Goal: Task Accomplishment & Management: Complete application form

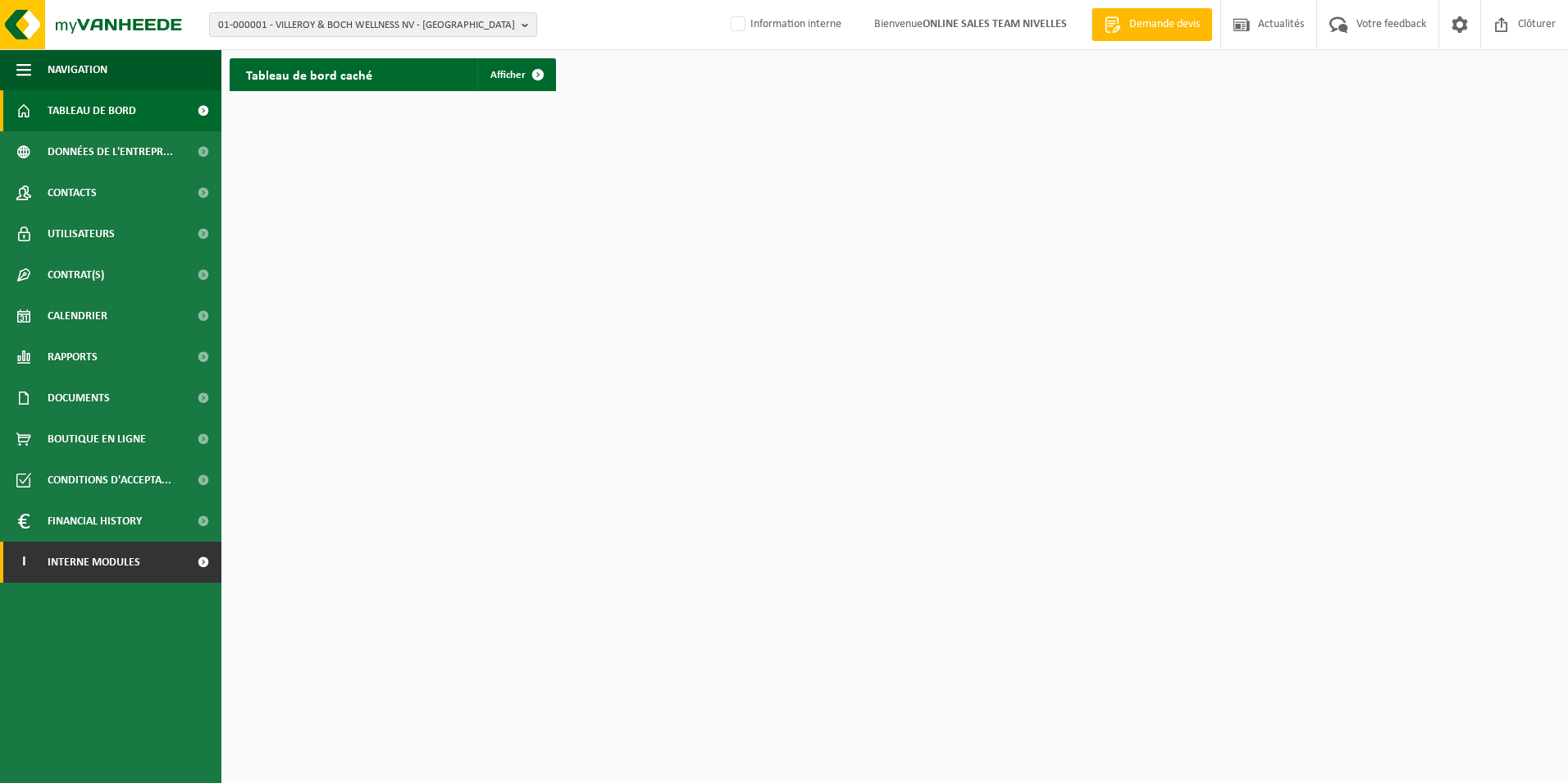
click at [80, 573] on span "Interne modules" at bounding box center [94, 563] width 92 height 41
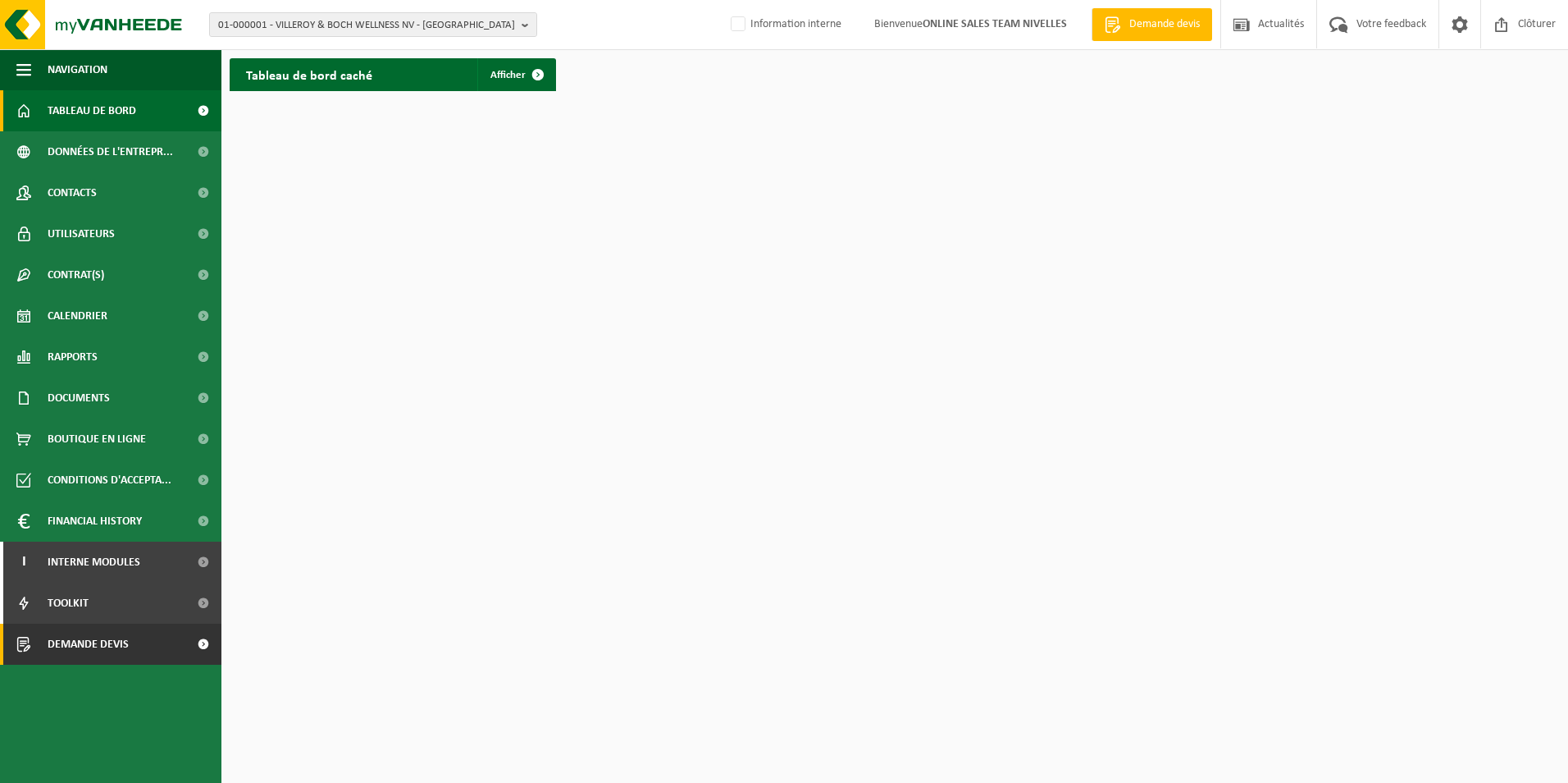
click at [86, 655] on span "Demande devis" at bounding box center [89, 644] width 81 height 41
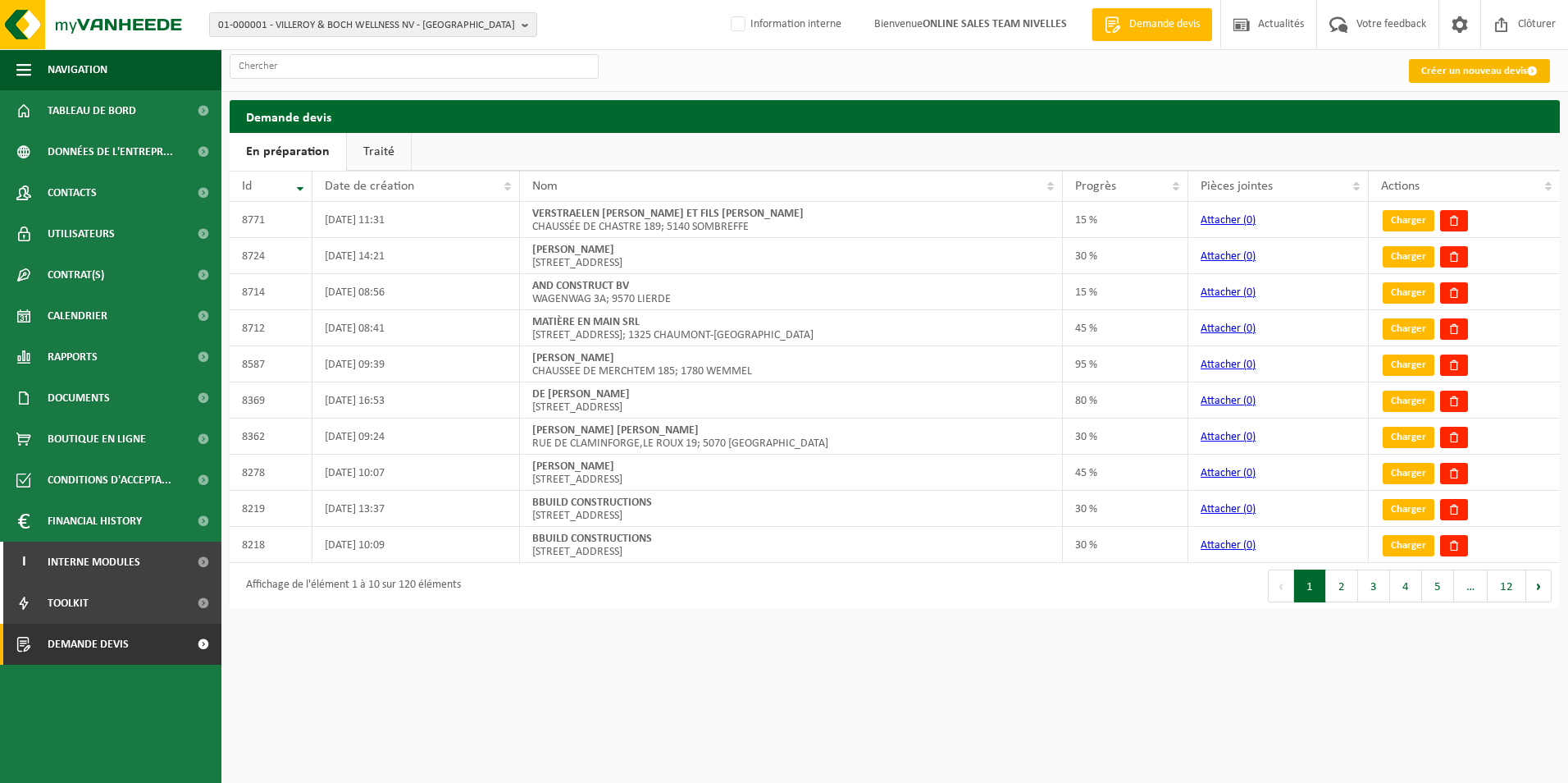
click at [1488, 71] on link "Créer un nouveau devis" at bounding box center [1479, 71] width 141 height 24
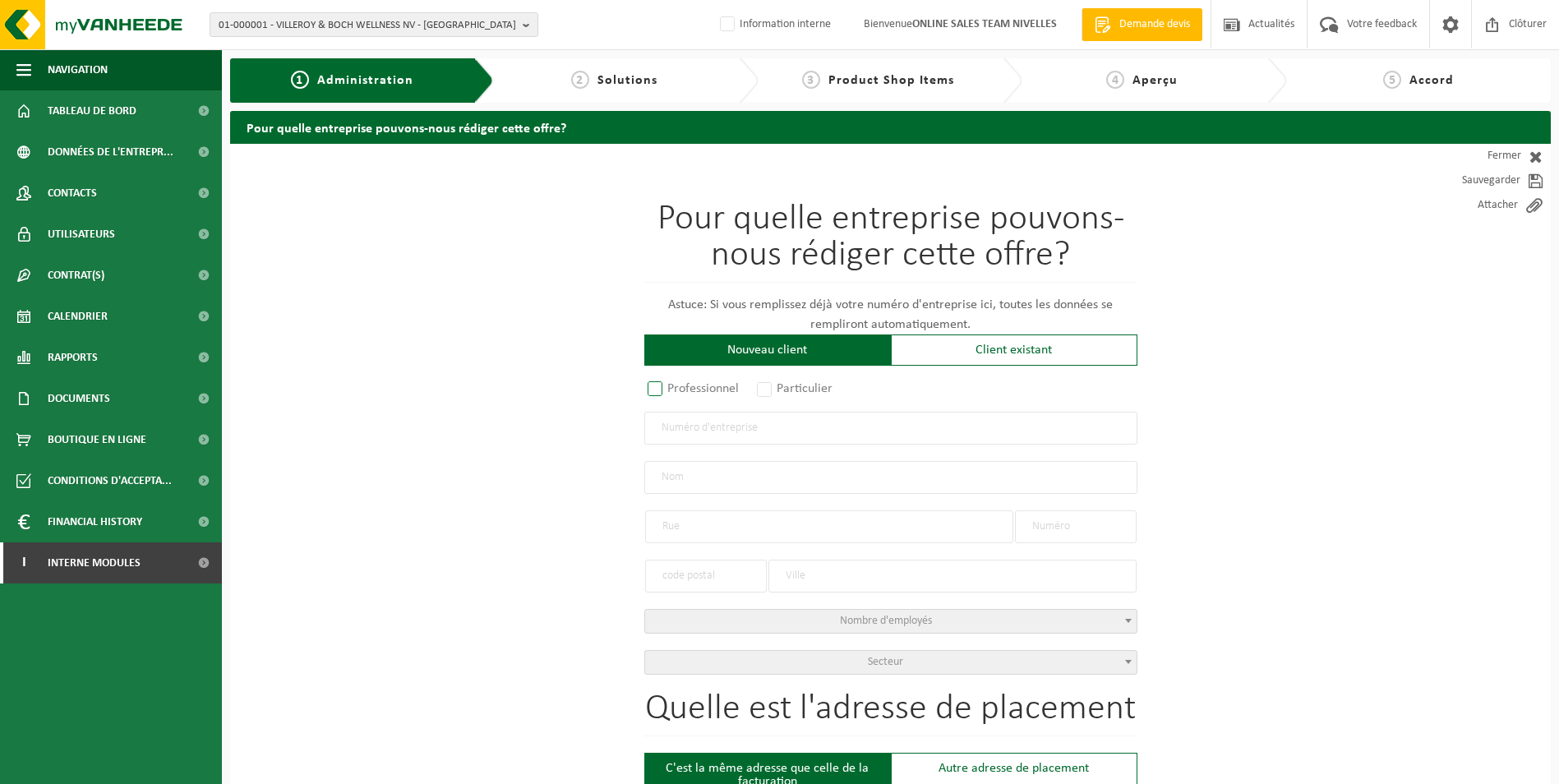
click at [657, 388] on label "Professionnel" at bounding box center [694, 389] width 99 height 23
click at [672, 388] on input "Professionnel" at bounding box center [677, 390] width 10 height 10
radio input "true"
click at [687, 415] on input "text" at bounding box center [891, 427] width 494 height 33
type input "1016284341"
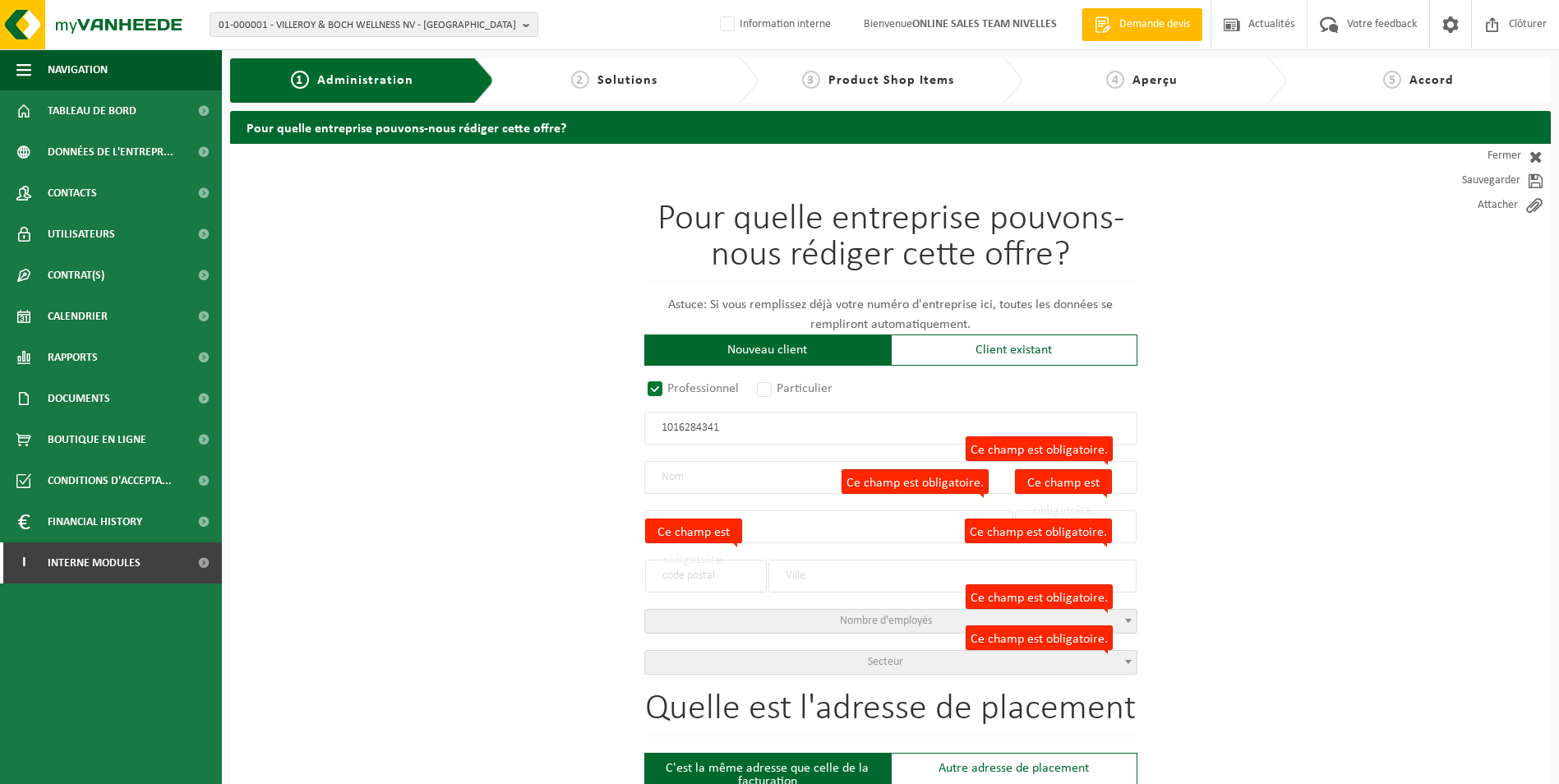
radio input "false"
select select
type input "EURO DAKEN BV"
type input "LEUVENSESTRAAT"
type input "131 / 2"
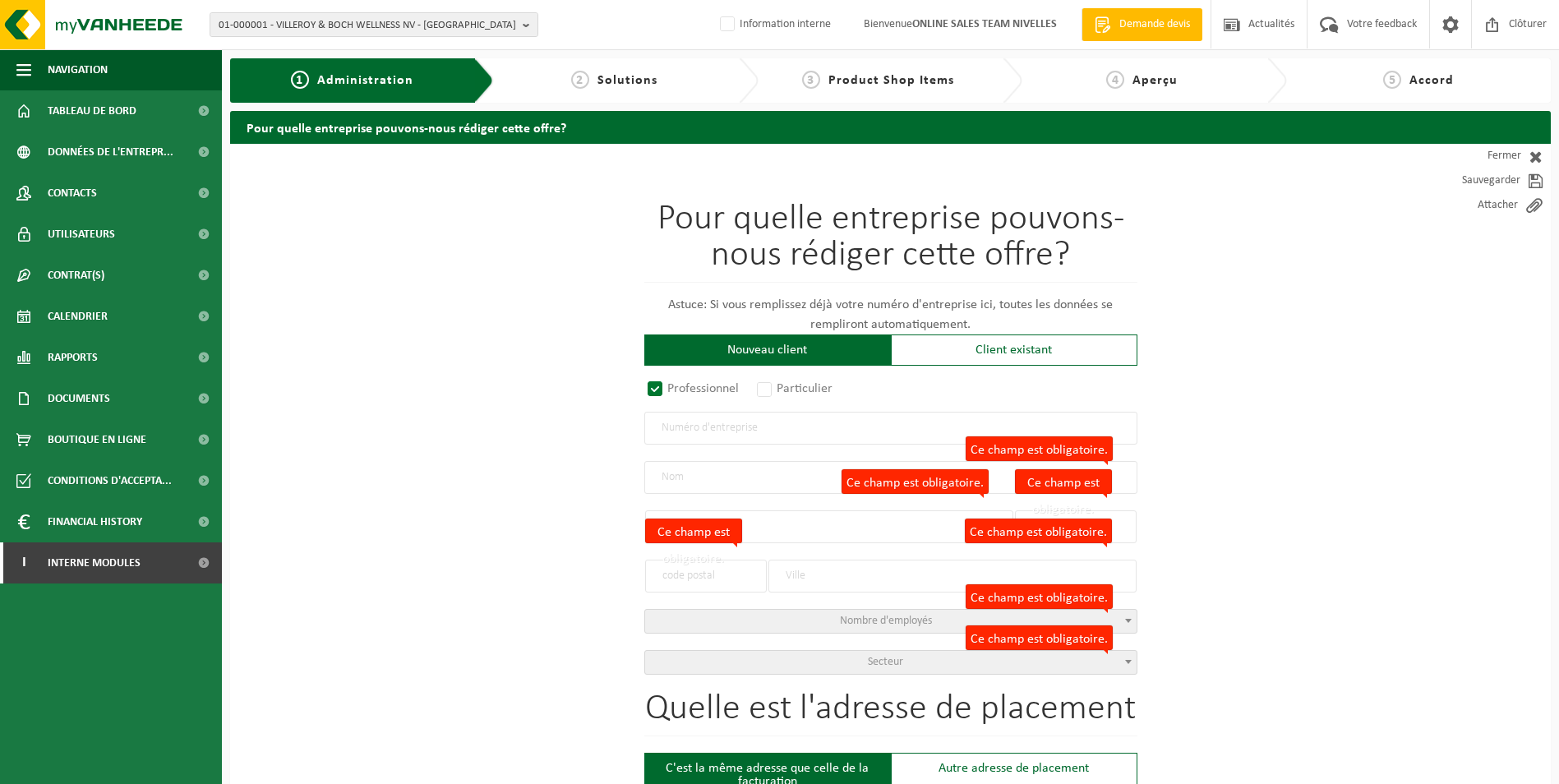
type input "3300"
type input "TIENEN"
type input "2374113305"
radio input "true"
select select "170721"
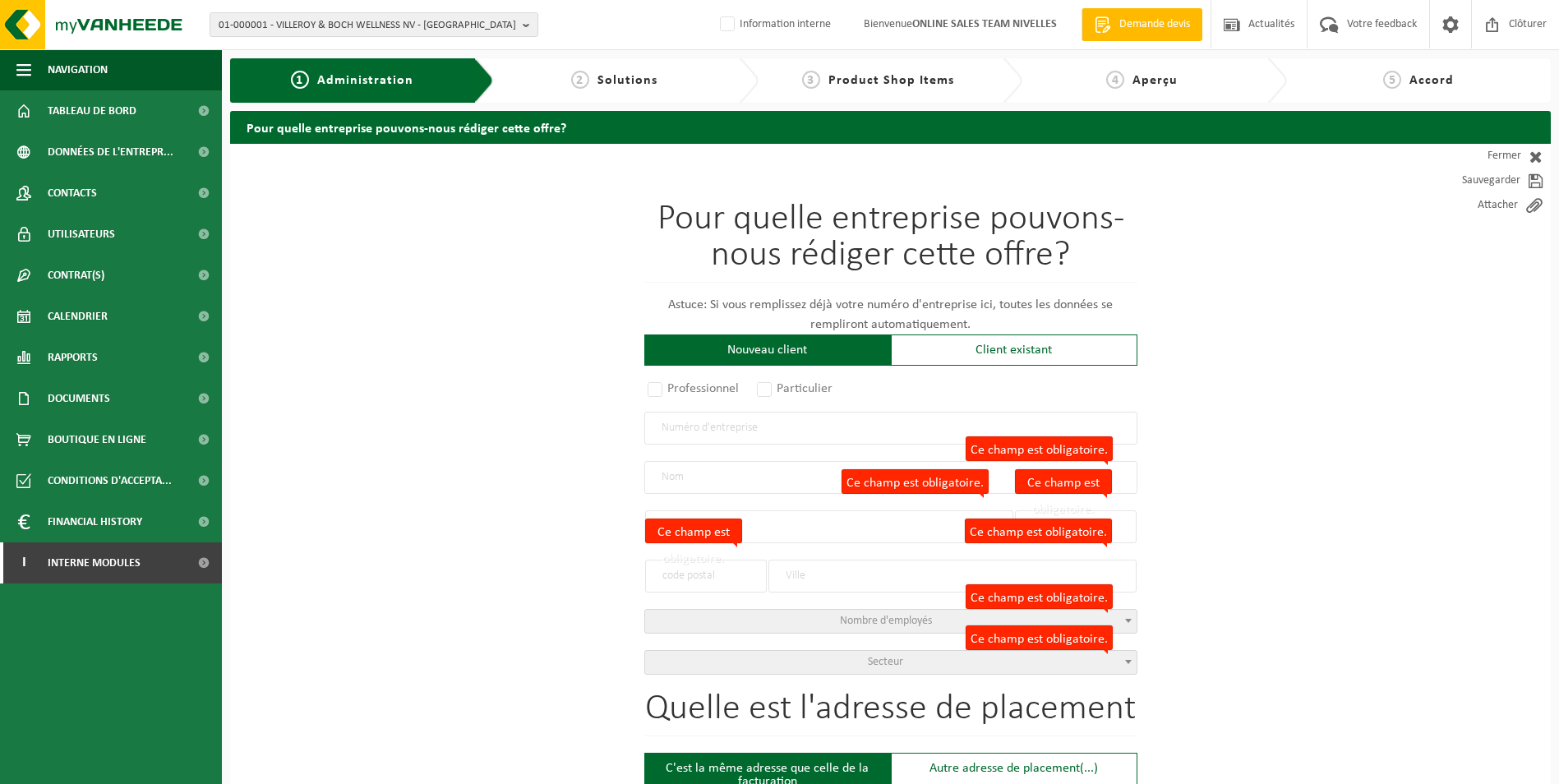
type input "1016.284.341"
type input "EURO DAKEN BV"
type input "LEUVENSESTRAAT"
type input "131 / 2"
type input "3300"
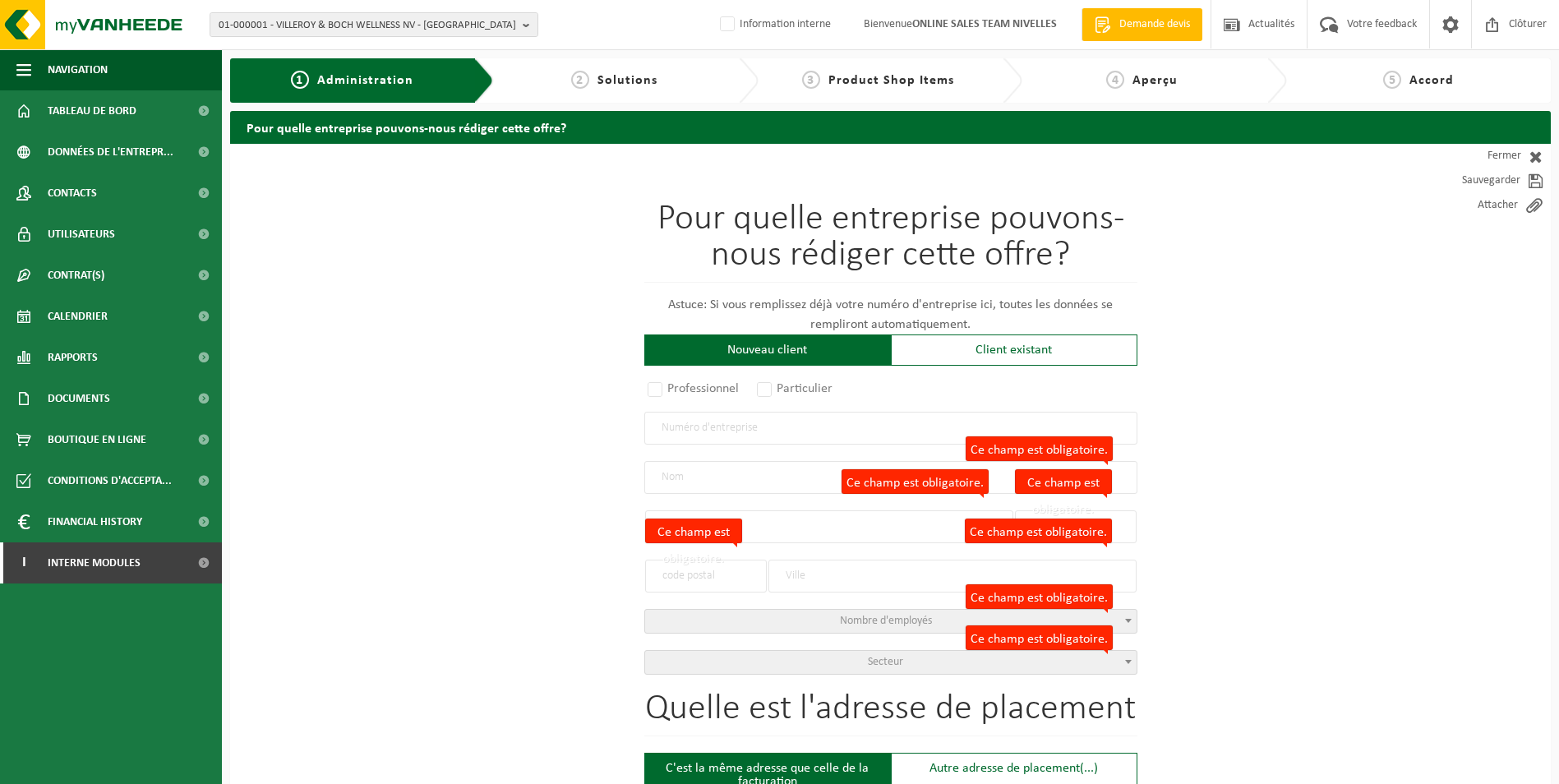
type input "TIENEN"
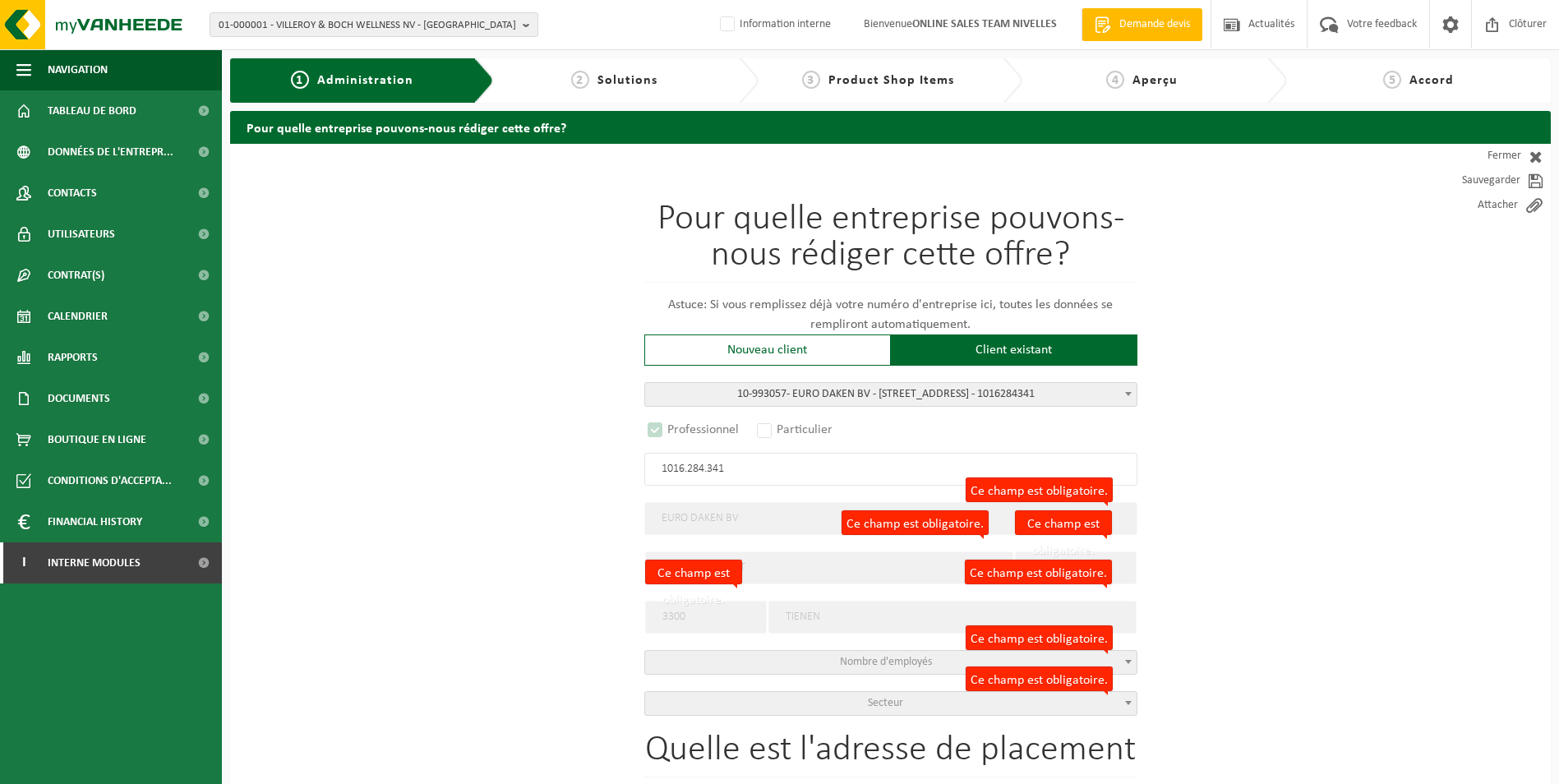
select select "D"
click at [906, 700] on span "Secteur" at bounding box center [891, 703] width 492 height 23
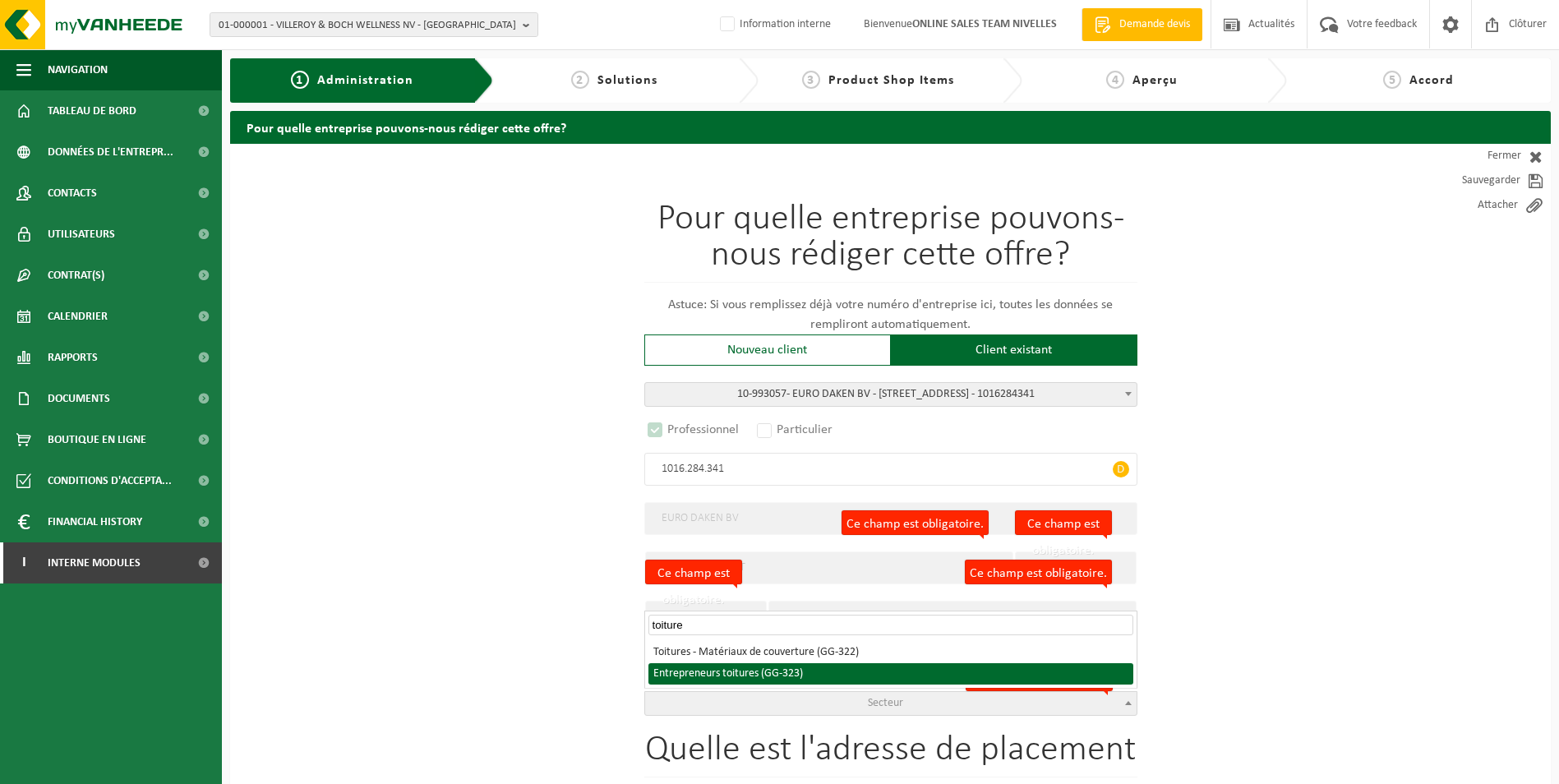
type input "toiture"
select select "323"
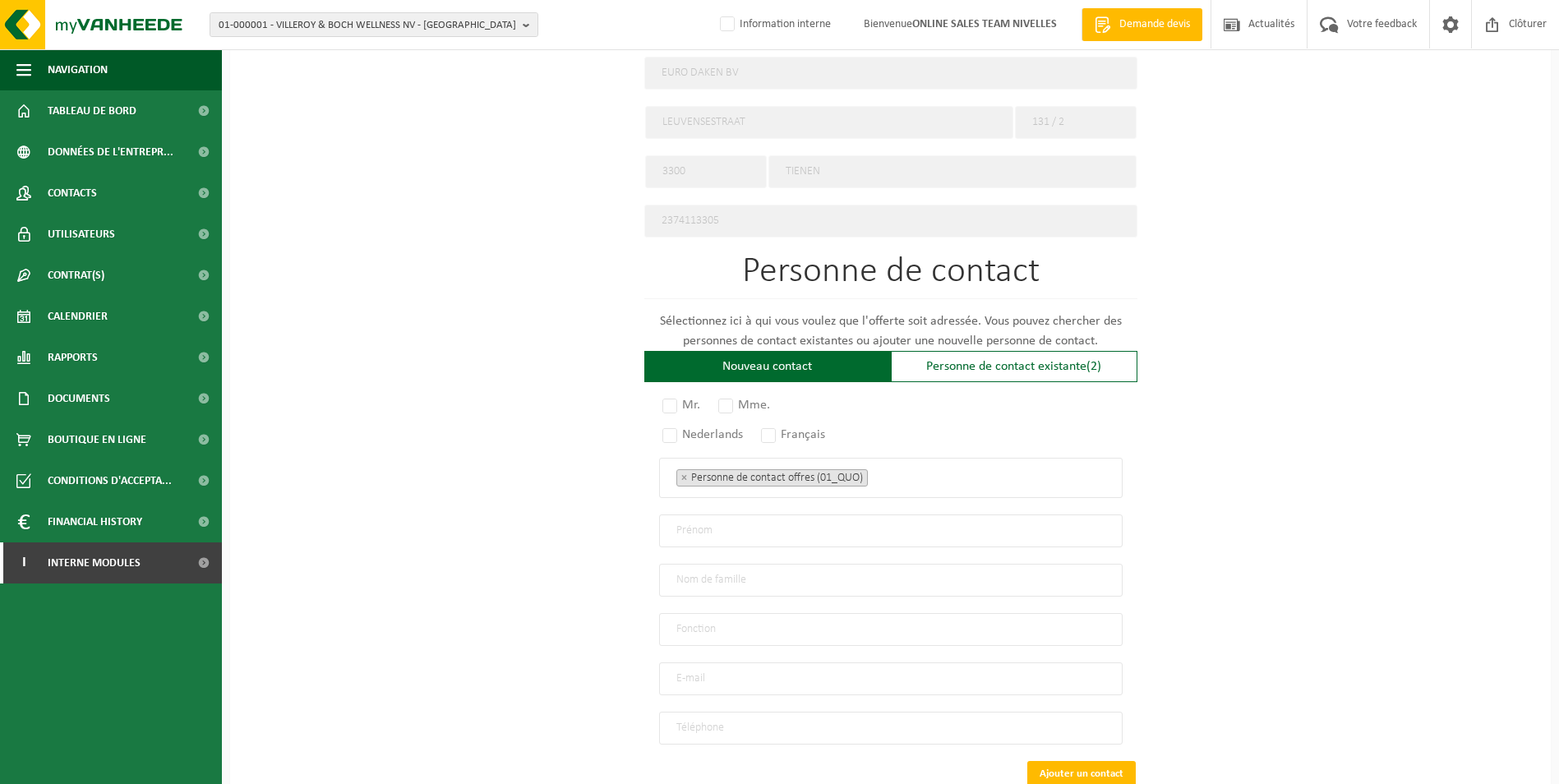
scroll to position [818, 0]
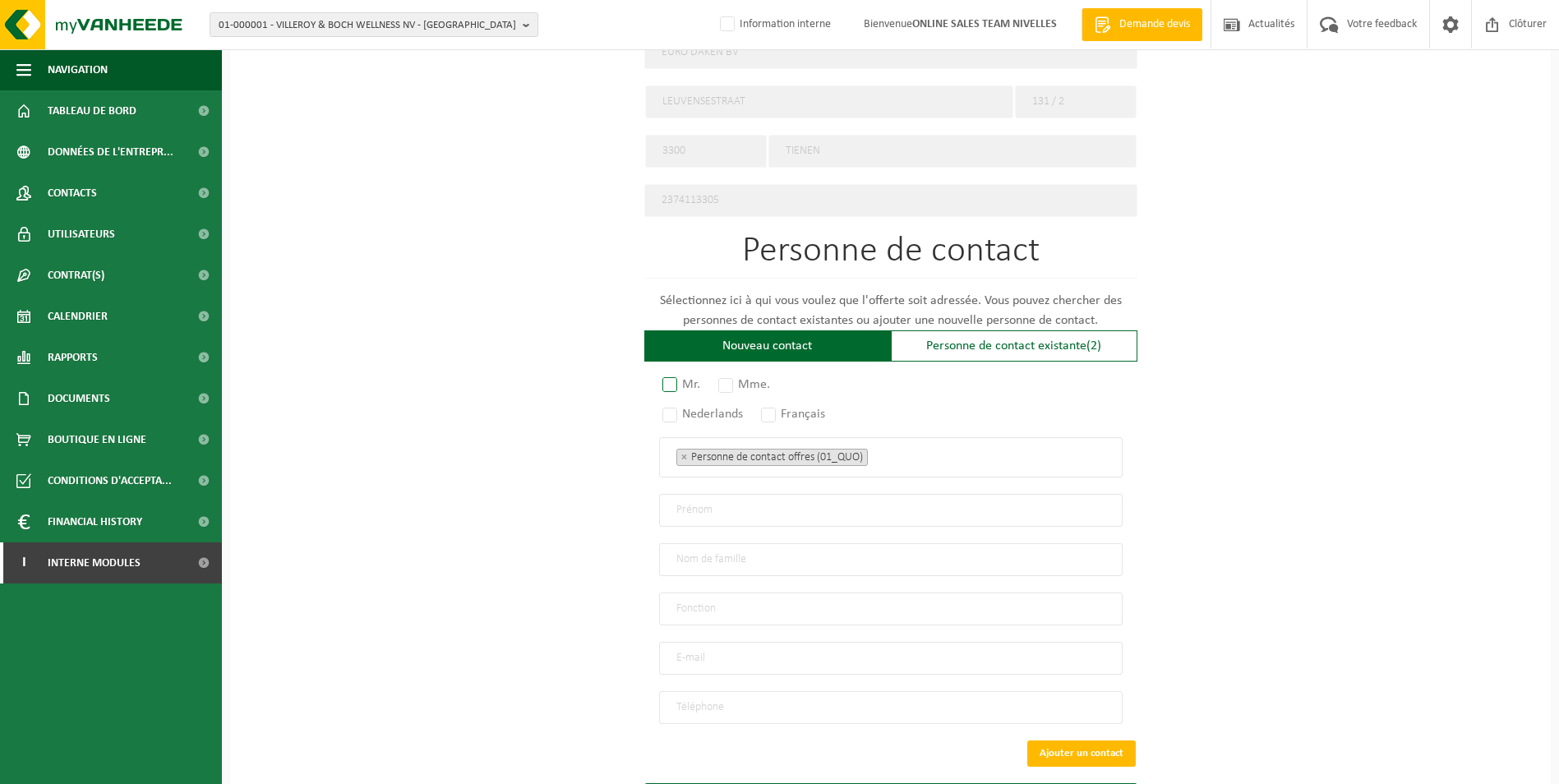
click at [666, 374] on label "Mr." at bounding box center [681, 384] width 46 height 23
radio input "true"
click at [778, 408] on label "Français" at bounding box center [794, 414] width 73 height 23
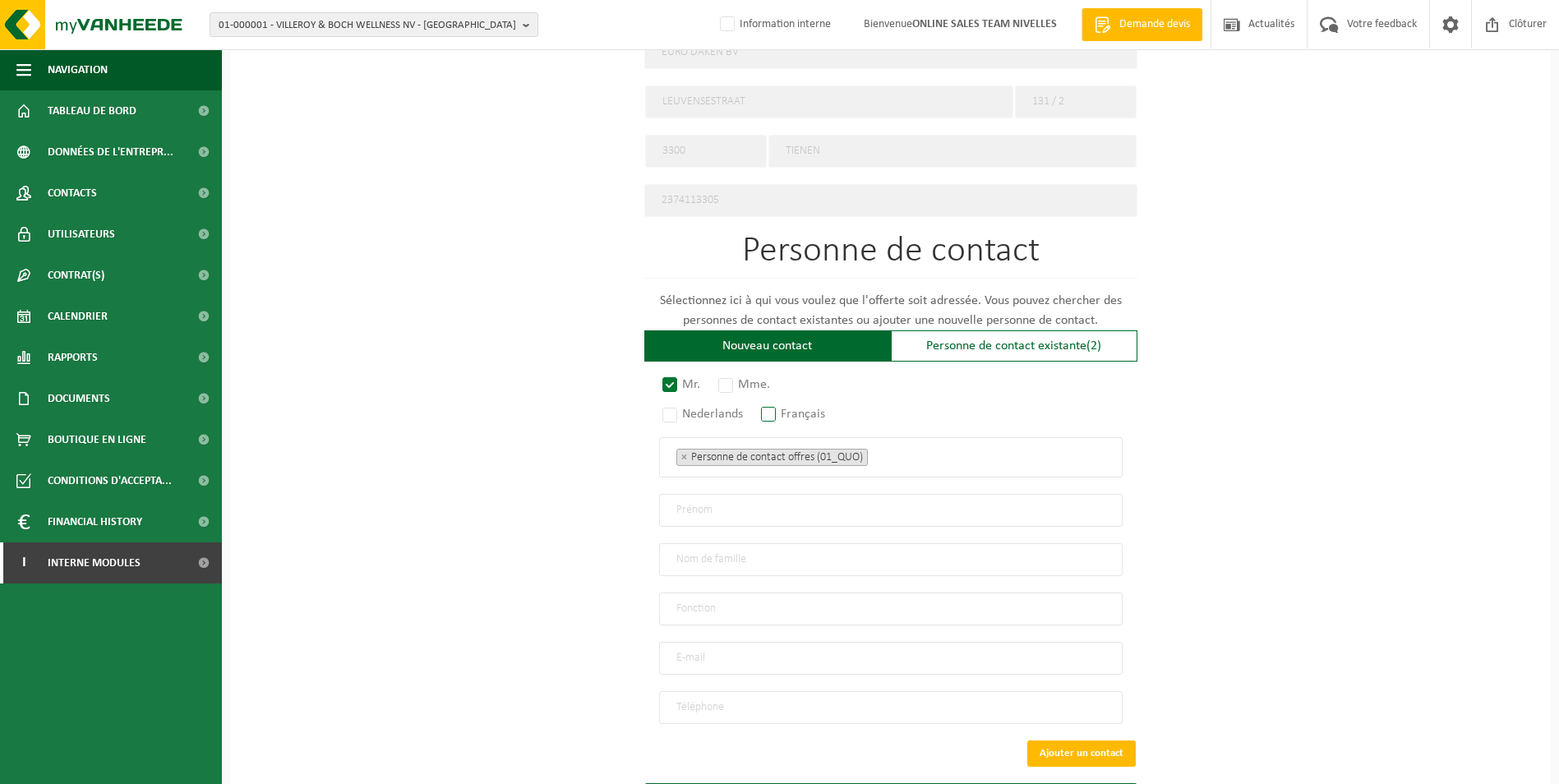
radio input "true"
click at [914, 459] on ul "× Personne de contact offres (01_QUO)" at bounding box center [891, 457] width 429 height 22
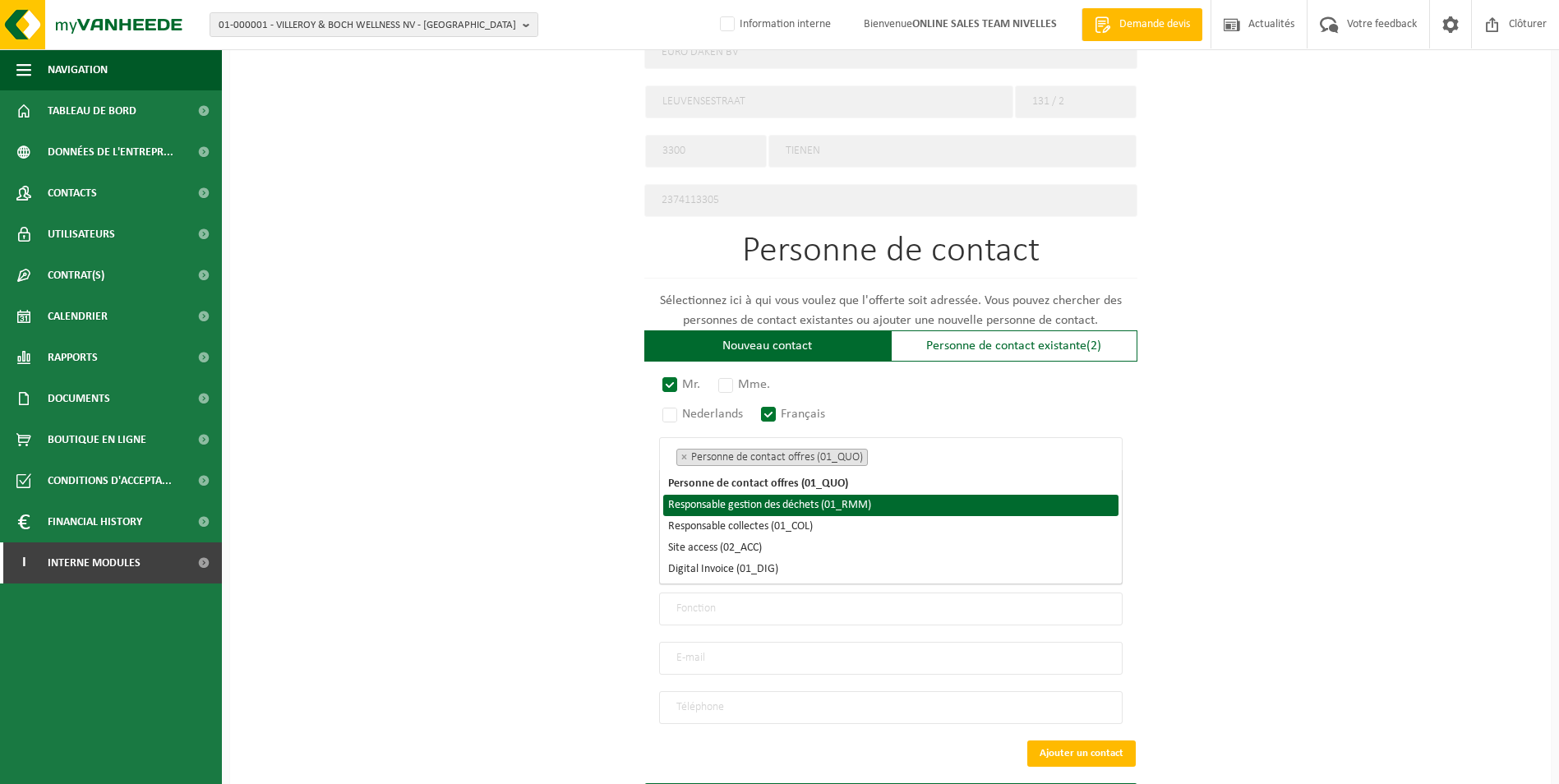
click at [819, 511] on li "Responsable gestion des déchets (01_RMM)" at bounding box center [891, 505] width 455 height 22
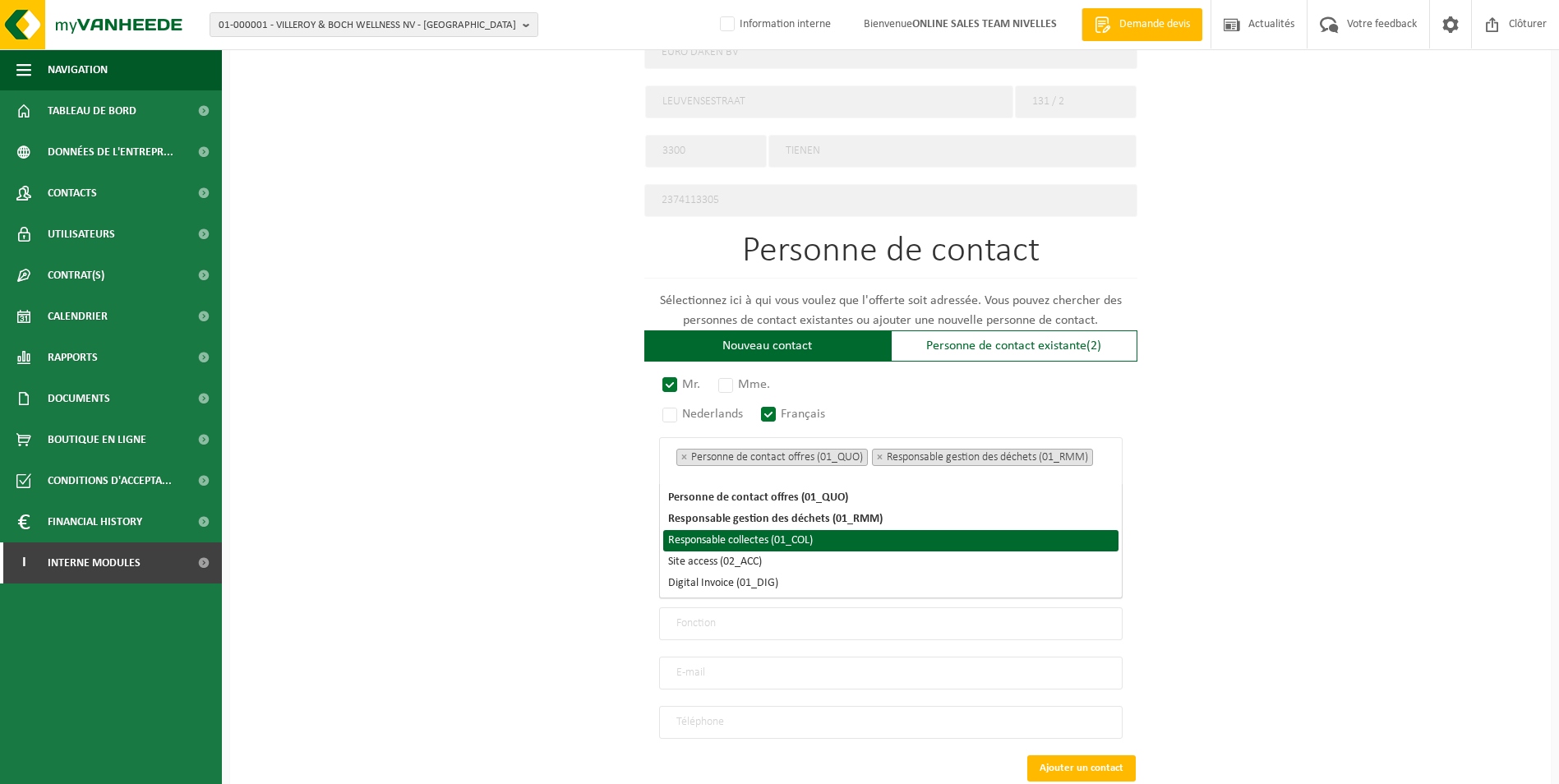
click at [812, 532] on li "Responsable collectes (01_COL)" at bounding box center [891, 541] width 455 height 22
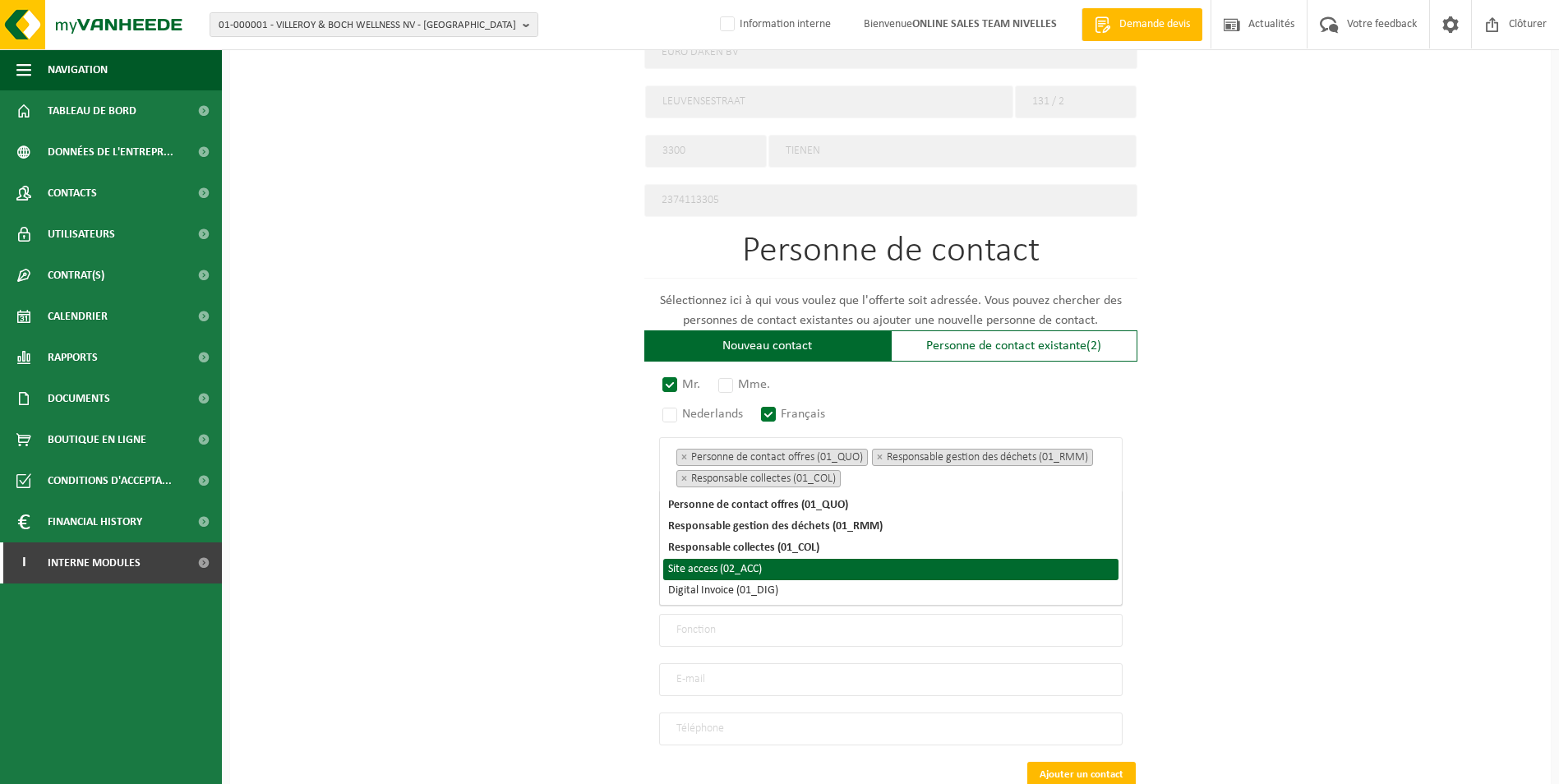
click at [766, 570] on li "Site access (02_ACC)" at bounding box center [891, 569] width 455 height 22
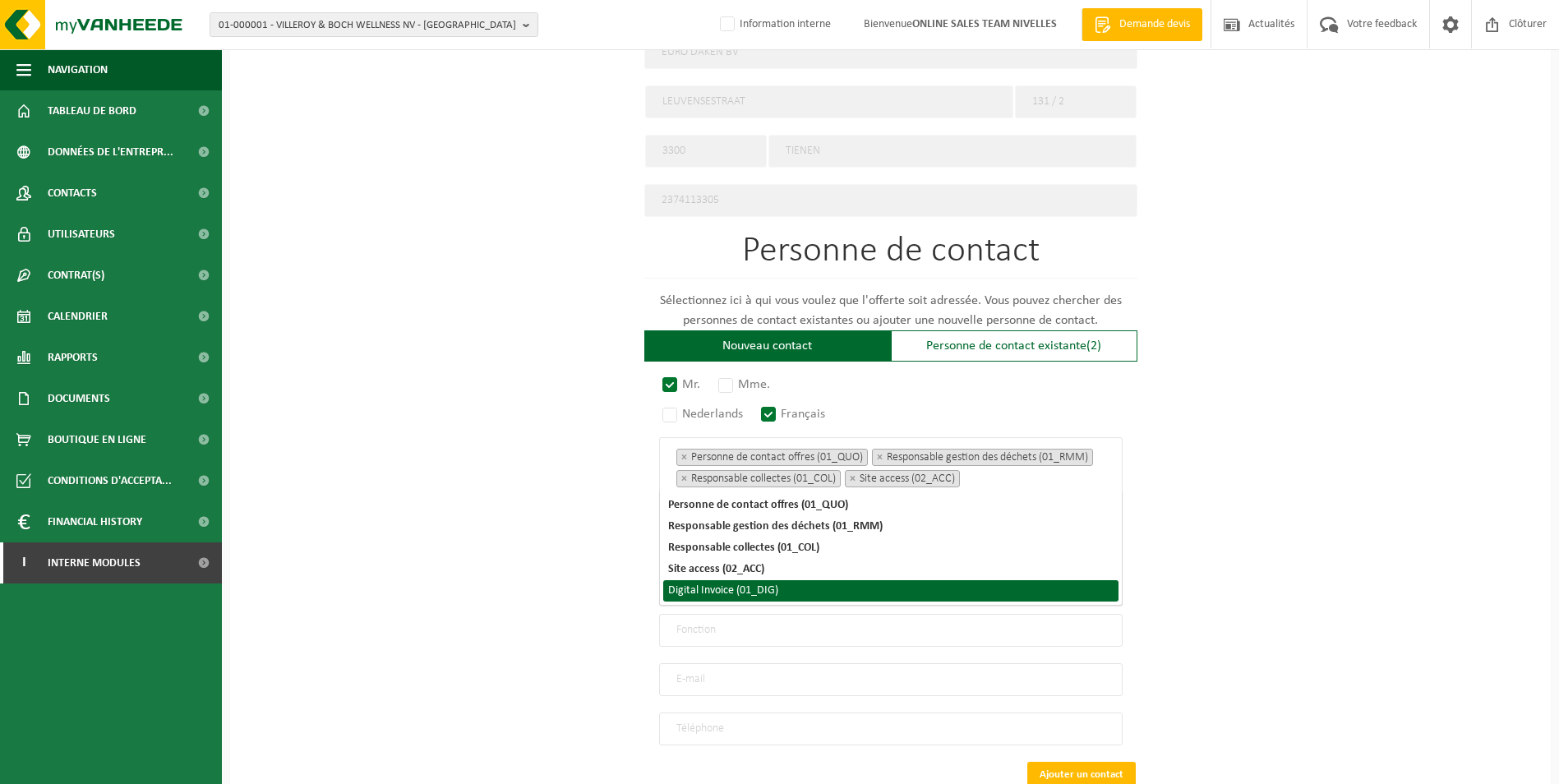
click at [761, 596] on li "Digital Invoice (01_DIG)" at bounding box center [891, 591] width 455 height 22
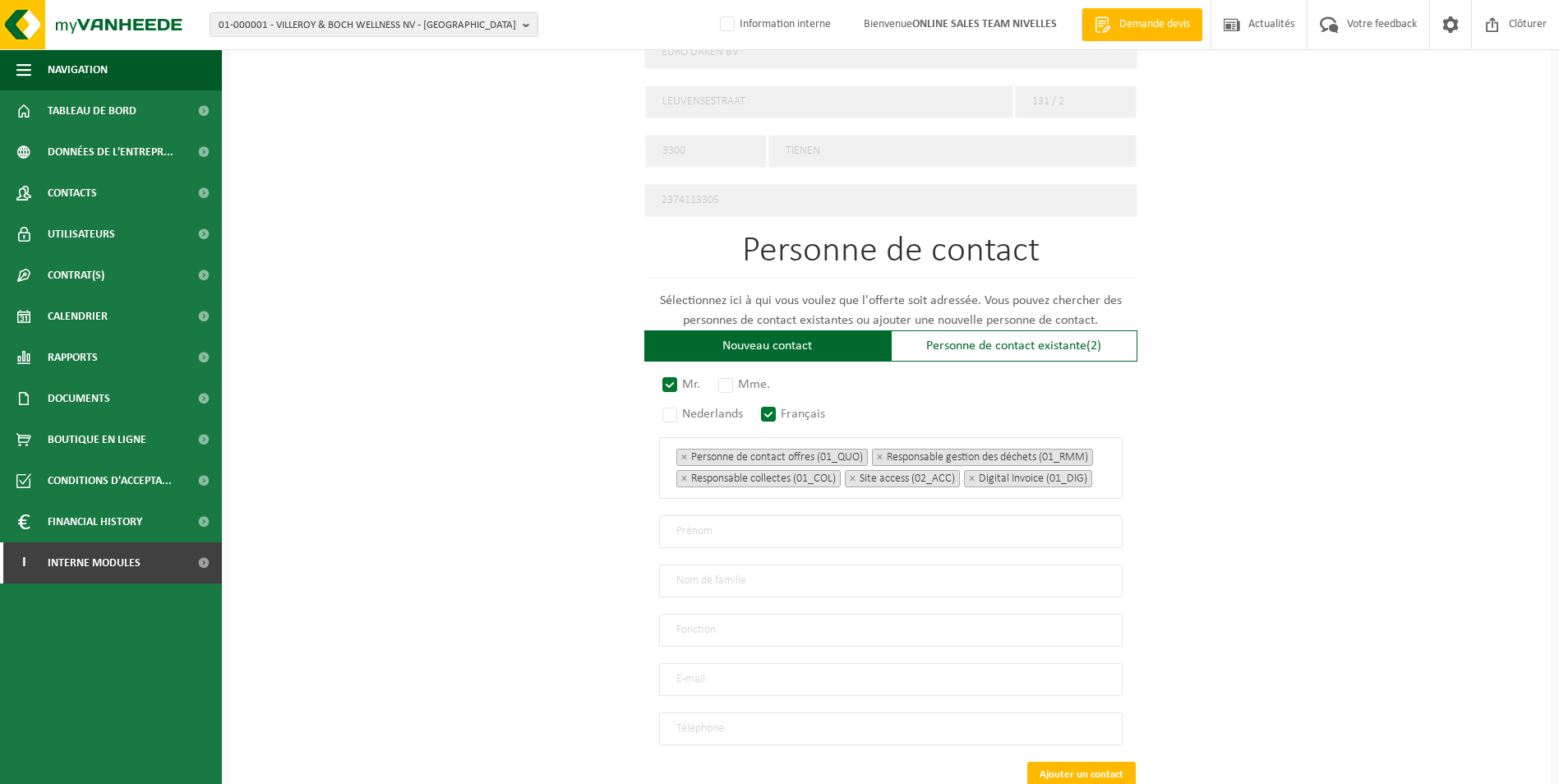
click at [1319, 448] on div "Pour quelle entreprise pouvons-nous rédiger cette offre? Astuce: Si vous rempli…" at bounding box center [891, 107] width 1321 height 1563
click at [724, 538] on input "text" at bounding box center [890, 531] width 463 height 33
type input "Brad"
type input "Robba"
type input "Directeur"
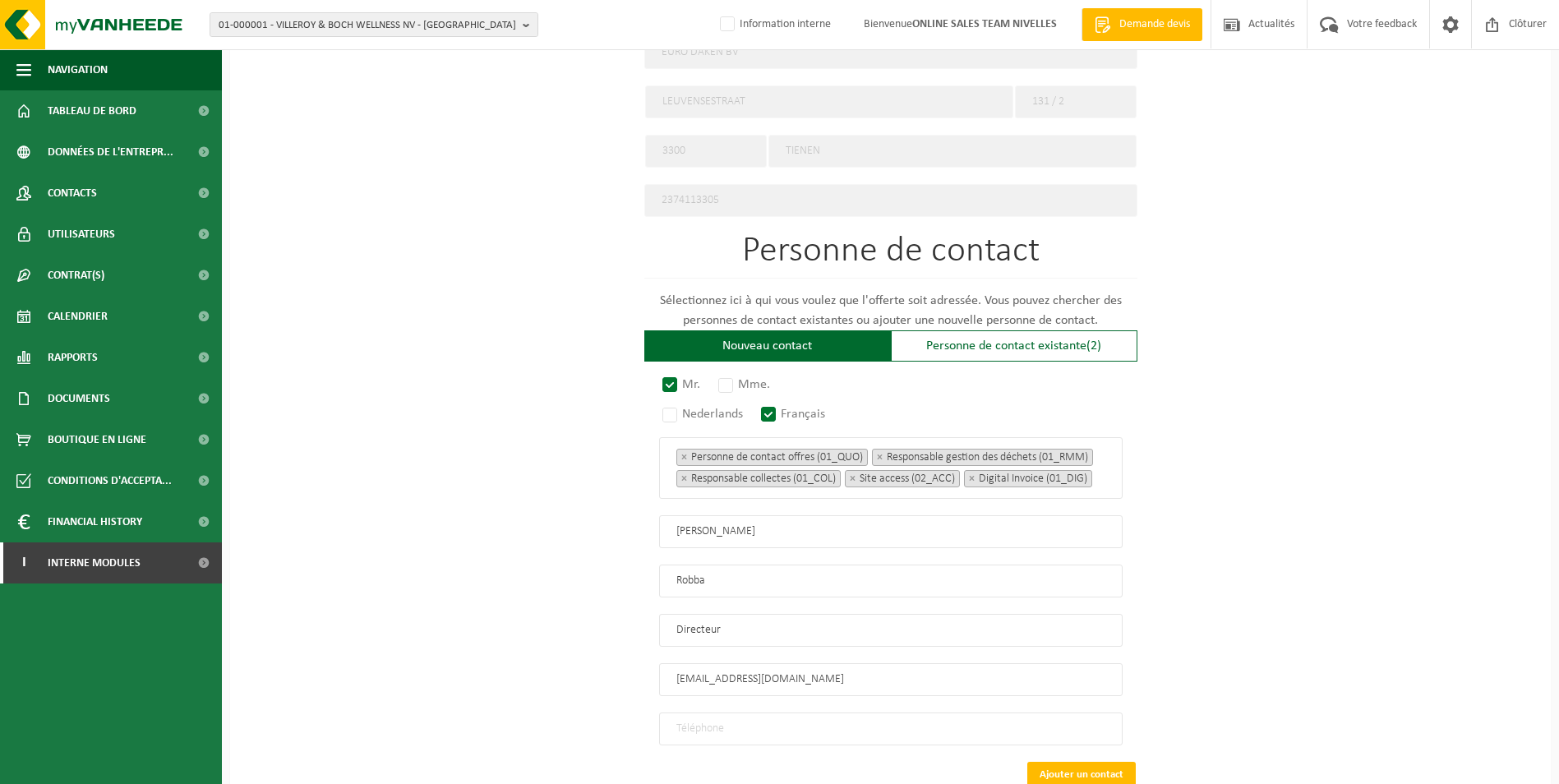
type input "euroroofingbelgique@gmail.com"
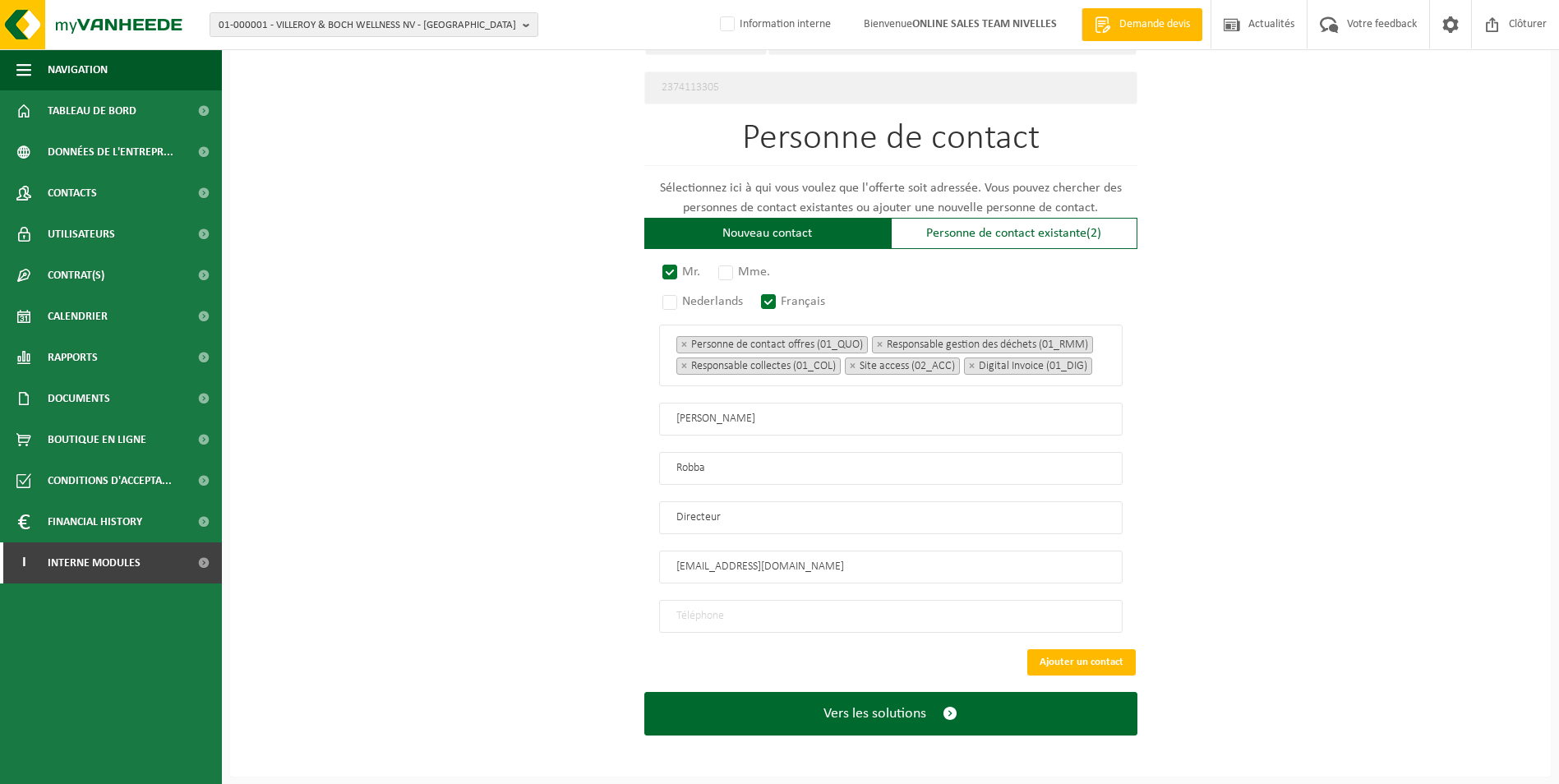
scroll to position [933, 0]
click at [727, 618] on input "tel" at bounding box center [890, 615] width 463 height 33
type input "+32 460 21 43 37"
click at [645, 691] on button "Vers les solutions" at bounding box center [891, 712] width 494 height 43
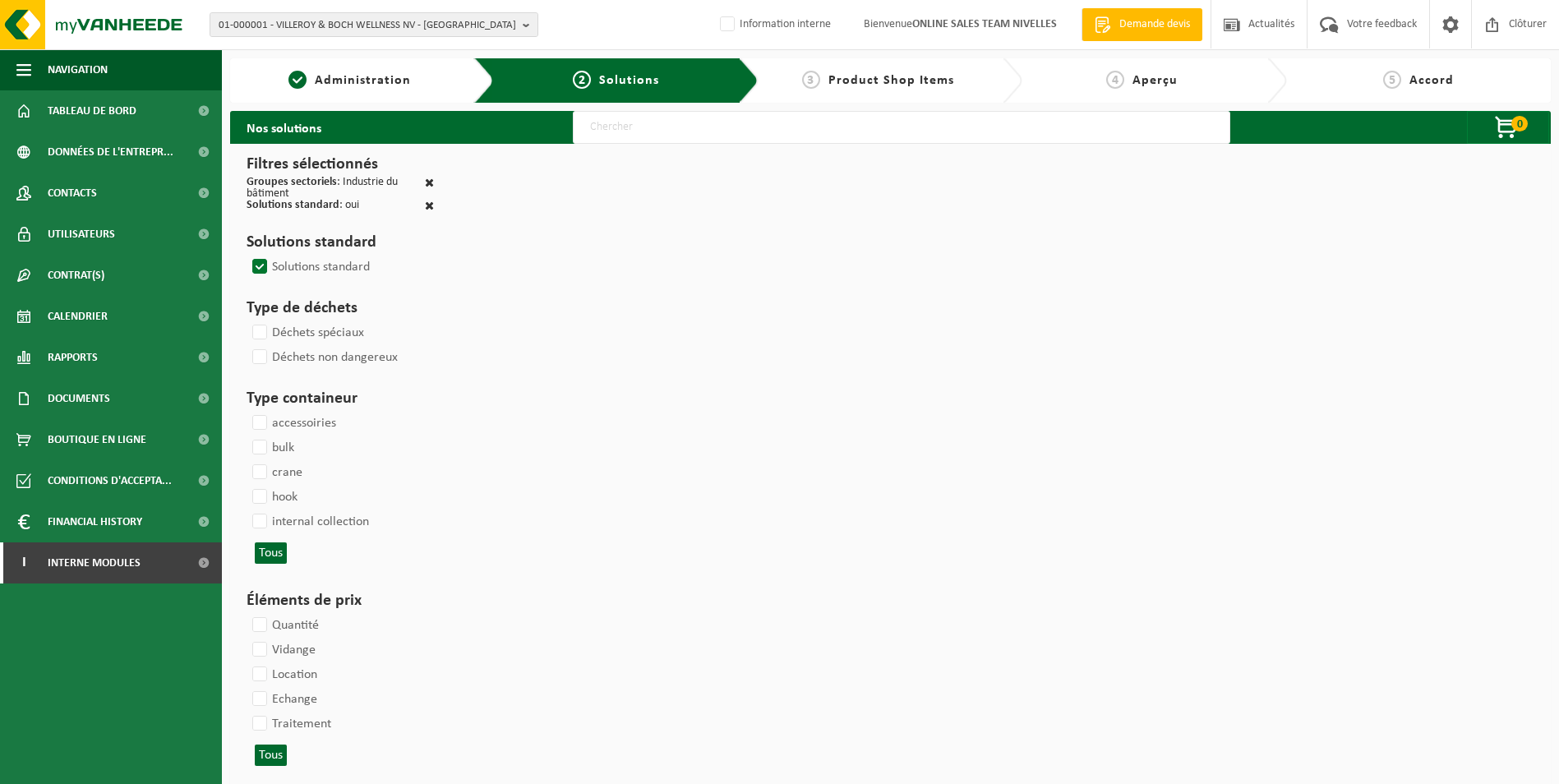
click at [674, 134] on input "text" at bounding box center [901, 127] width 658 height 33
type input "000052"
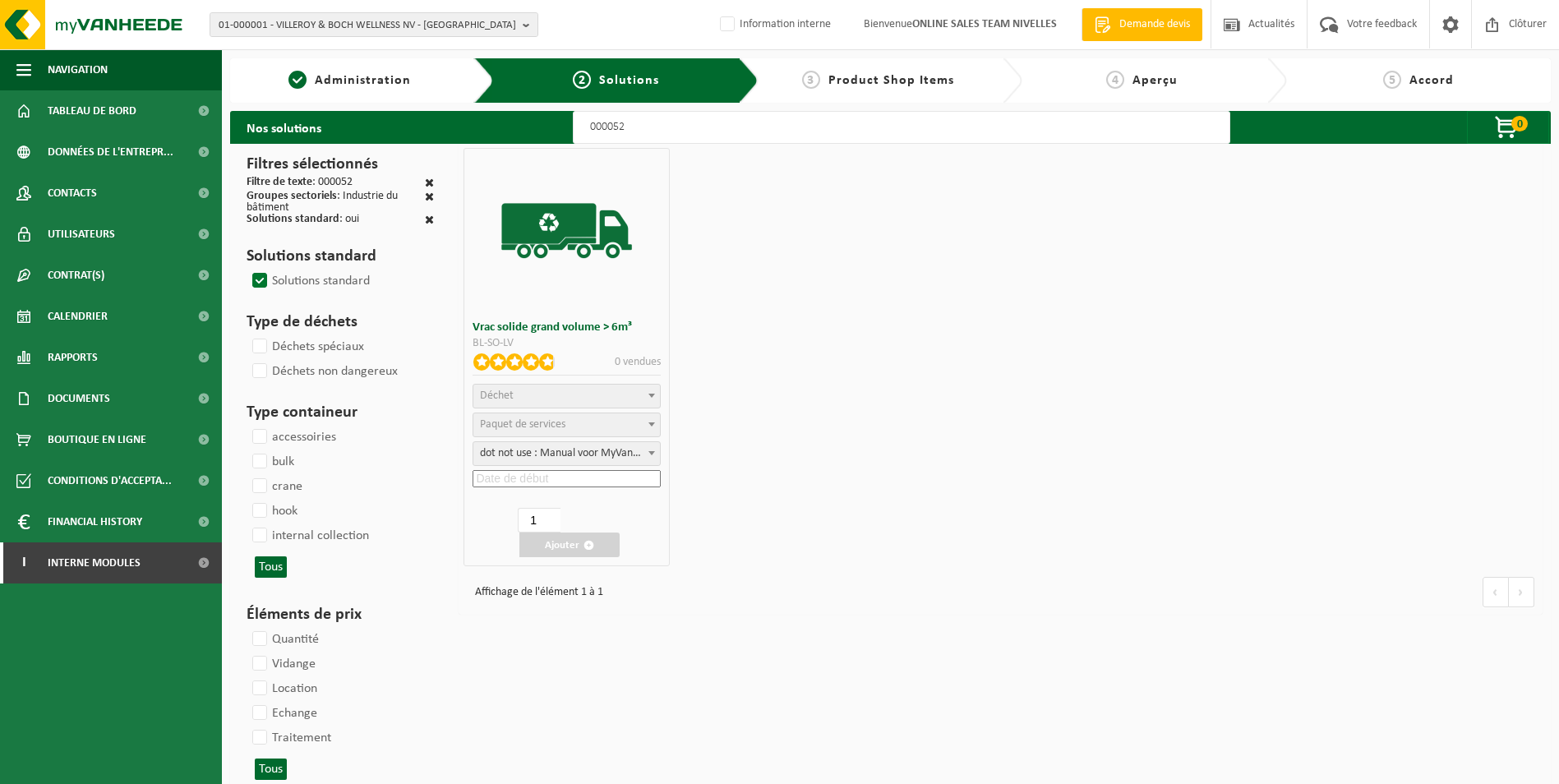
click at [545, 393] on span "Déchet" at bounding box center [567, 396] width 187 height 23
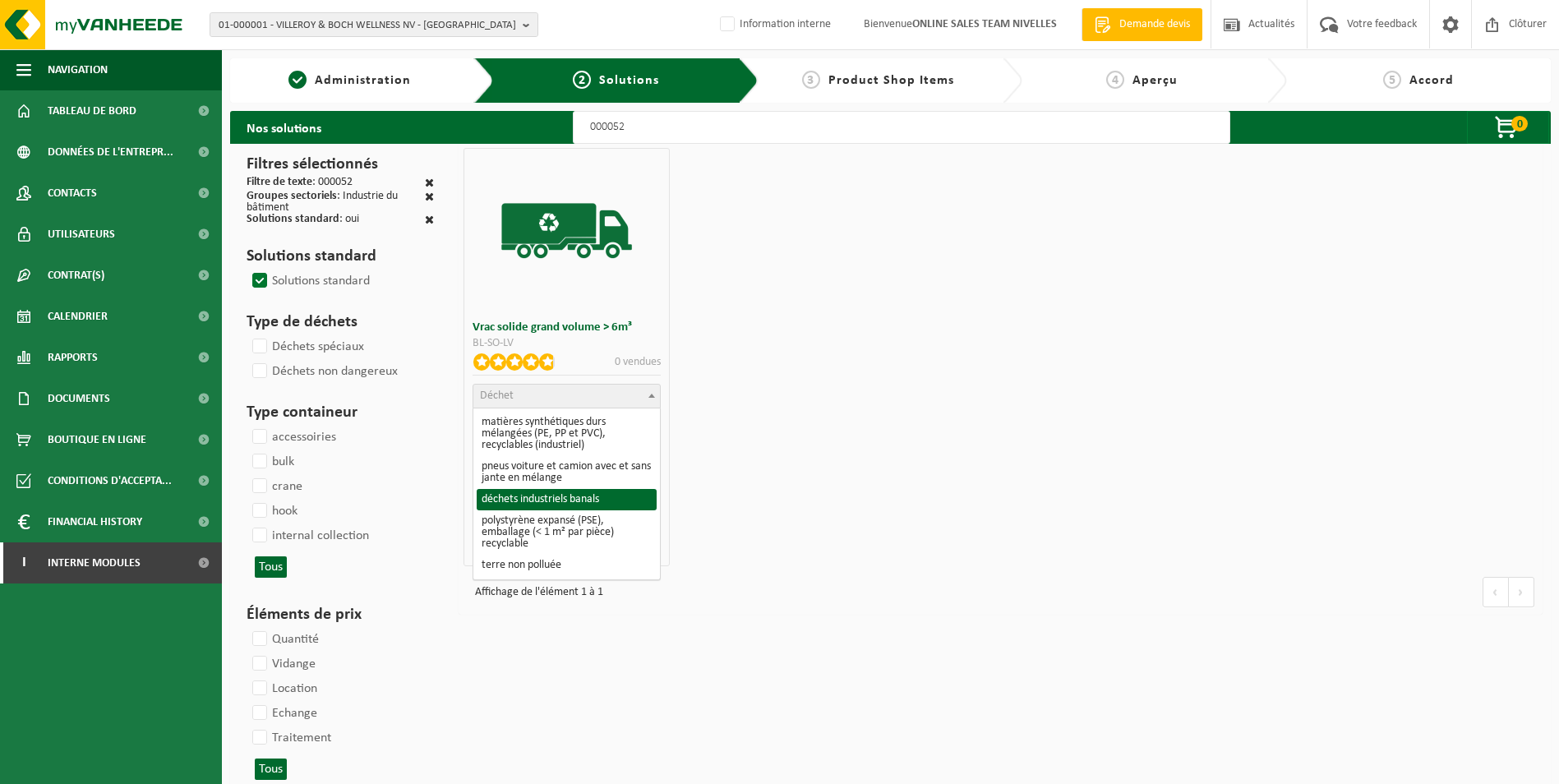
select select "8"
select select
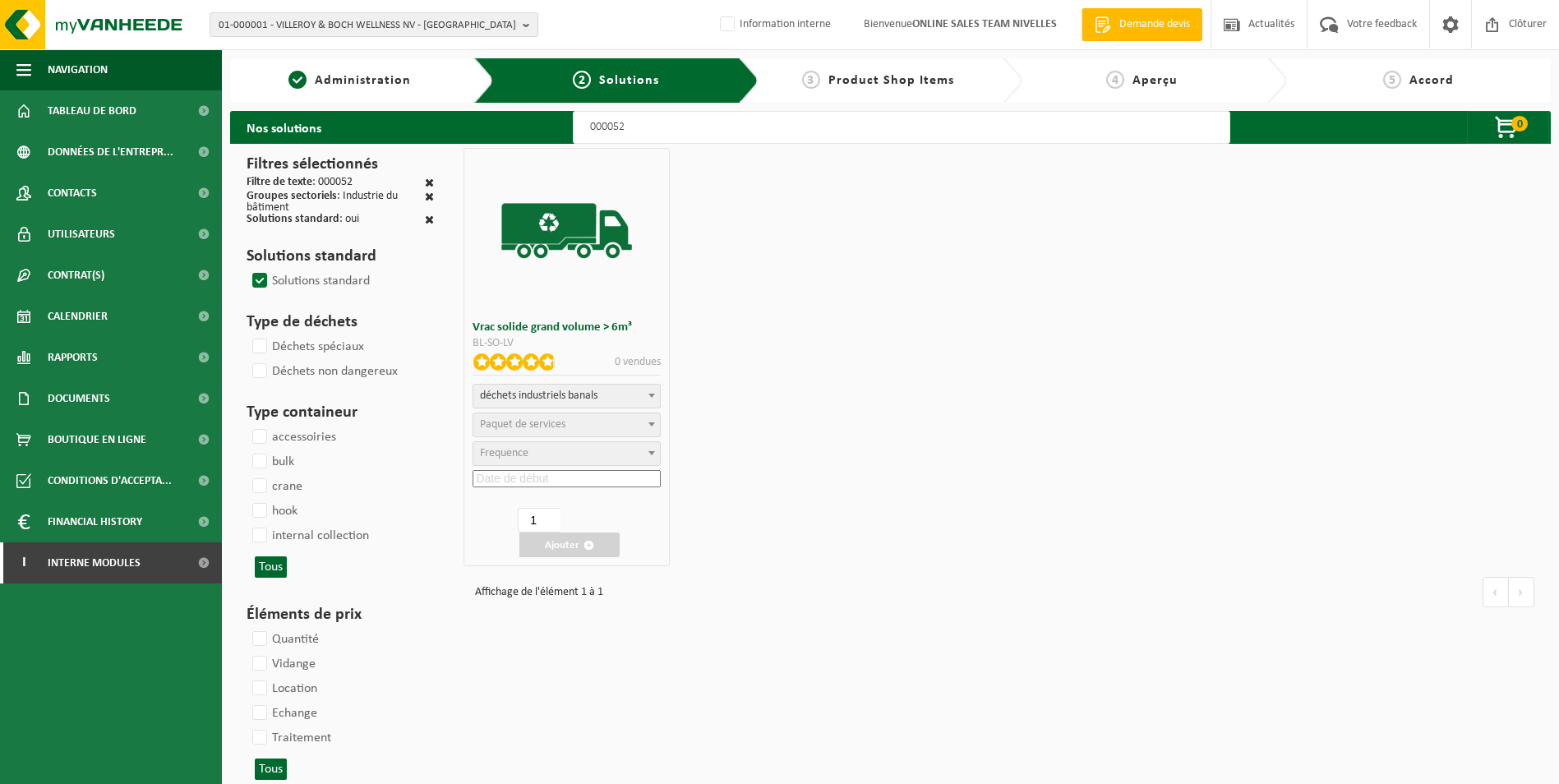
select select
select select "47"
select select "25"
click at [579, 475] on input at bounding box center [566, 478] width 188 height 17
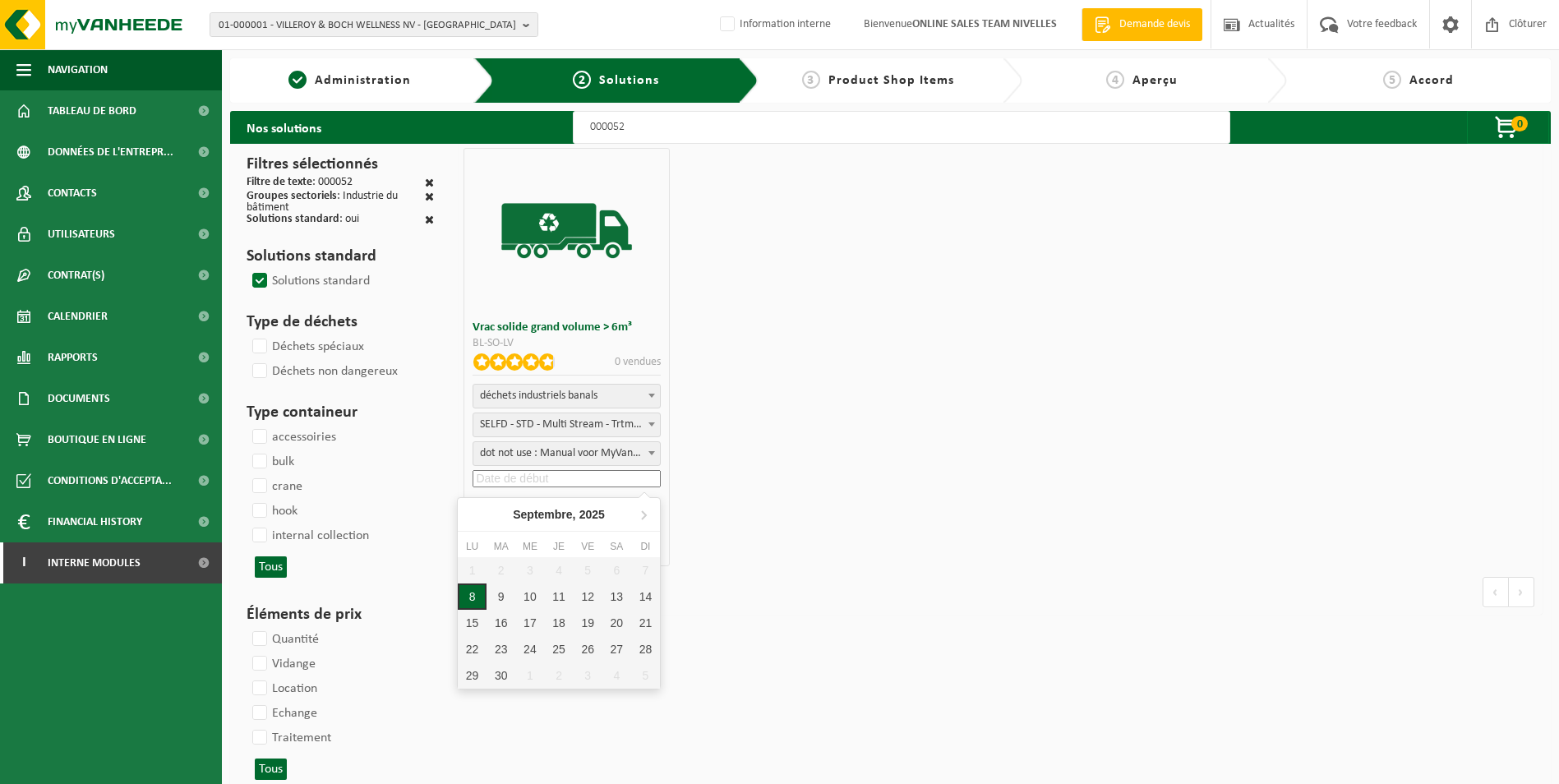
click at [477, 598] on div "8" at bounding box center [472, 596] width 28 height 26
type input "2025-09-08"
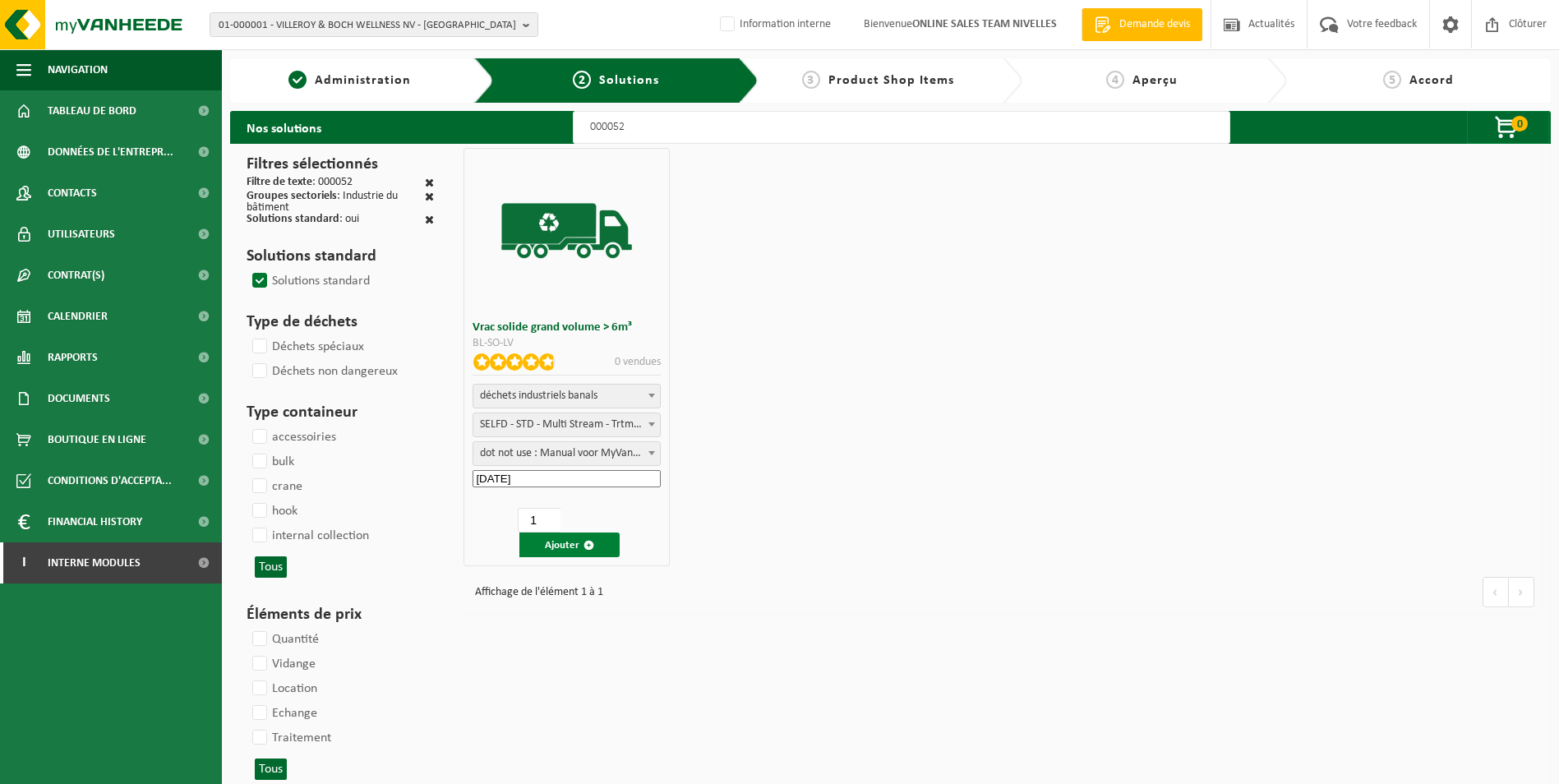
click at [564, 553] on button "Ajouter" at bounding box center [569, 544] width 100 height 25
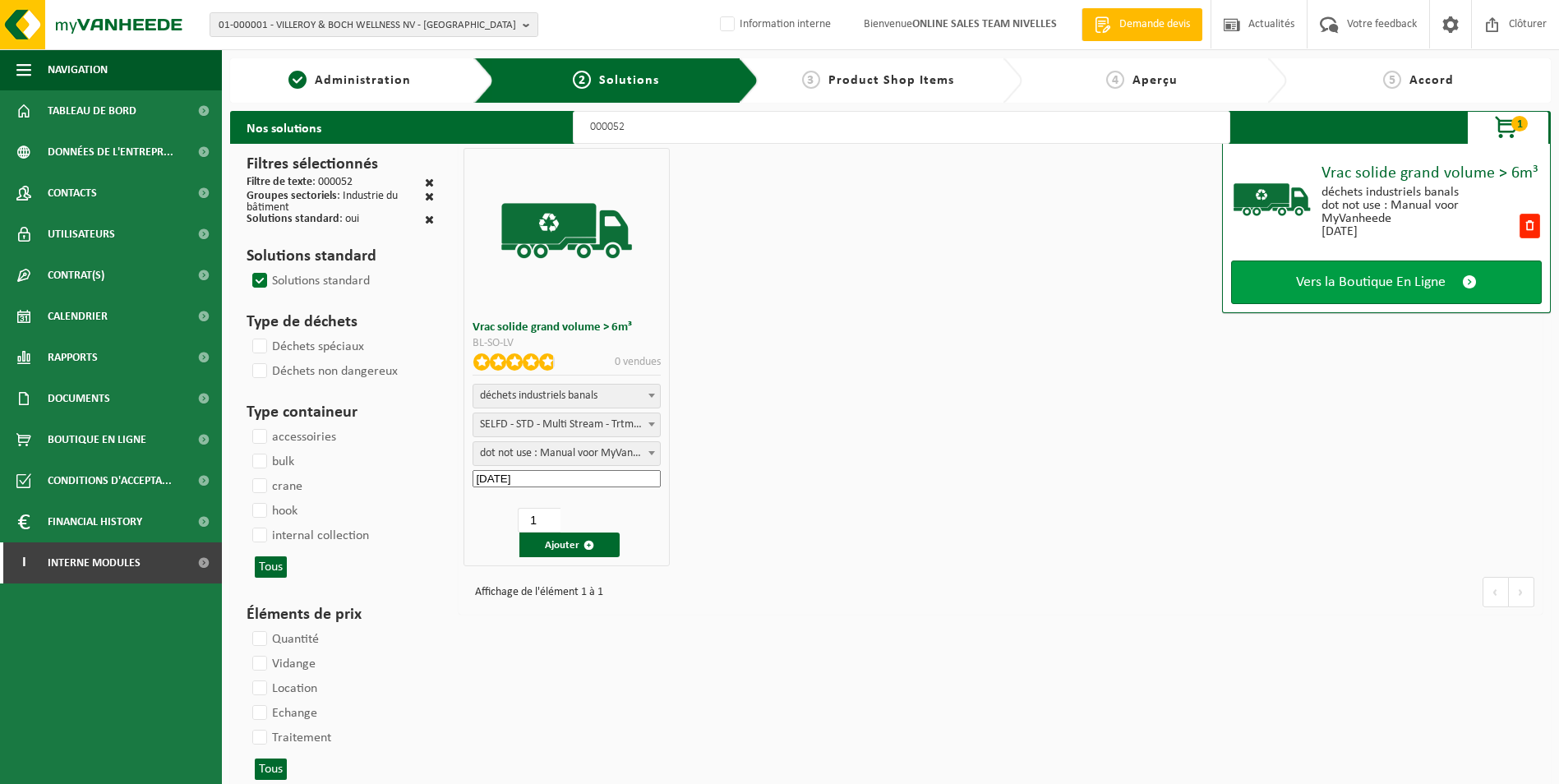
click at [1412, 285] on span "Vers la Boutique En Ligne" at bounding box center [1370, 282] width 150 height 17
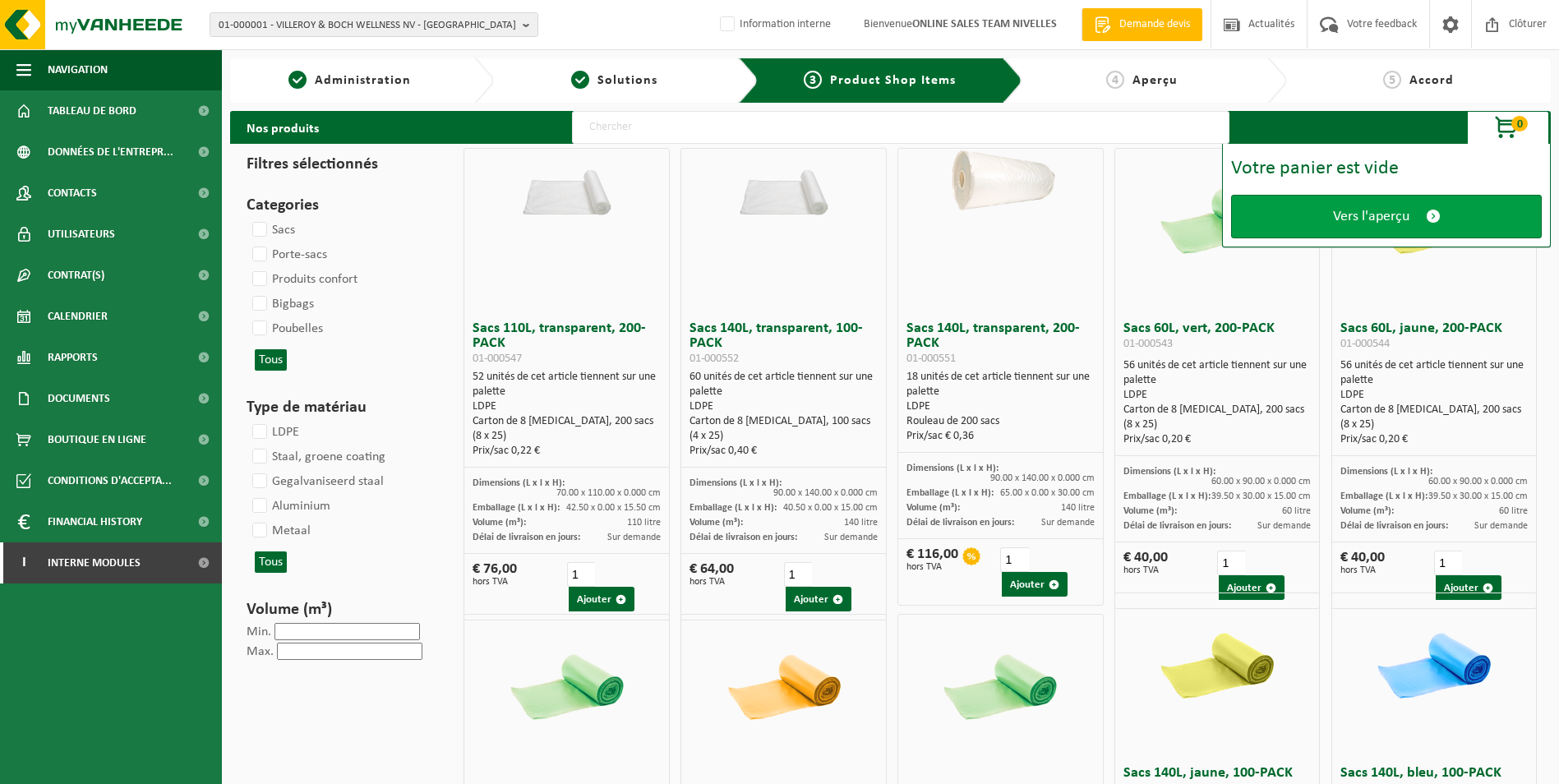
click at [1397, 219] on span "Vers l'aperçu" at bounding box center [1371, 216] width 76 height 17
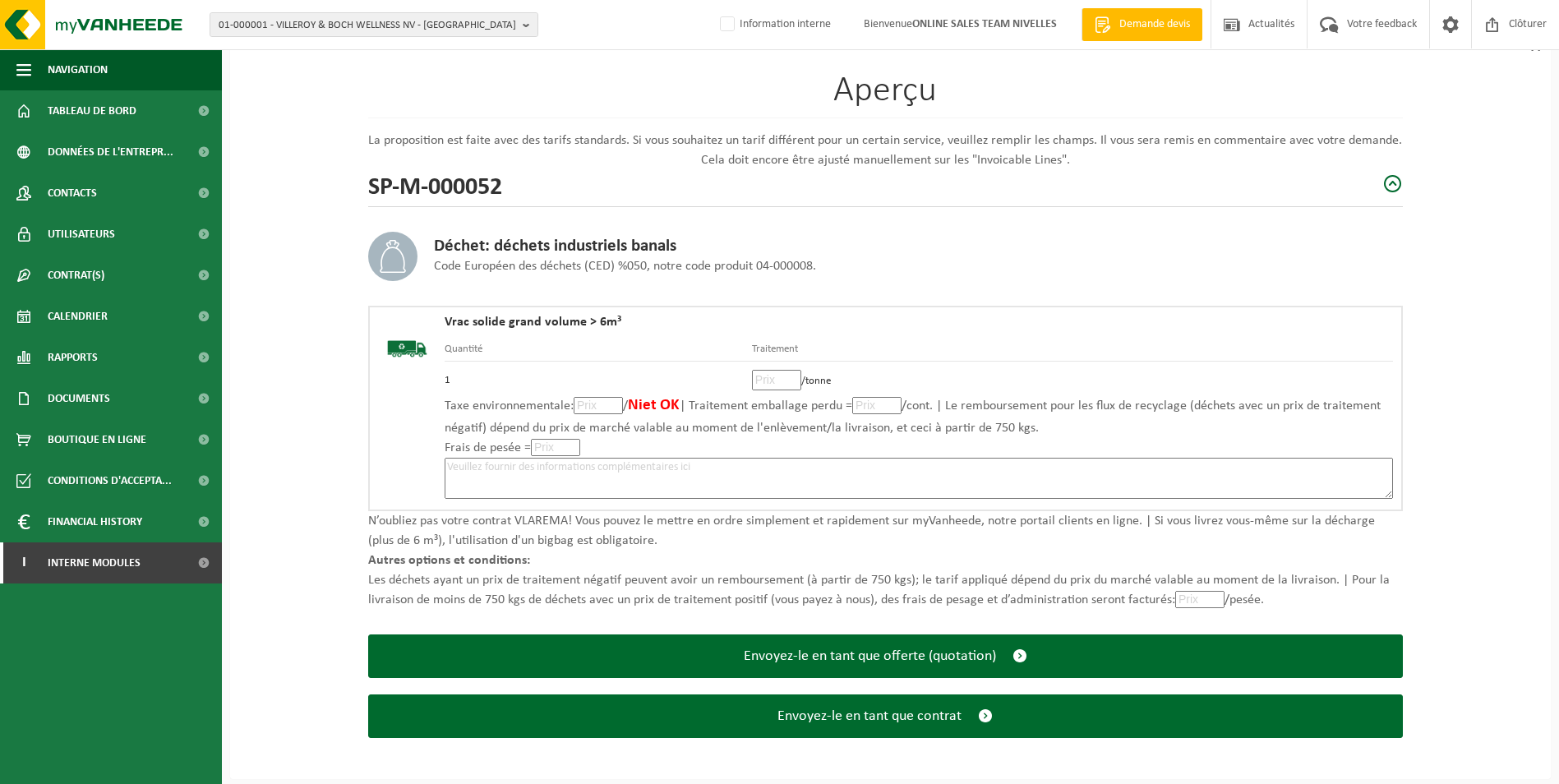
scroll to position [114, 0]
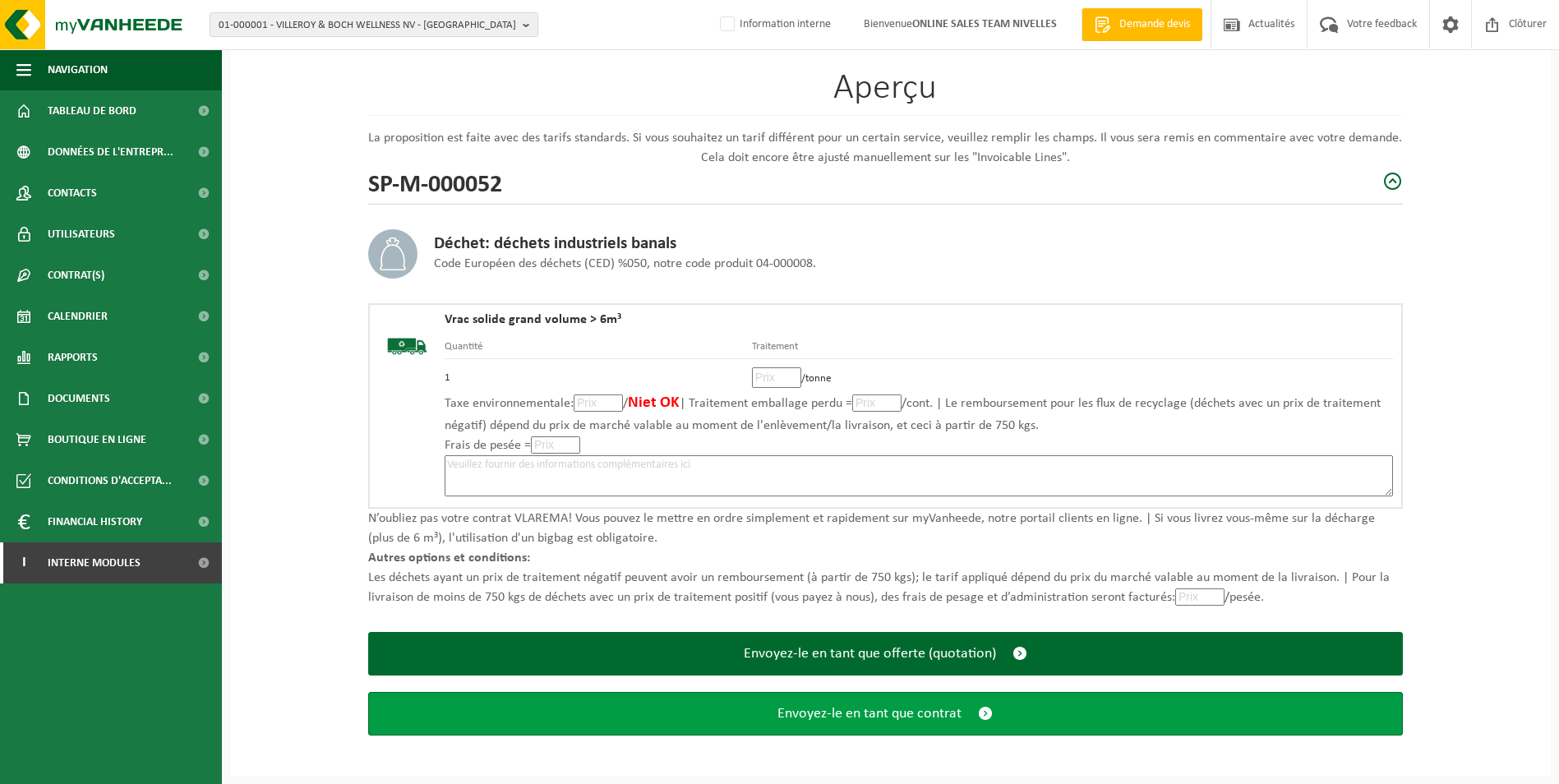
click at [843, 723] on button "Envoyez-le en tant que contrat" at bounding box center [885, 713] width 1035 height 43
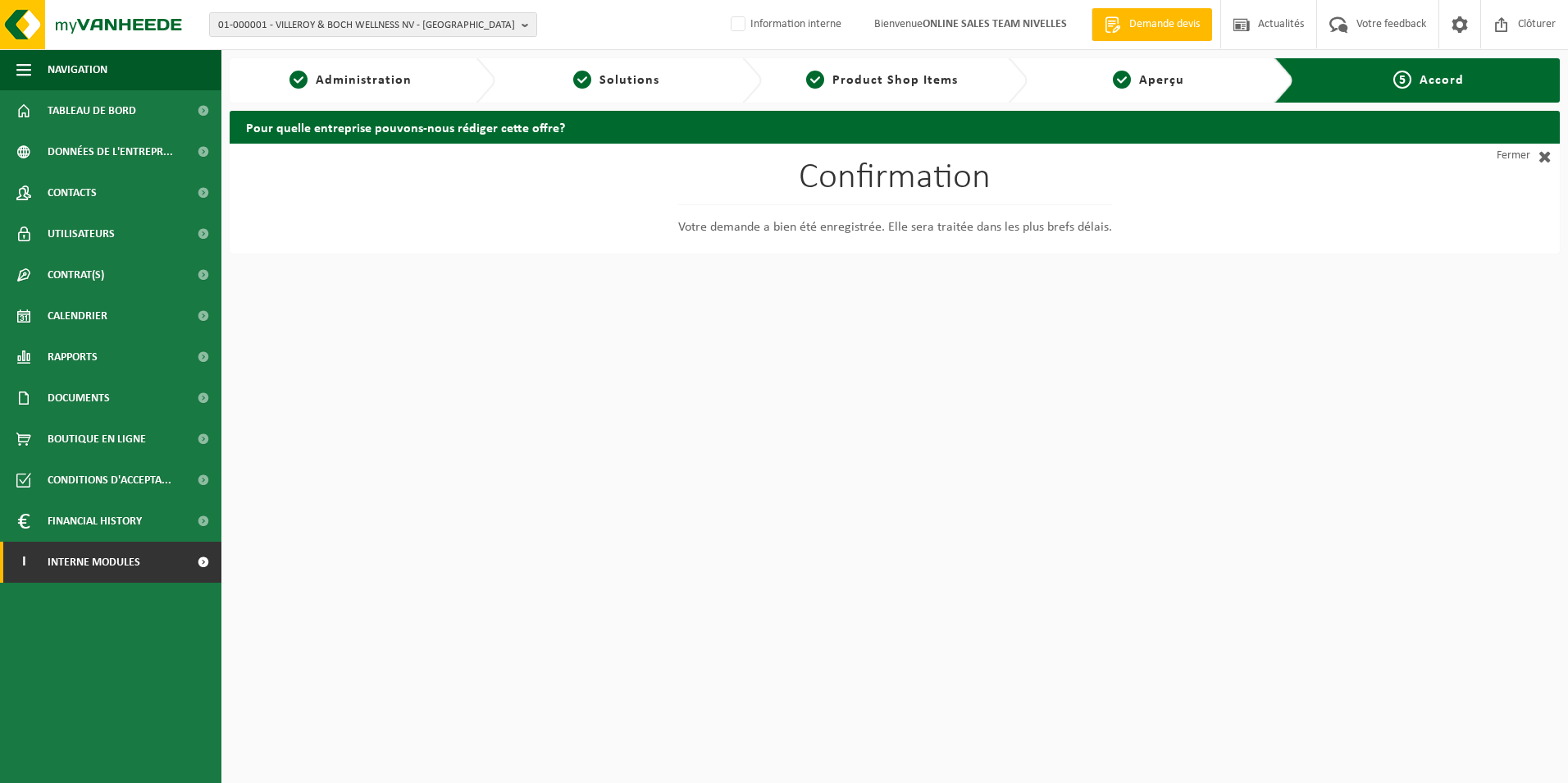
click at [124, 559] on span "Interne modules" at bounding box center [94, 563] width 92 height 41
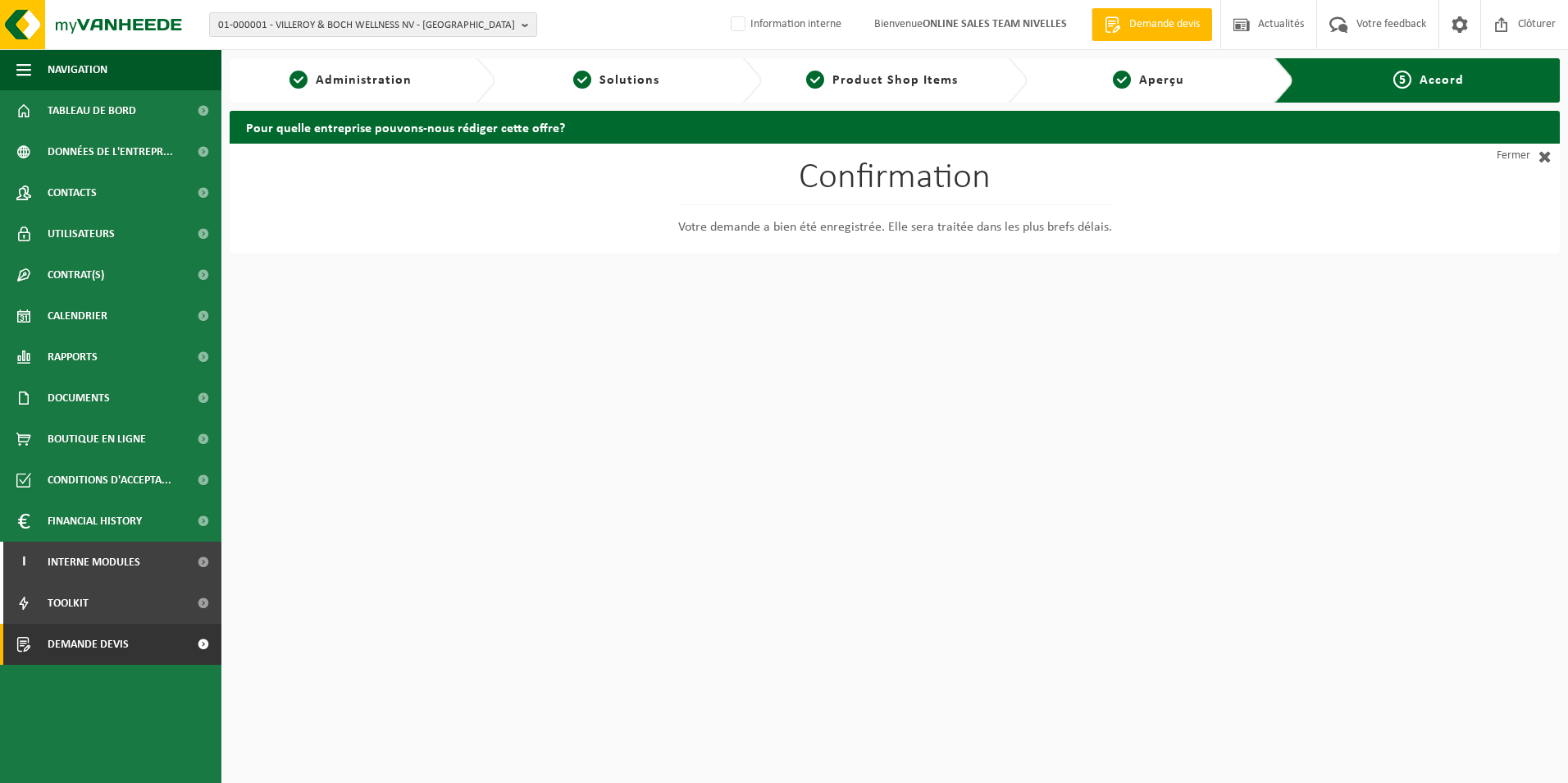
click at [112, 643] on span "Demande devis" at bounding box center [89, 644] width 81 height 41
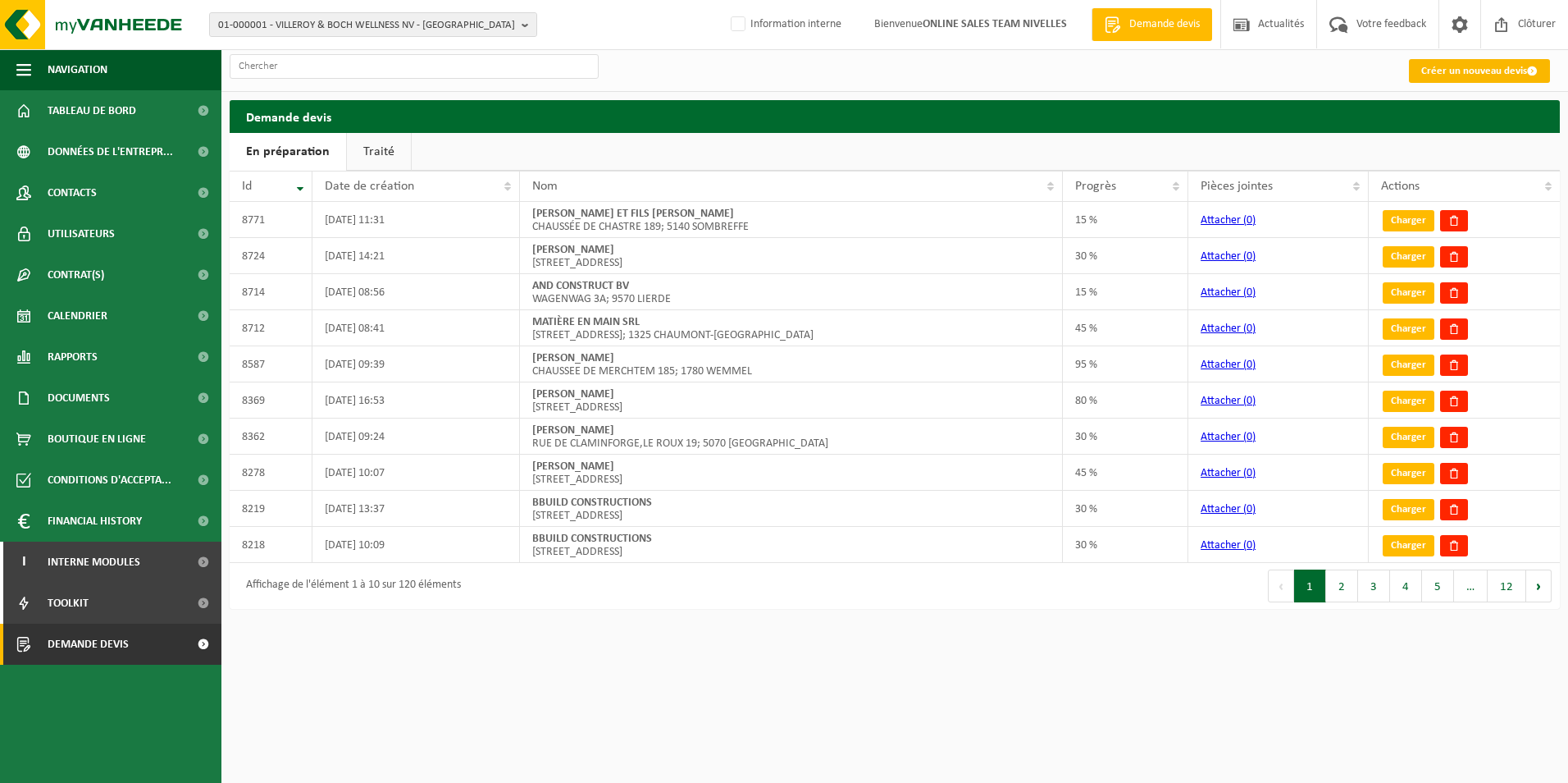
click at [1453, 68] on link "Créer un nouveau devis" at bounding box center [1479, 71] width 141 height 24
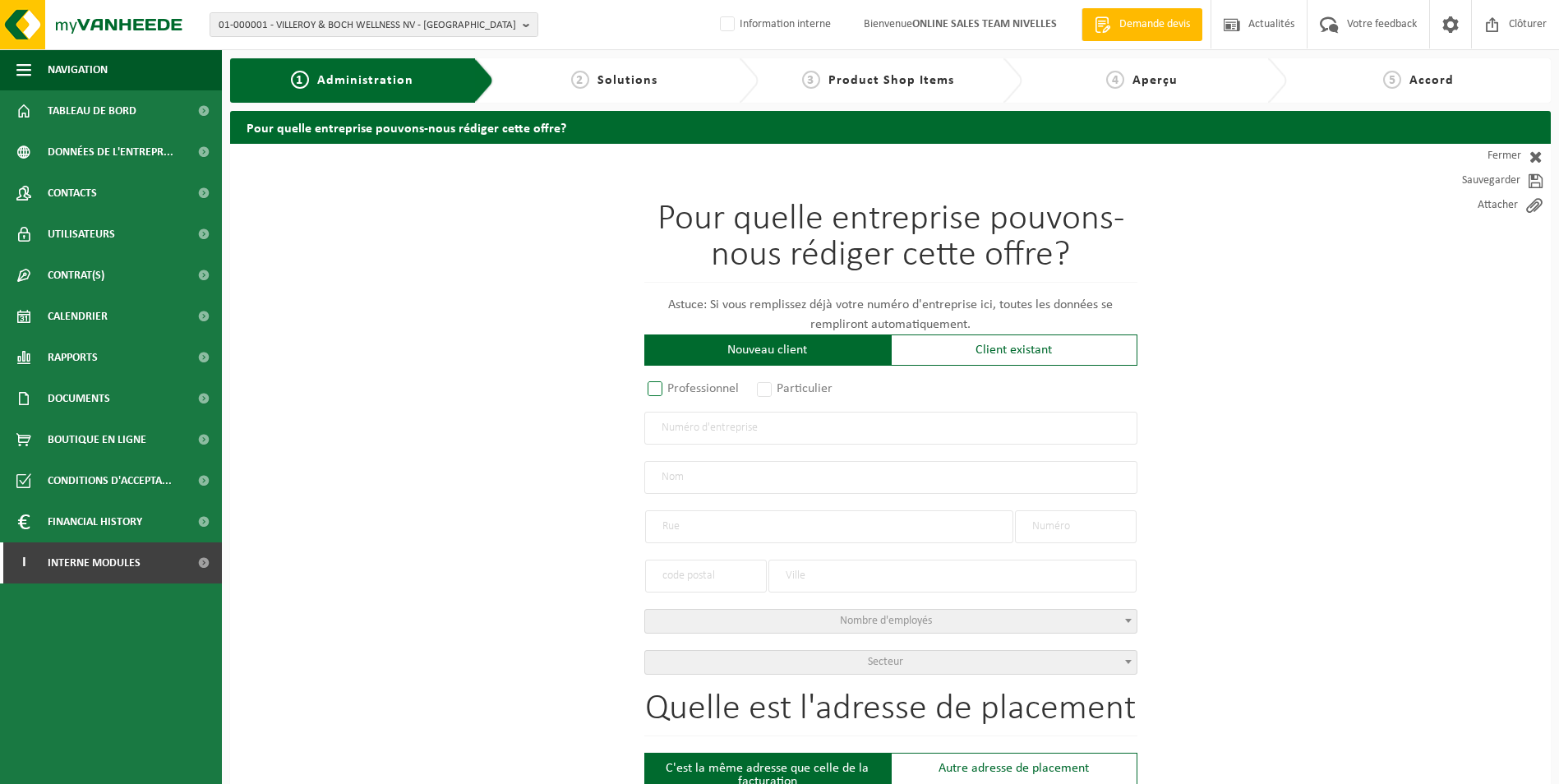
click at [660, 392] on label "Professionnel" at bounding box center [694, 389] width 99 height 23
click at [672, 392] on input "Professionnel" at bounding box center [677, 390] width 10 height 10
radio input "true"
click at [697, 432] on input "text" at bounding box center [891, 427] width 494 height 33
type input "1022849657"
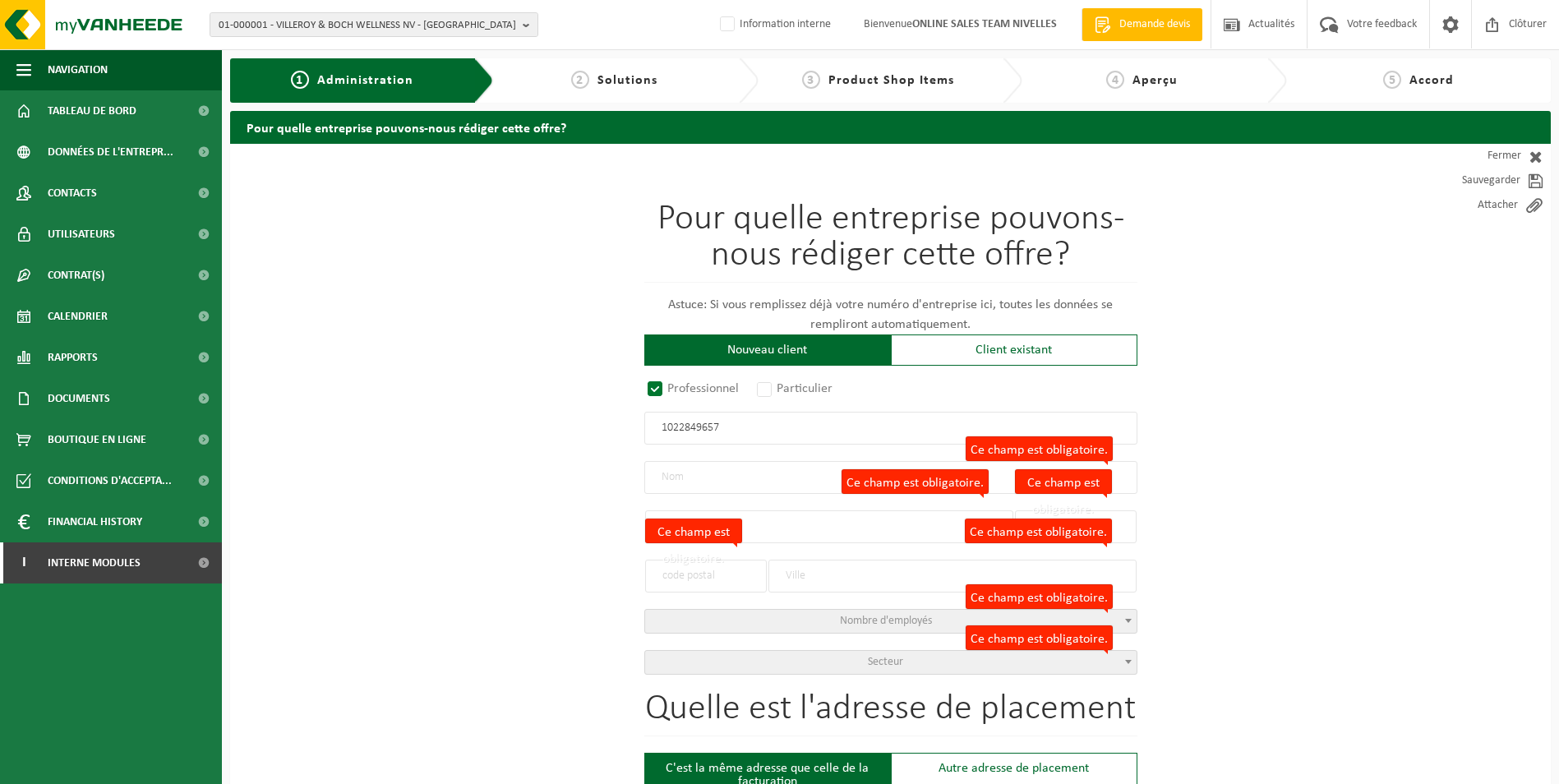
radio input "true"
type input "1022849657"
type input "BEO CONSTRUCT SRL"
type input "RUE DE NIVELLES"
type input "25"
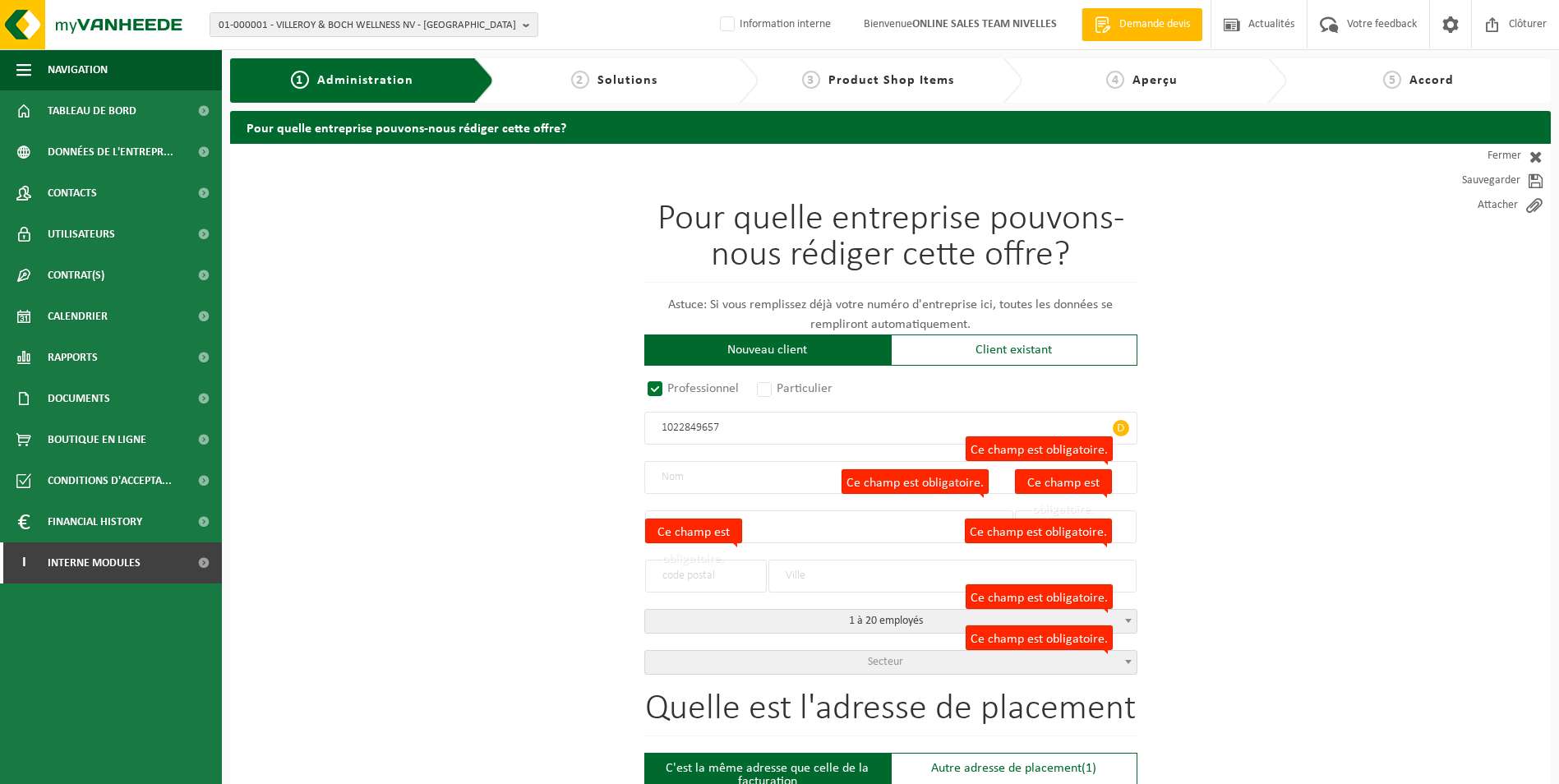
type input "1476"
type input "GENAPPE"
select select "D"
type input "BEO CONSTRUCT SRL"
type input "RUE DE NIVELLES"
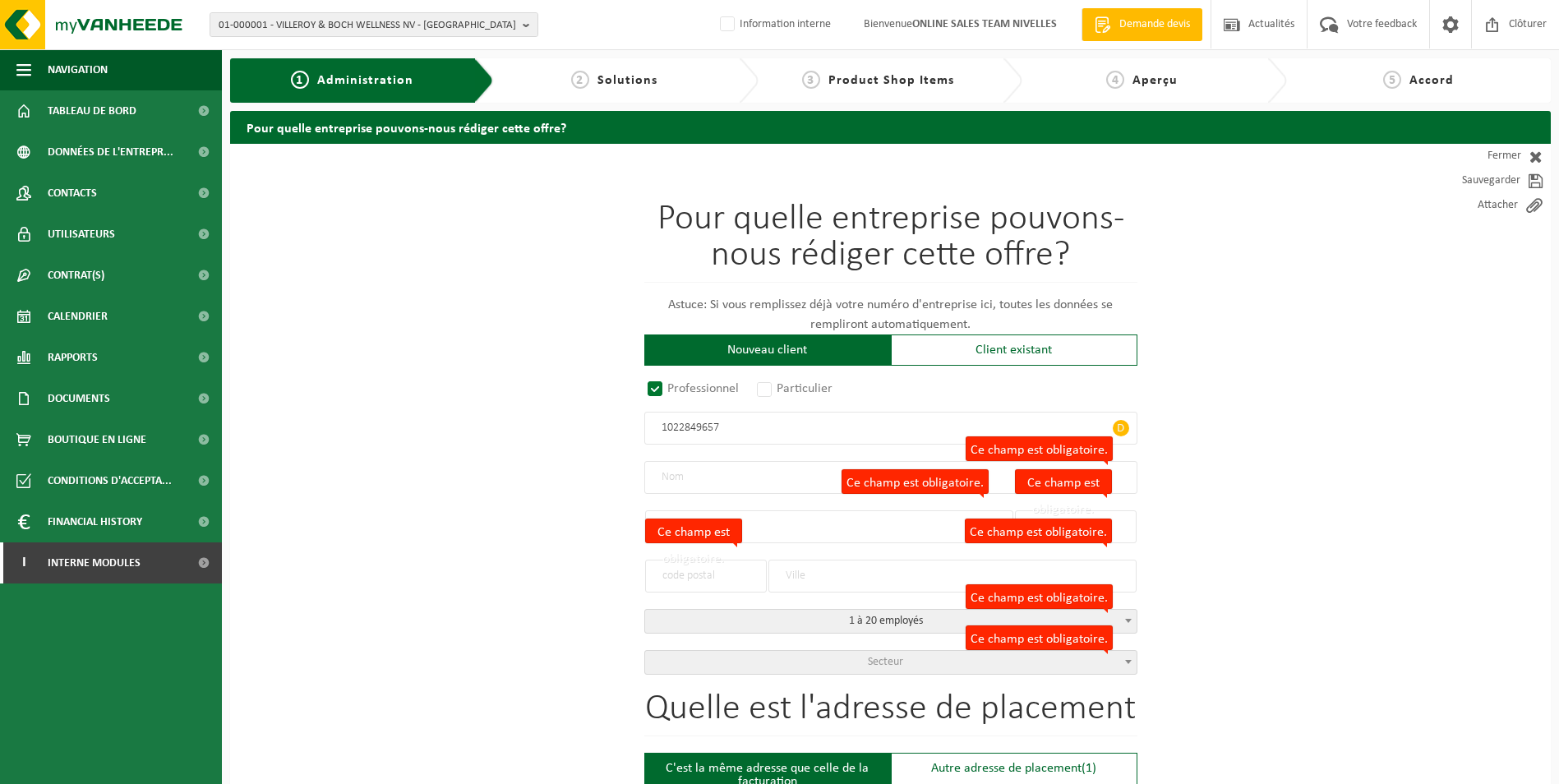
type input "25"
type input "1476"
type input "GENAPPE"
type input "2373252082"
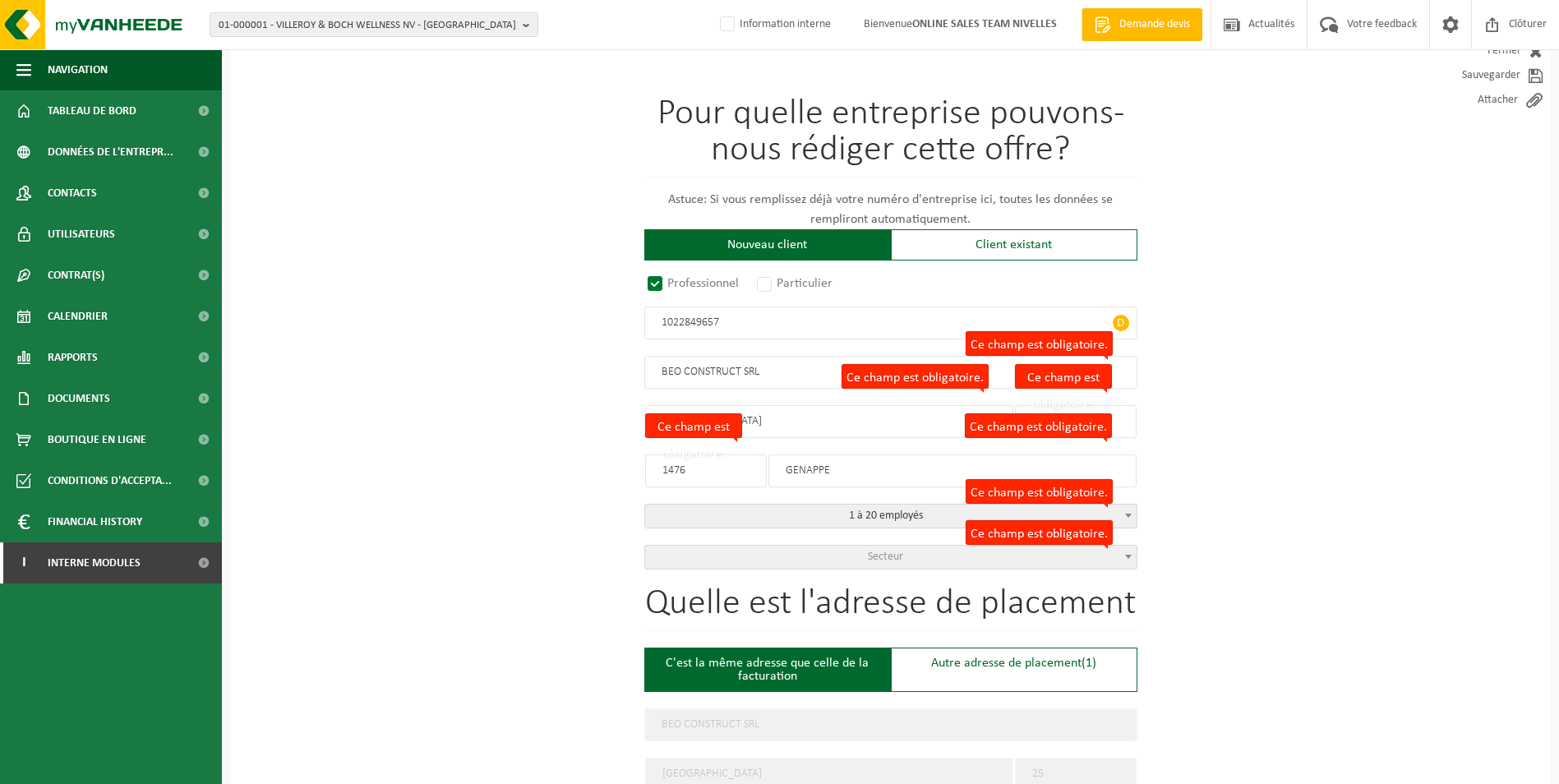
scroll to position [142, 0]
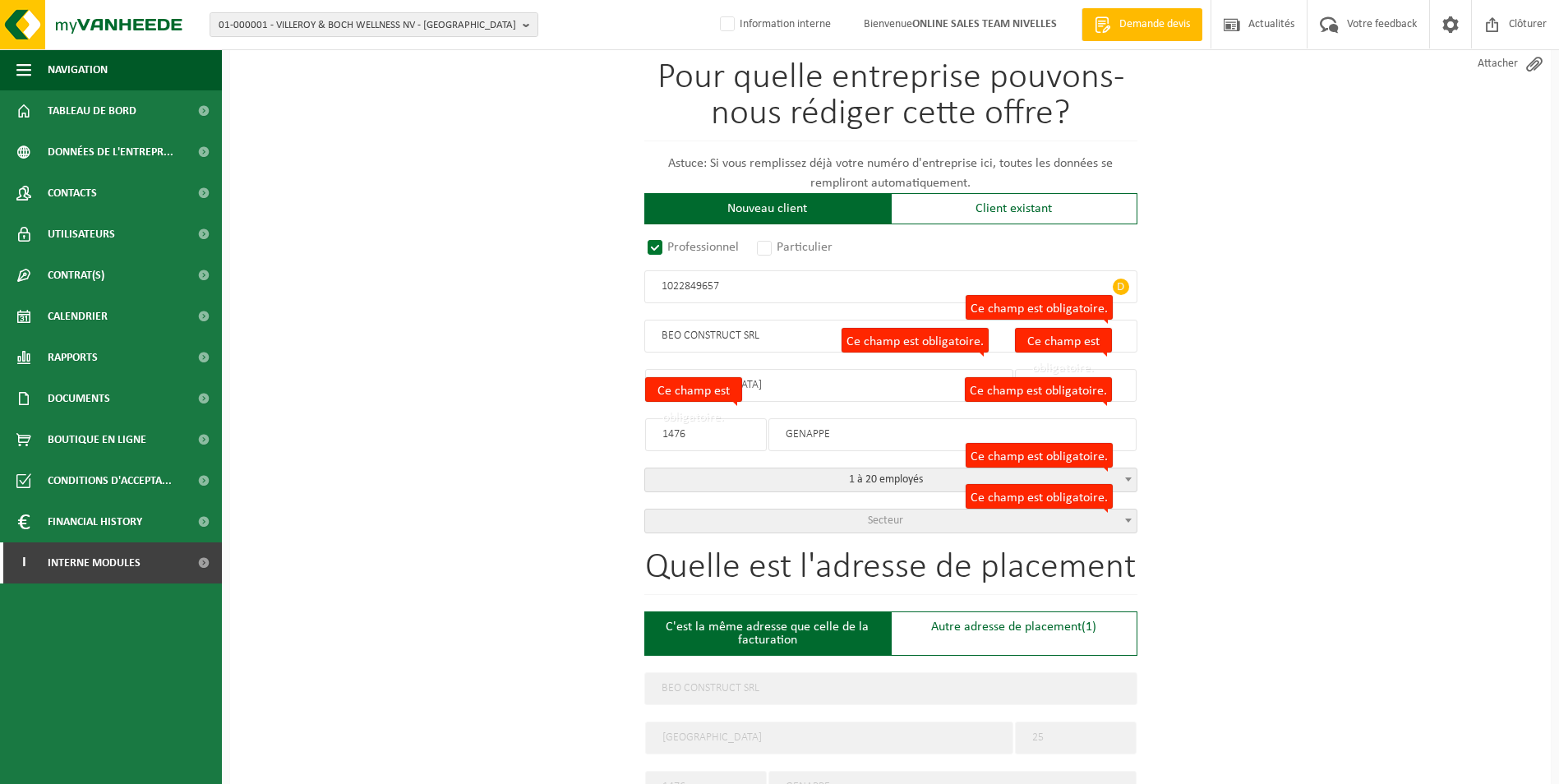
click at [896, 521] on span "Secteur" at bounding box center [885, 520] width 35 height 12
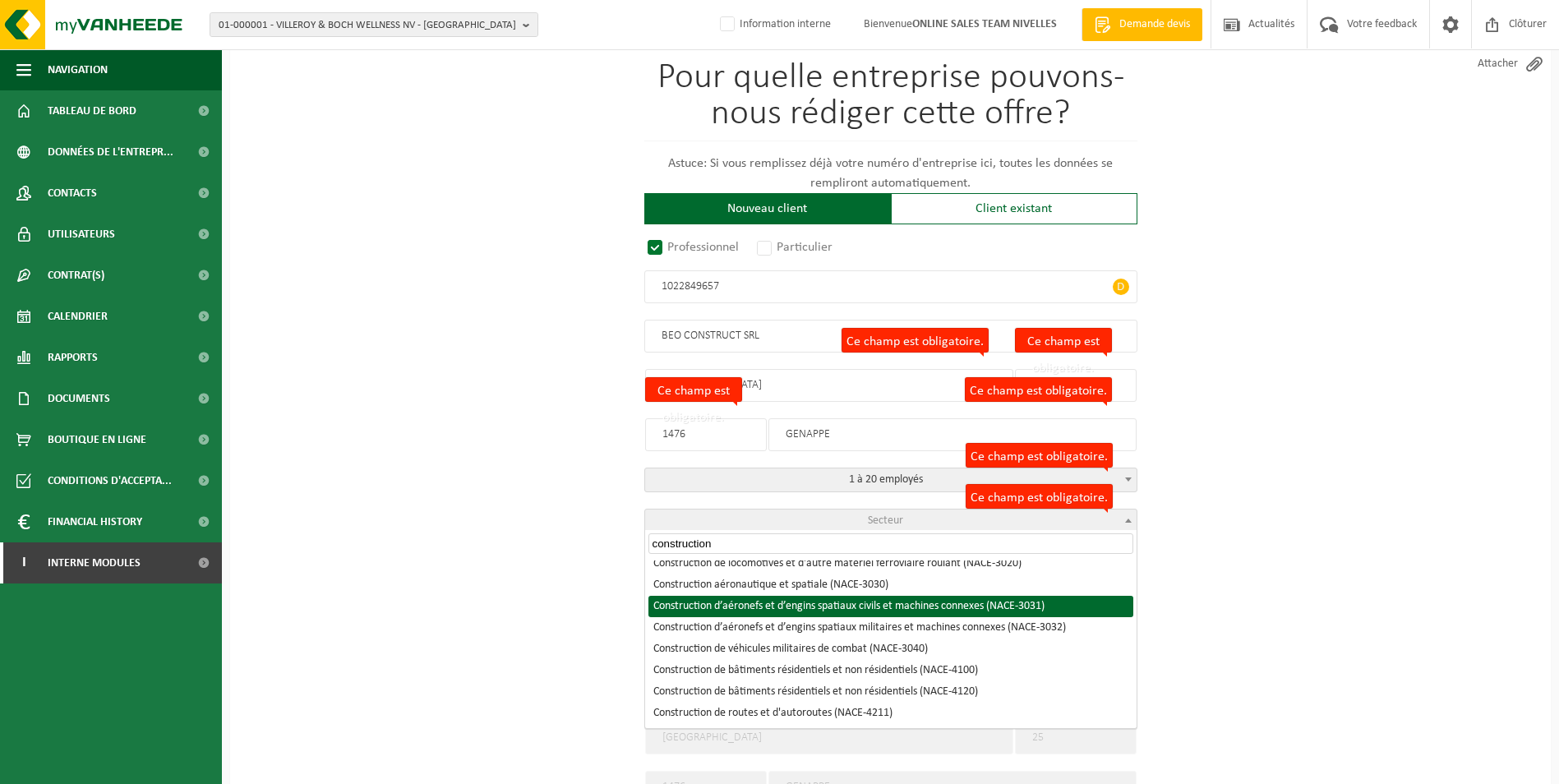
scroll to position [246, 0]
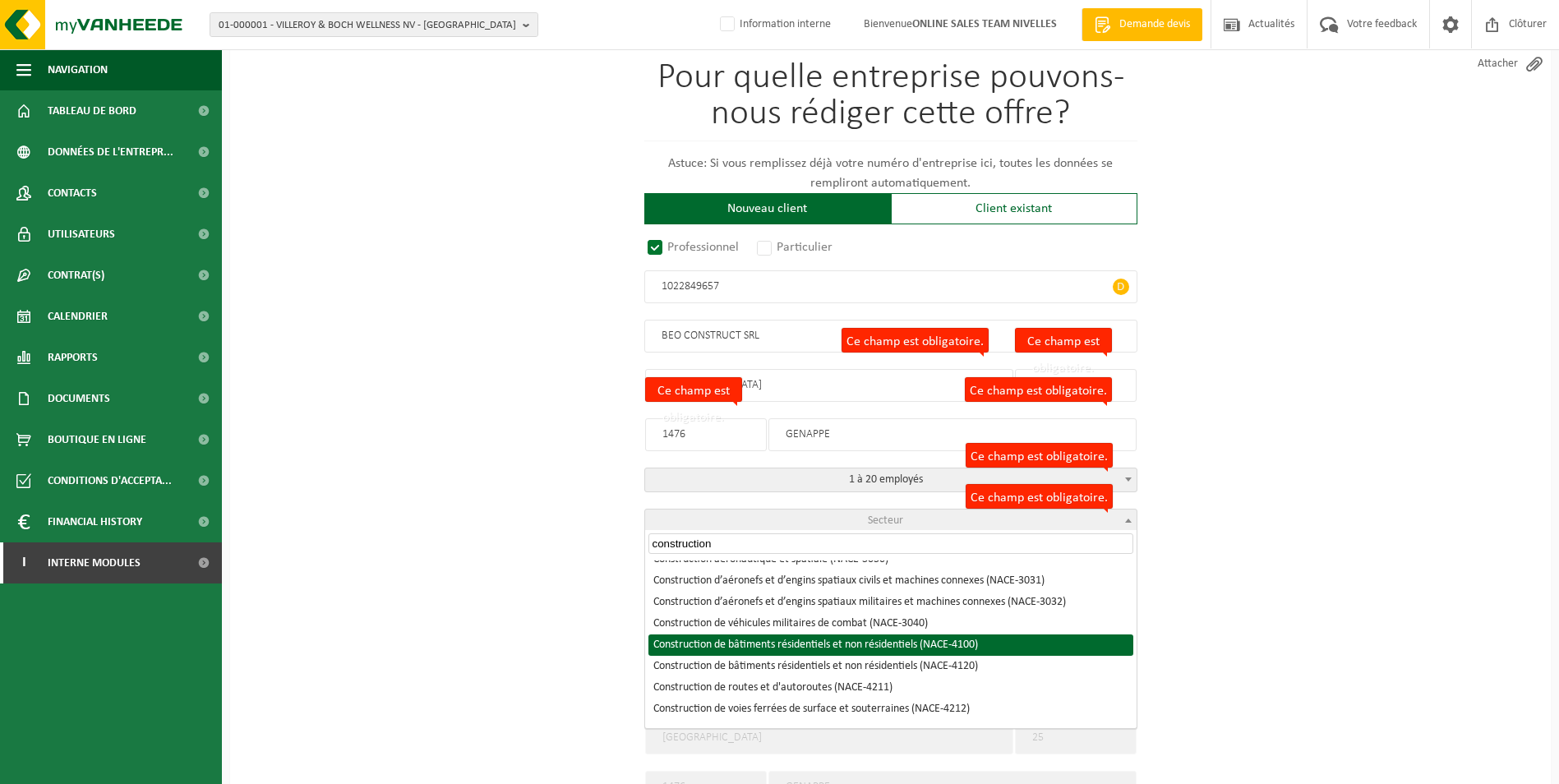
type input "construction"
select select "NACE_4100"
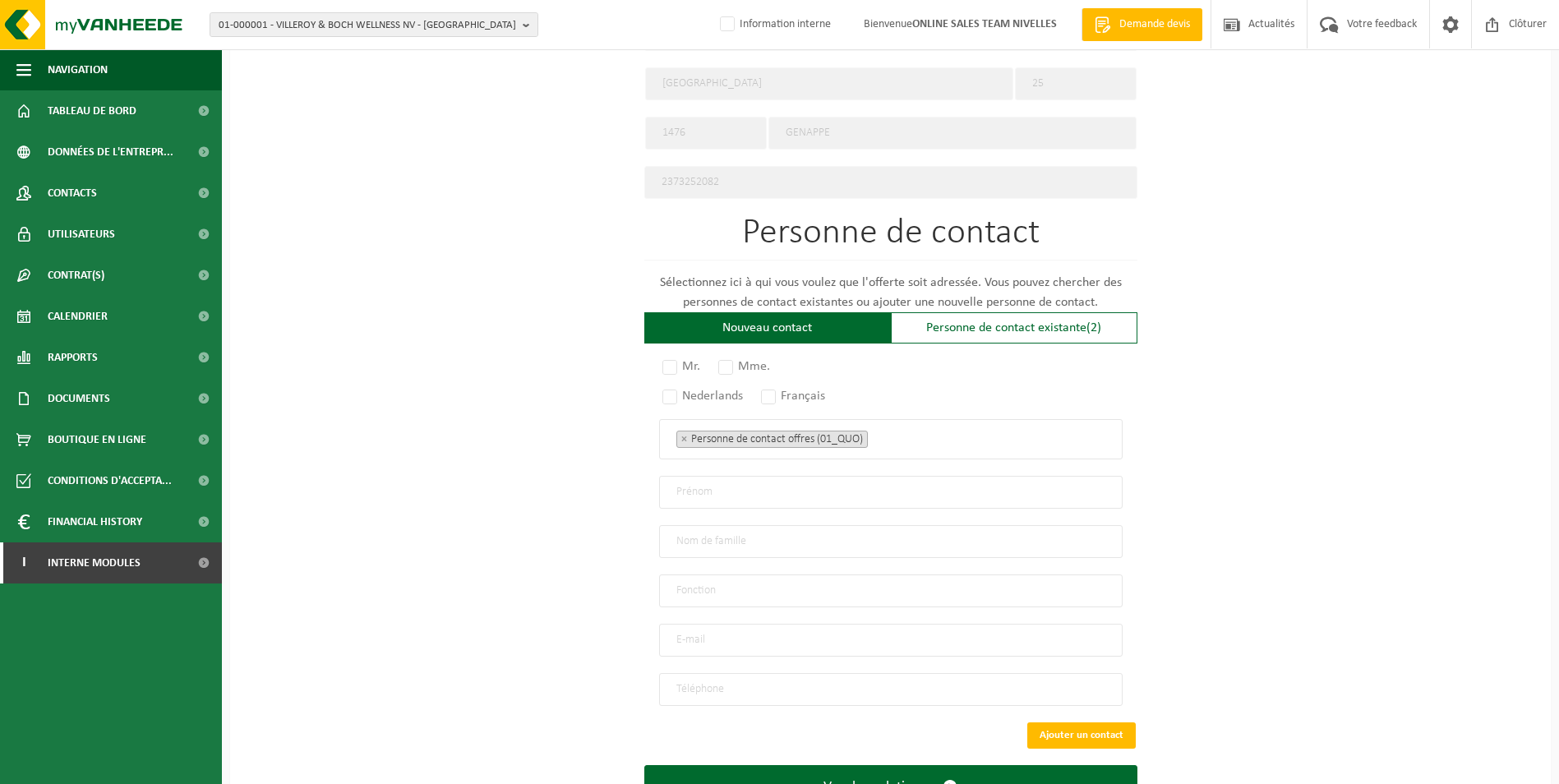
scroll to position [815, 0]
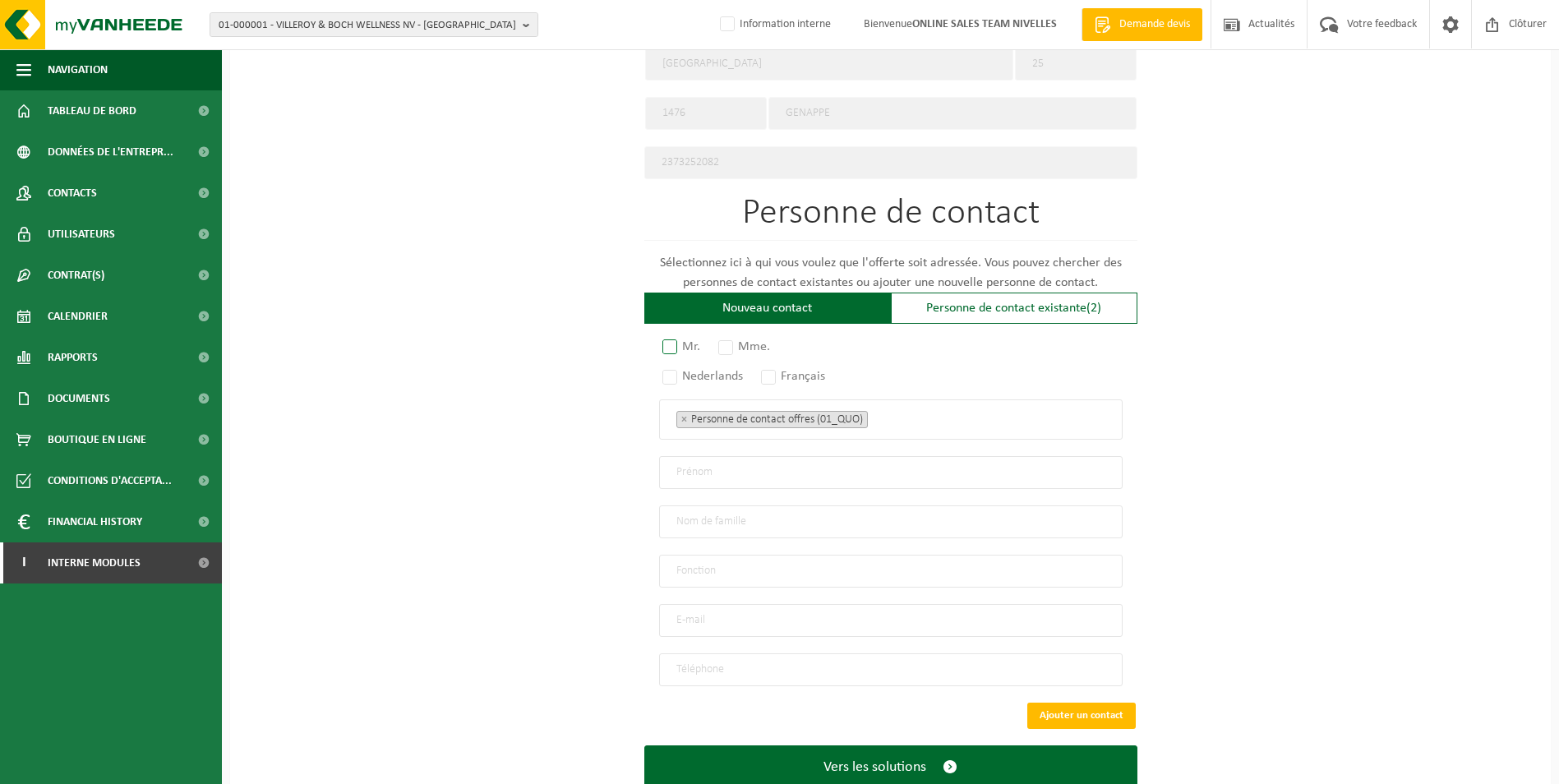
click at [670, 335] on label "Mr." at bounding box center [681, 346] width 46 height 23
radio input "true"
click at [771, 366] on label "Français" at bounding box center [794, 376] width 73 height 23
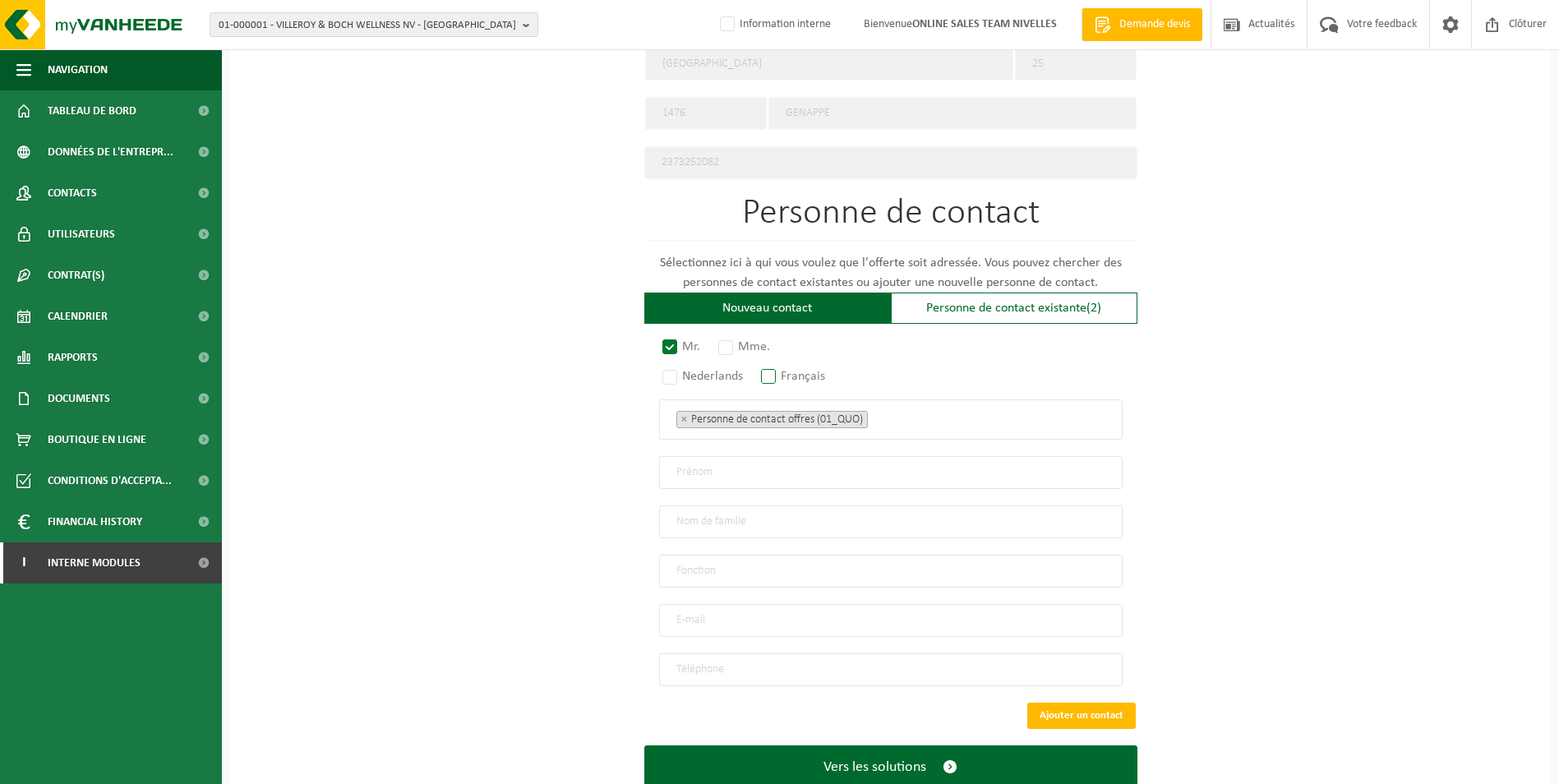
radio input "true"
click at [884, 417] on ul "× Personne de contact offres (01_QUO)" at bounding box center [891, 419] width 429 height 22
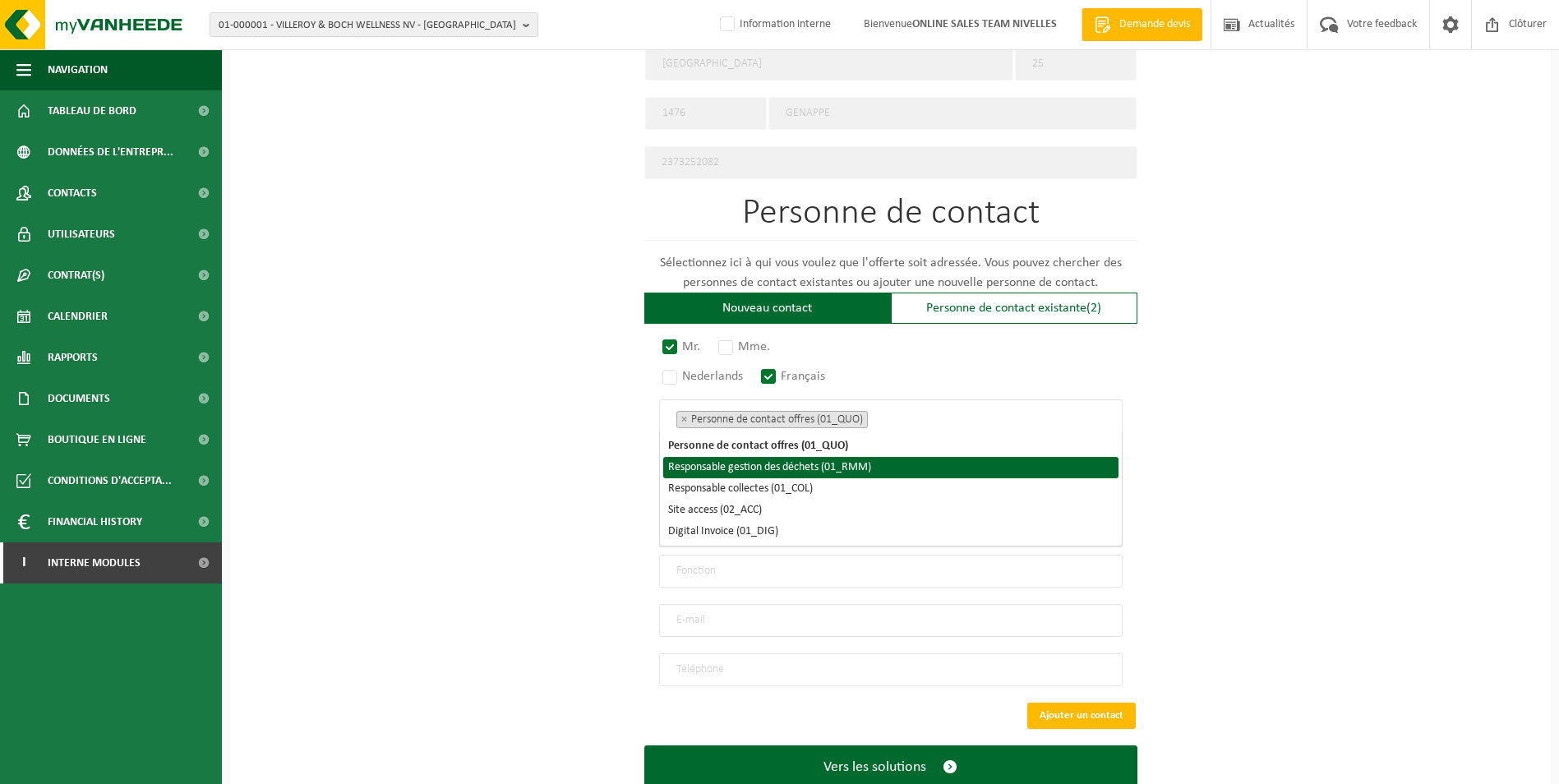
click at [830, 461] on li "Responsable gestion des déchets (01_RMM)" at bounding box center [891, 467] width 455 height 22
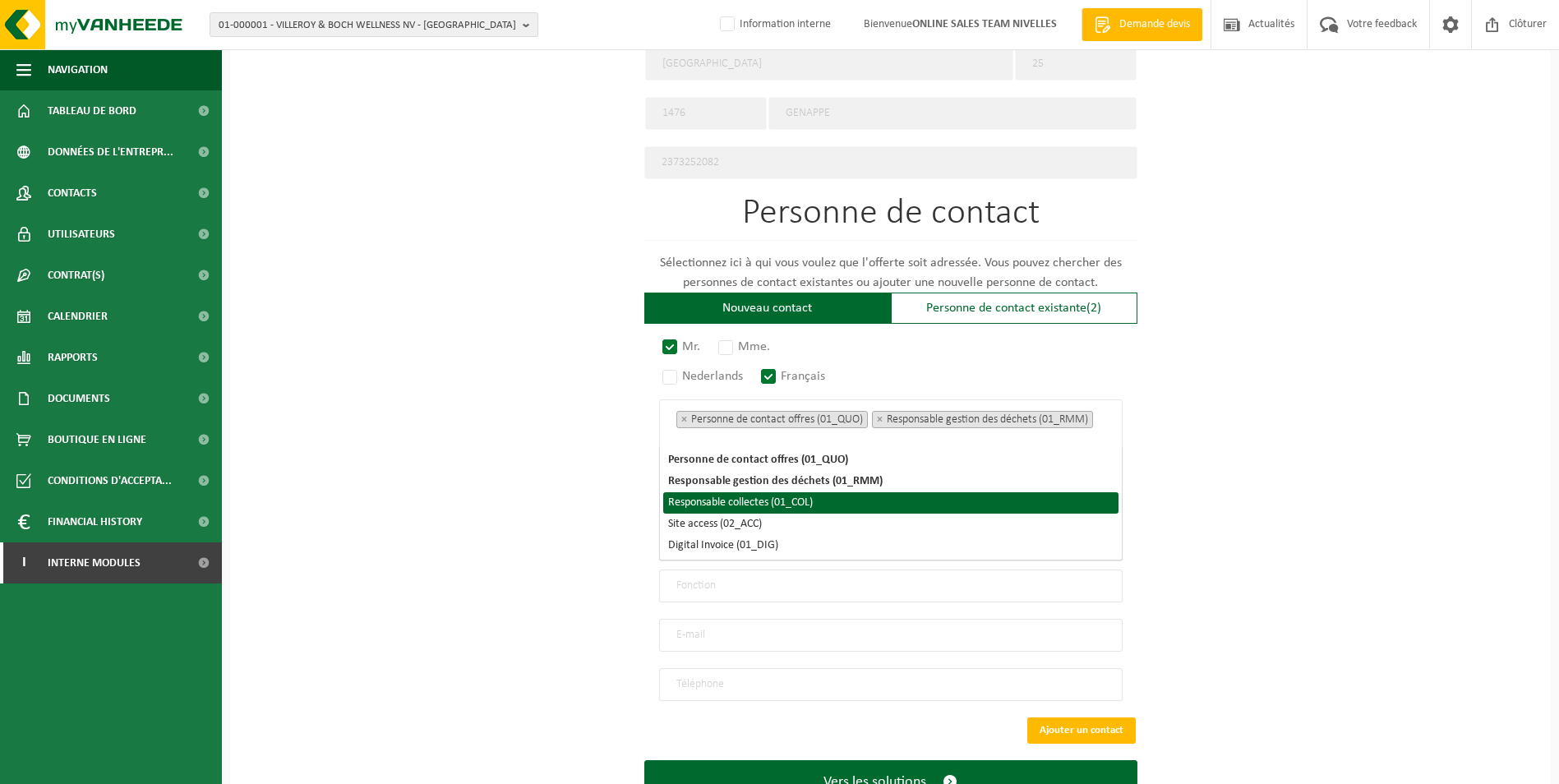
click at [799, 499] on li "Responsable collectes (01_COL)" at bounding box center [891, 503] width 455 height 22
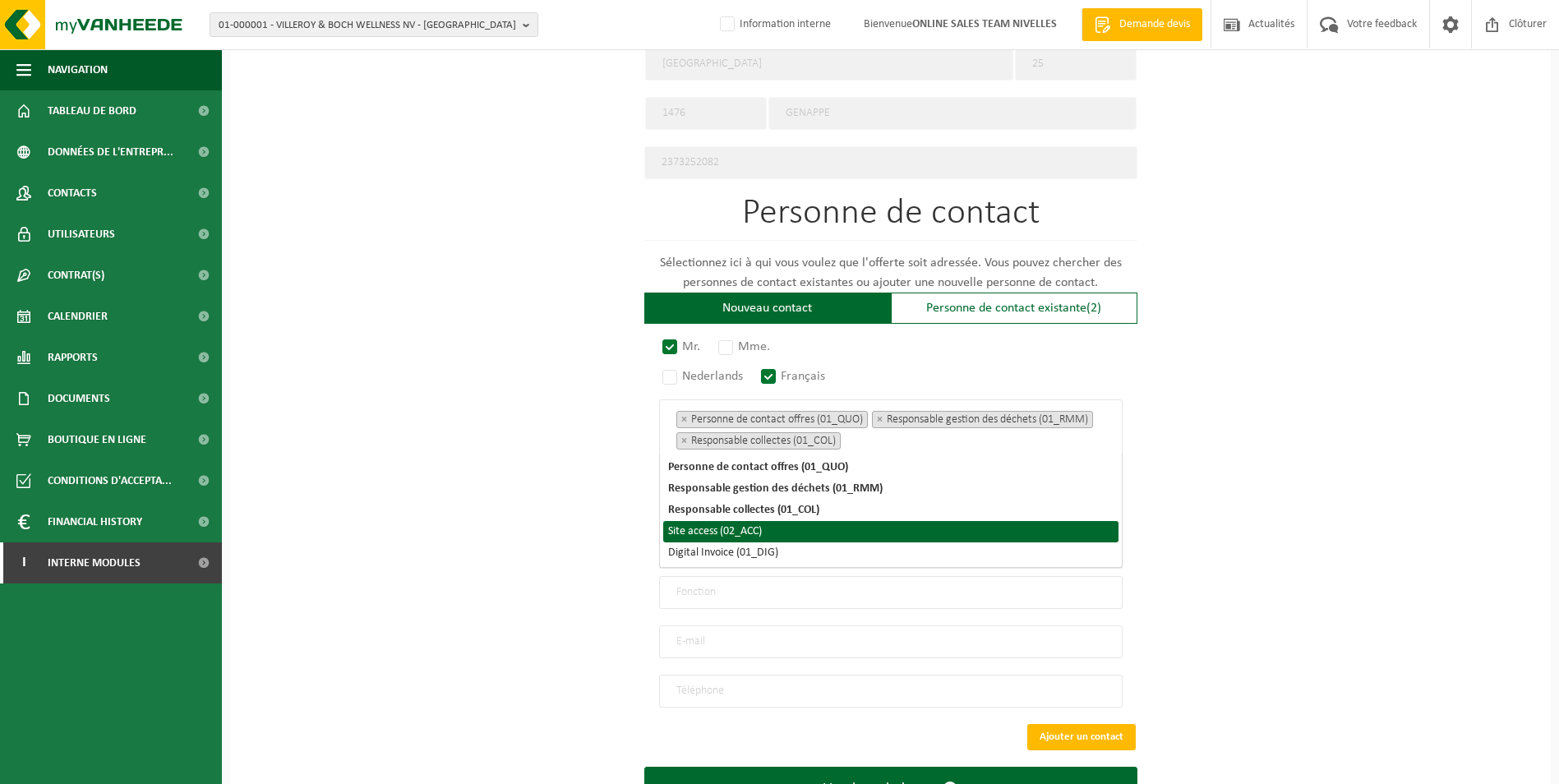
click at [749, 535] on li "Site access (02_ACC)" at bounding box center [891, 531] width 455 height 22
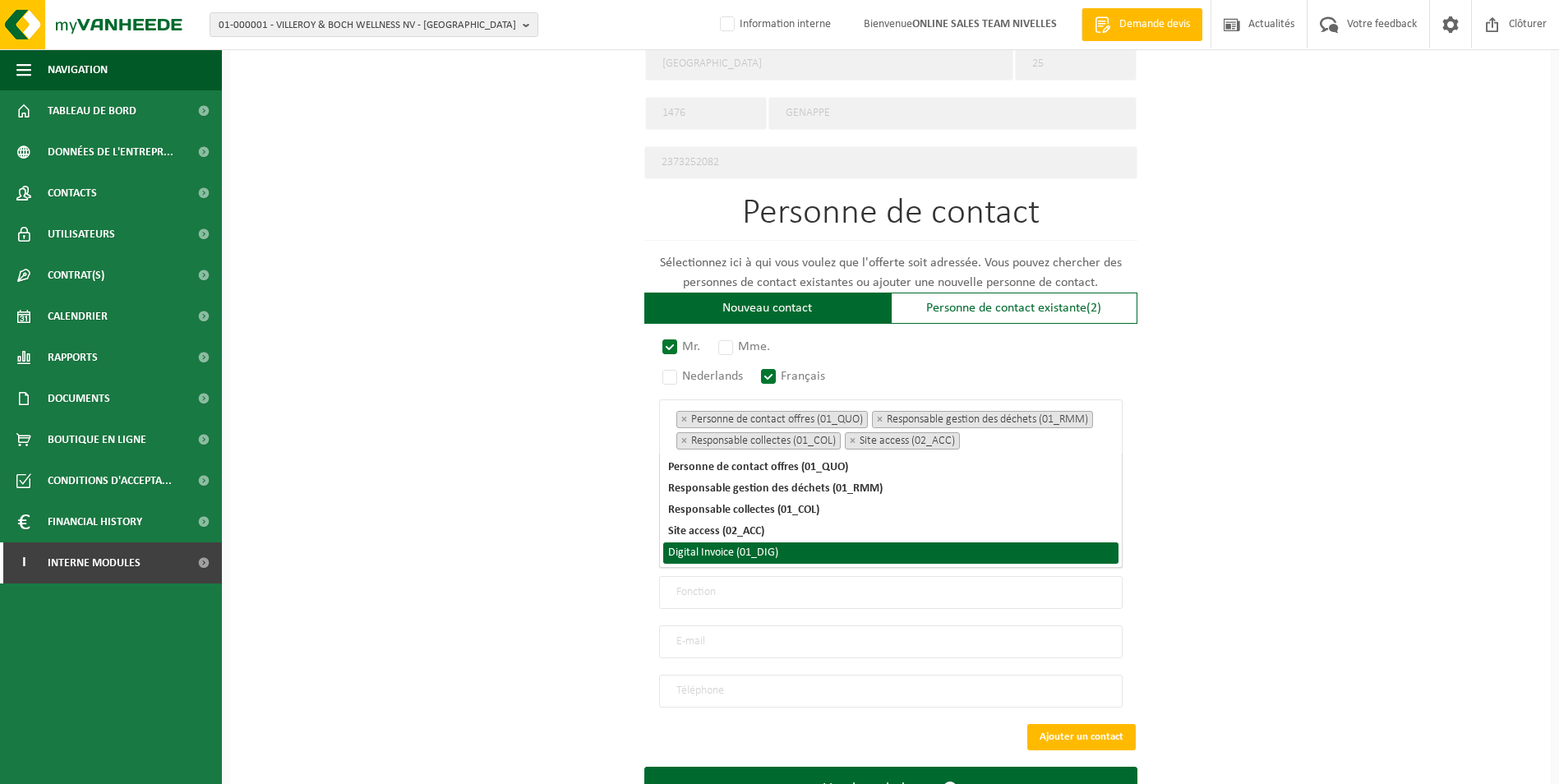
click at [745, 550] on li "Digital Invoice (01_DIG)" at bounding box center [891, 553] width 455 height 22
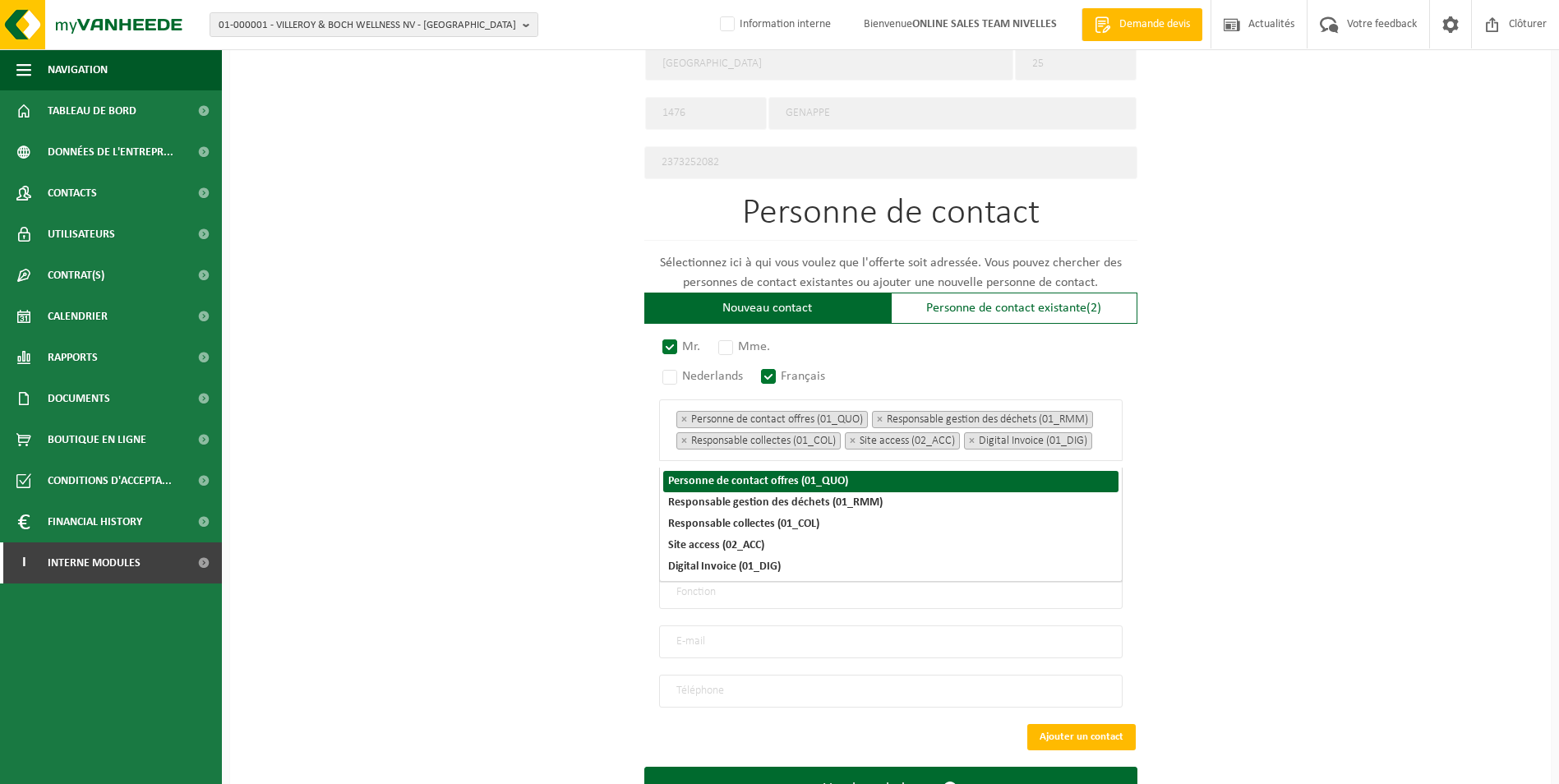
drag, startPoint x: 1232, startPoint y: 450, endPoint x: 1182, endPoint y: 466, distance: 52.5
click at [1232, 449] on div "Pour quelle entreprise pouvons-nous rédiger cette offre? Astuce: Si vous rempli…" at bounding box center [891, 90] width 1321 height 1523
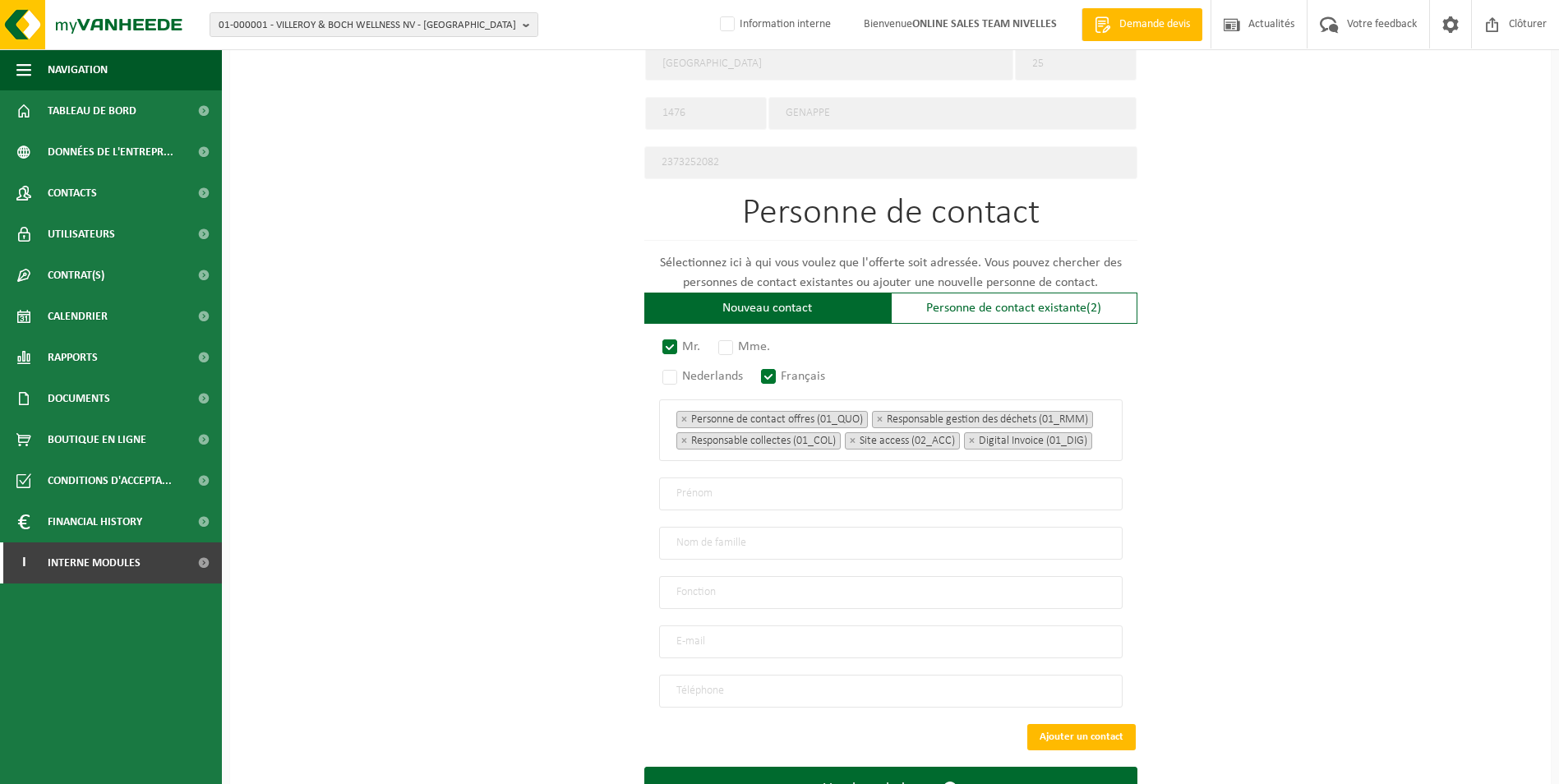
click at [748, 497] on input "text" at bounding box center [890, 493] width 463 height 33
type input "Sylvain"
type input "Bernard"
type input "Direction"
type input "sylvainbernard98@gmail.com"
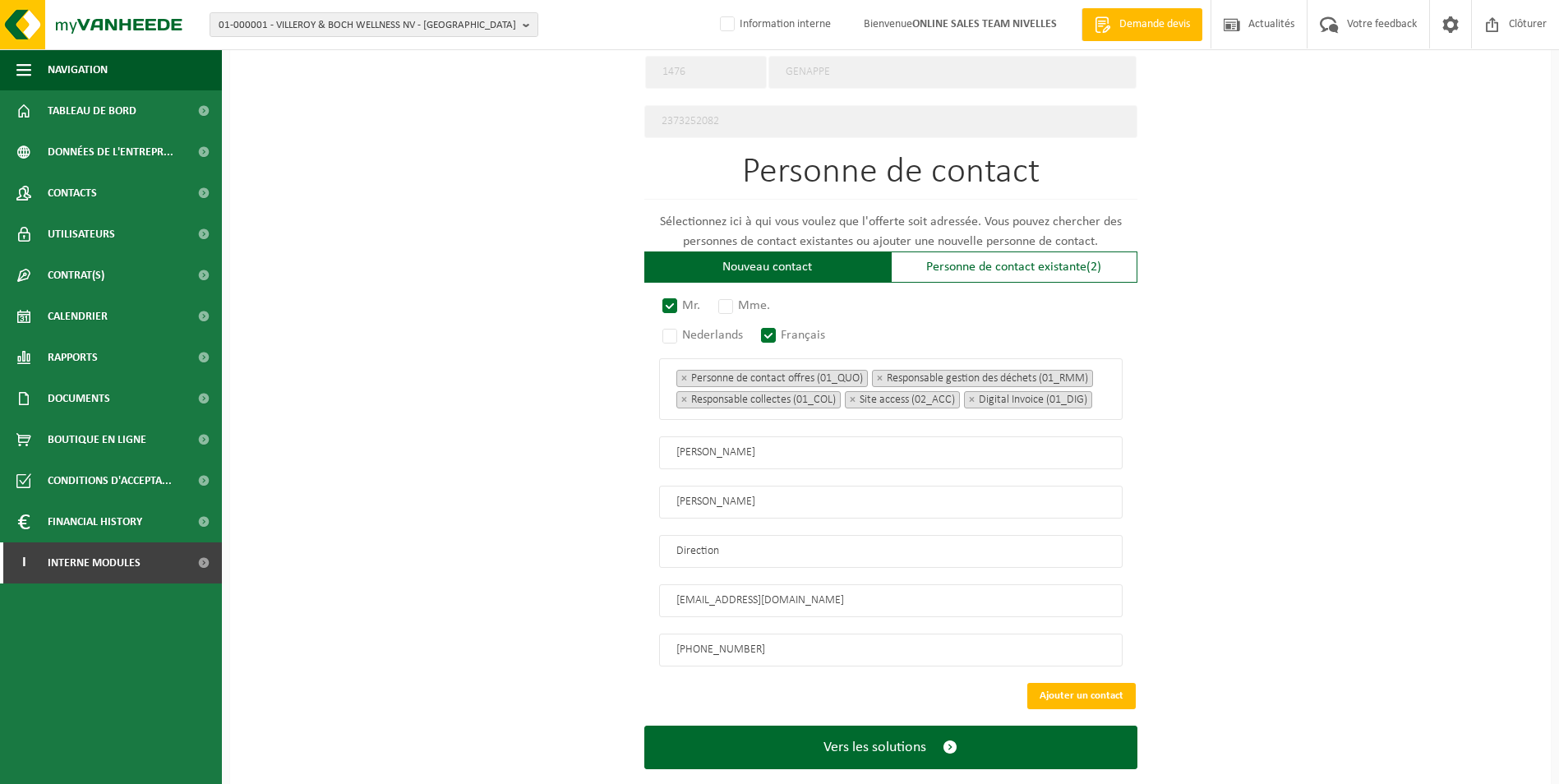
scroll to position [892, 0]
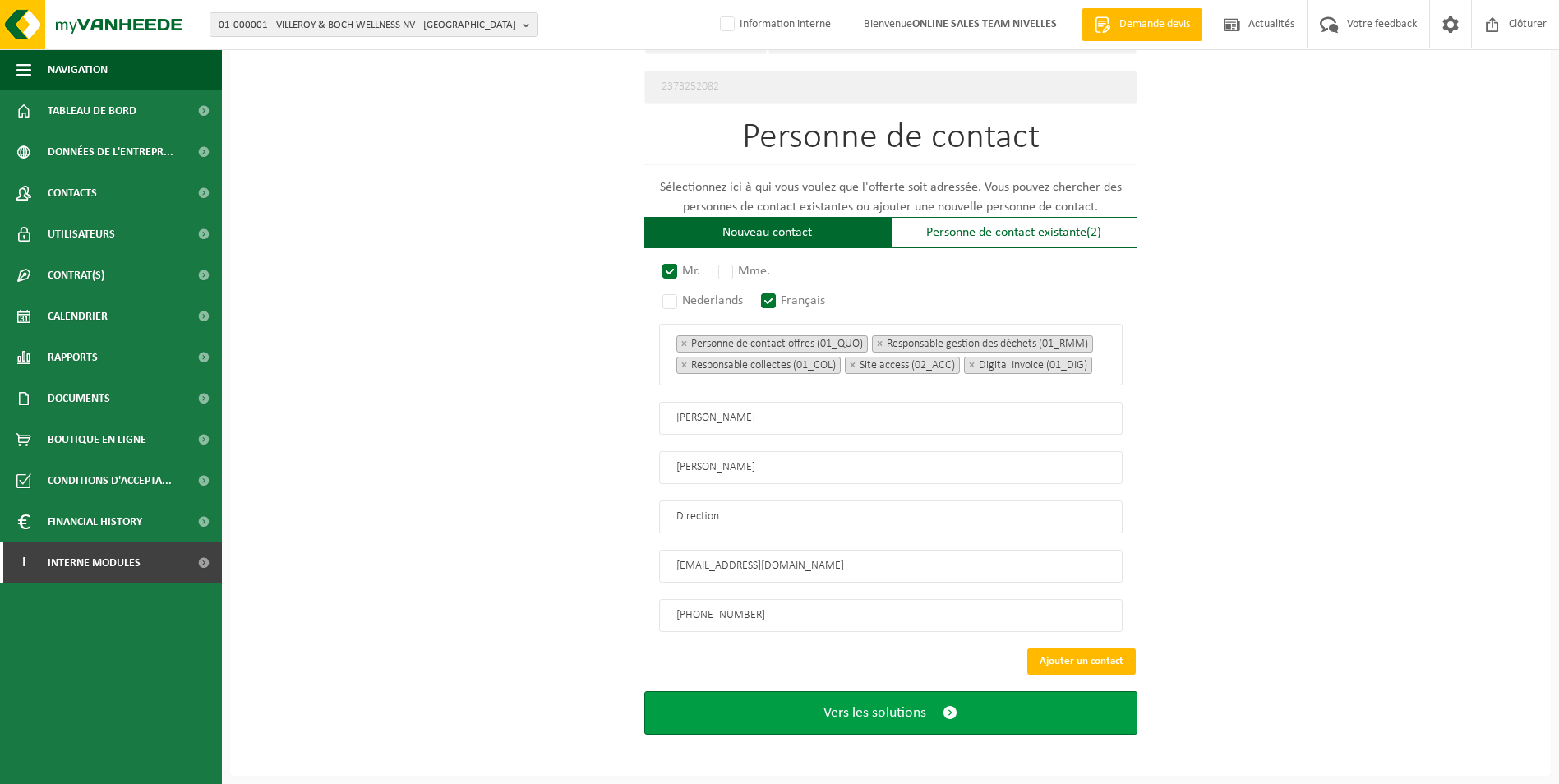
type input "+32 472 60 18 83"
click at [815, 716] on button "Vers les solutions" at bounding box center [891, 712] width 494 height 43
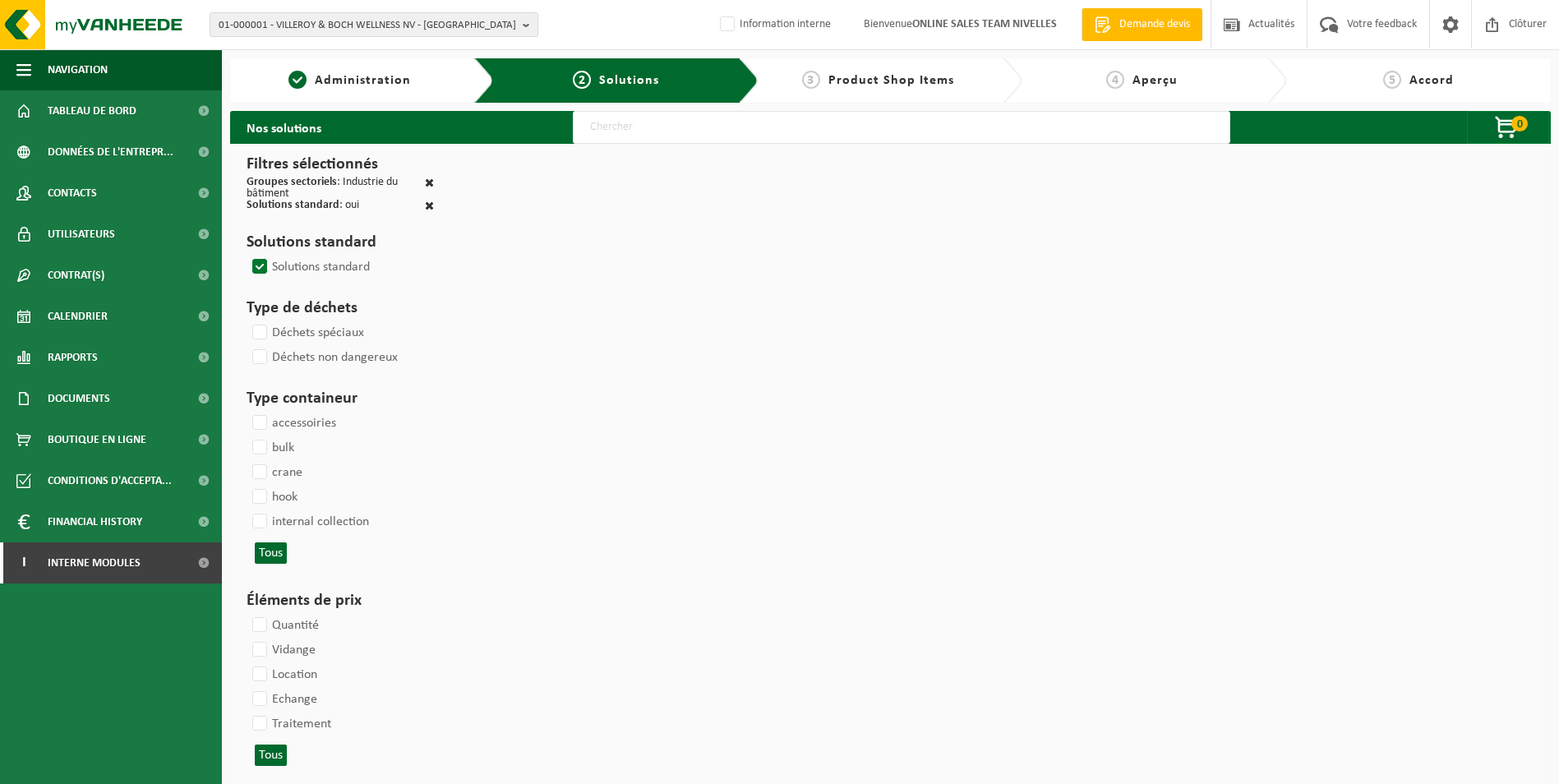
click at [750, 136] on input "text" at bounding box center [901, 127] width 658 height 33
type input "000052"
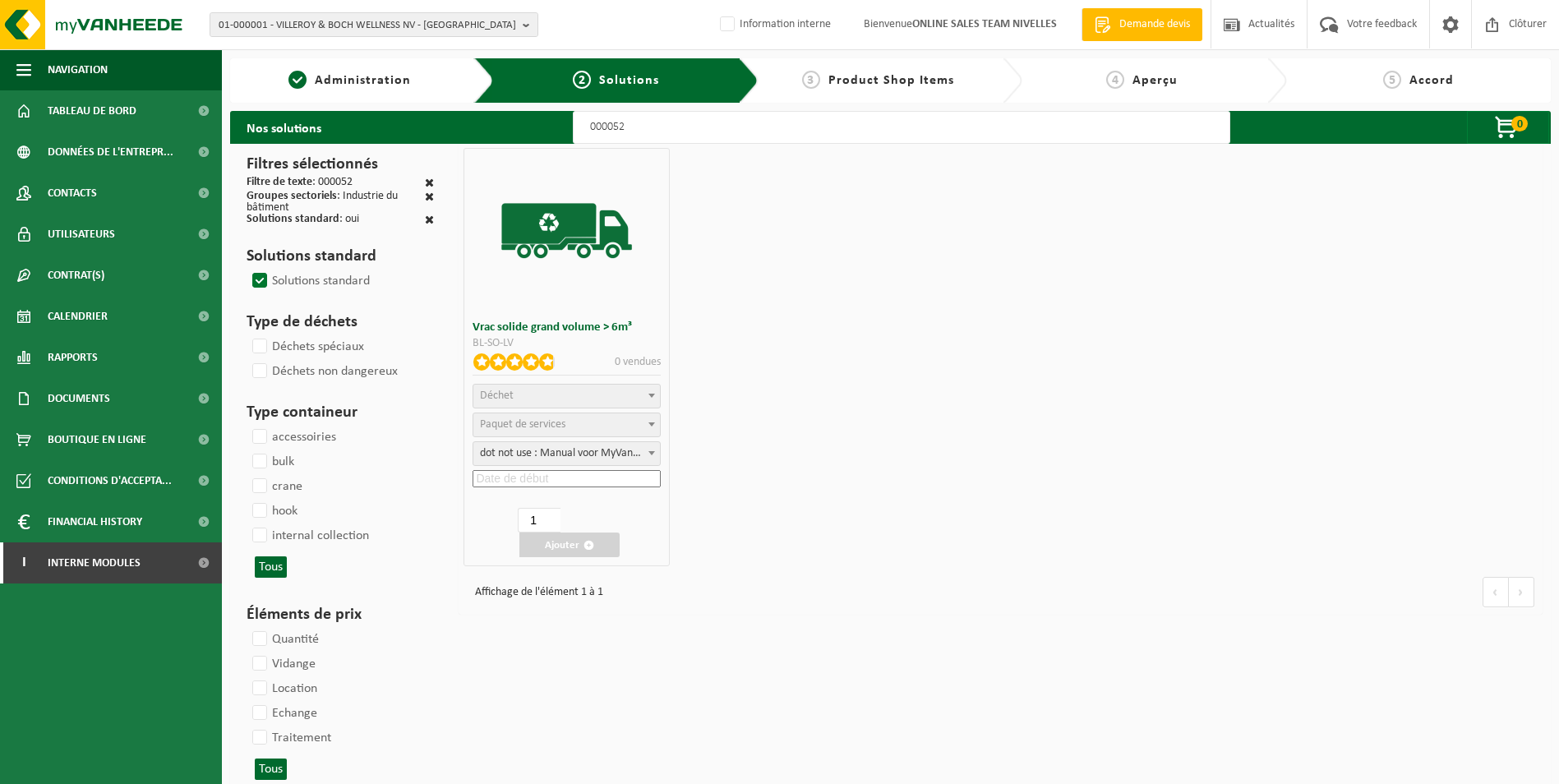
click at [515, 397] on span "Déchet" at bounding box center [567, 396] width 187 height 23
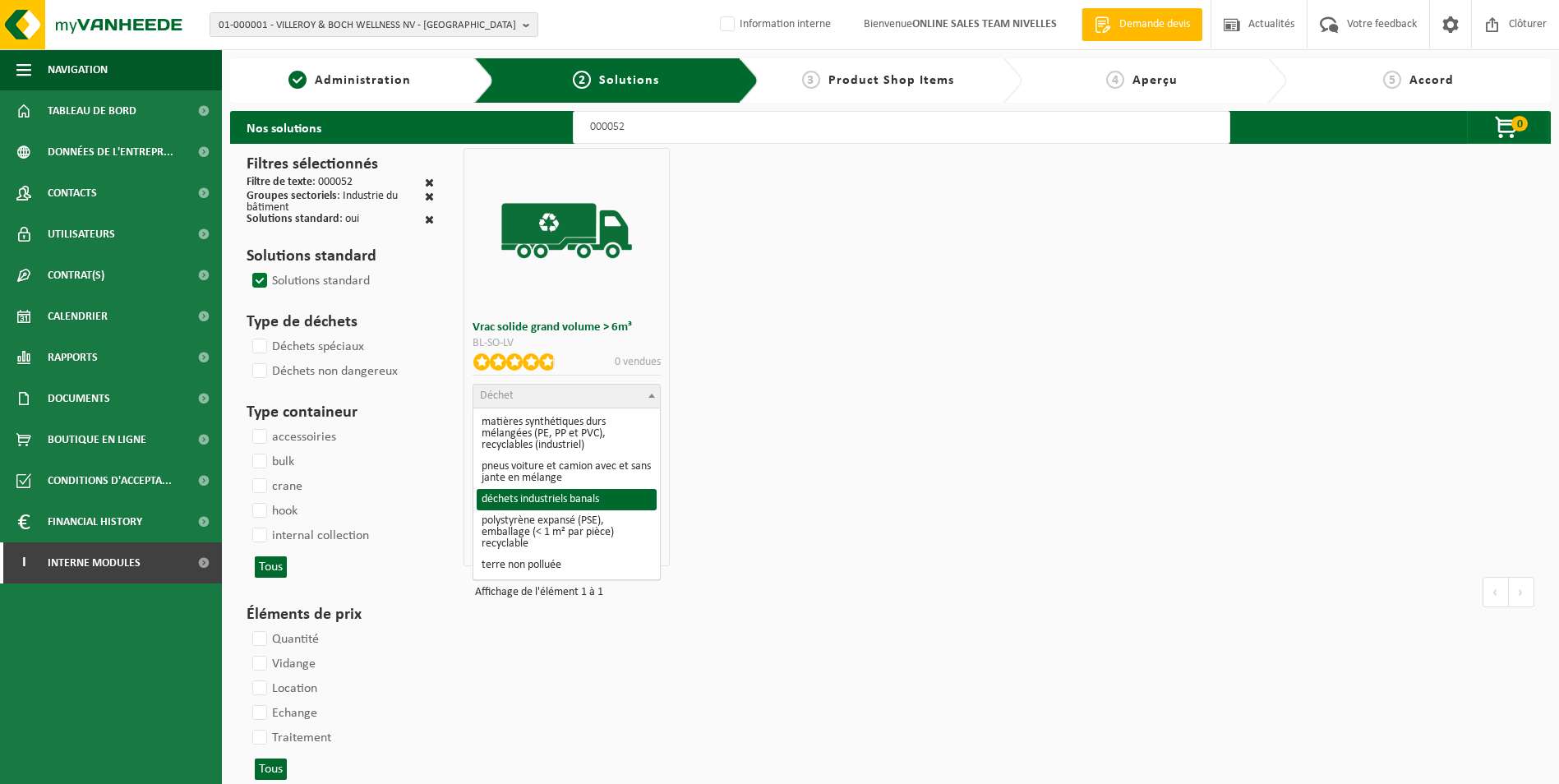
select select "8"
select select
select select "47"
select select "25"
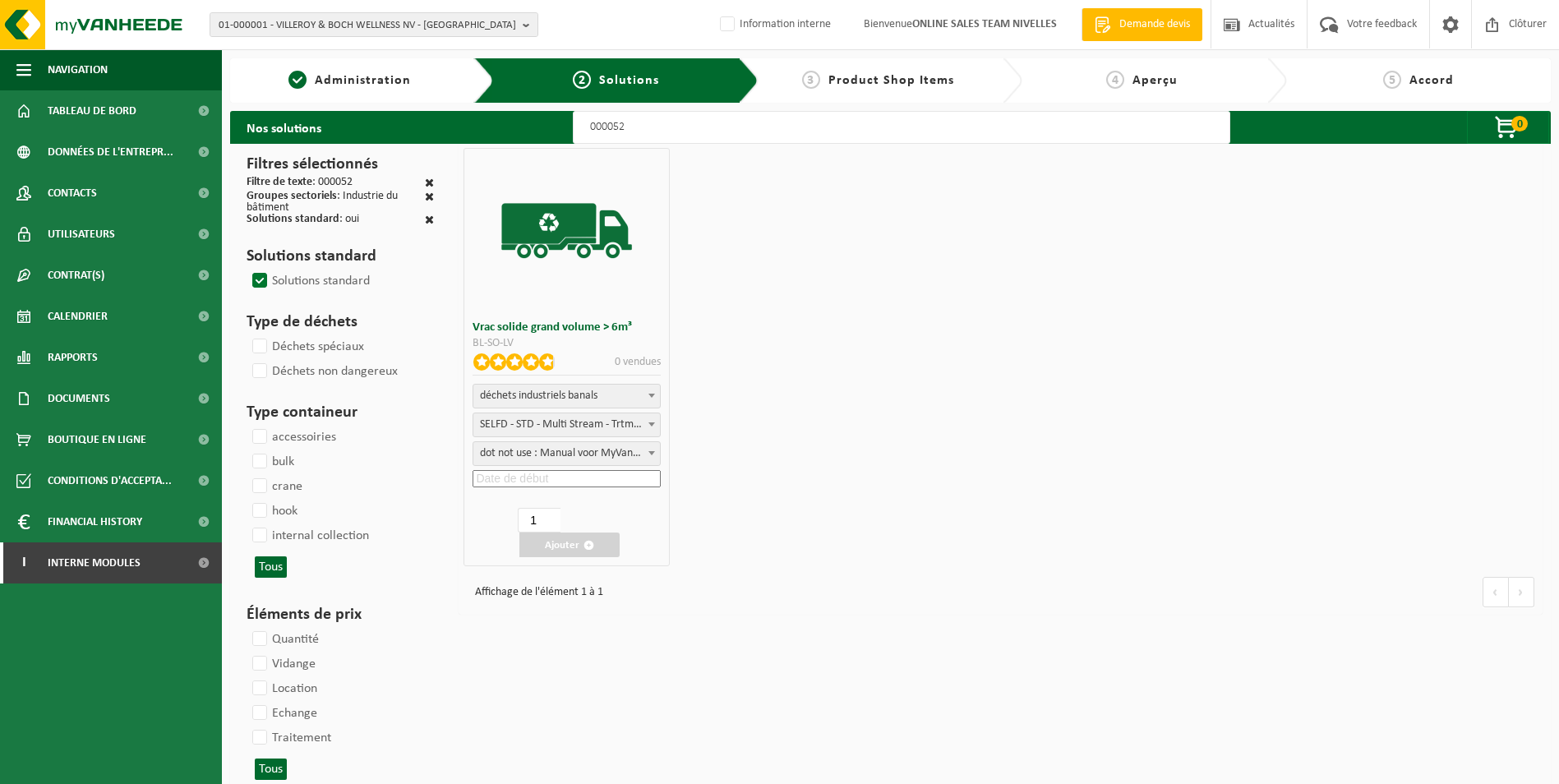
click at [541, 475] on input at bounding box center [566, 478] width 188 height 17
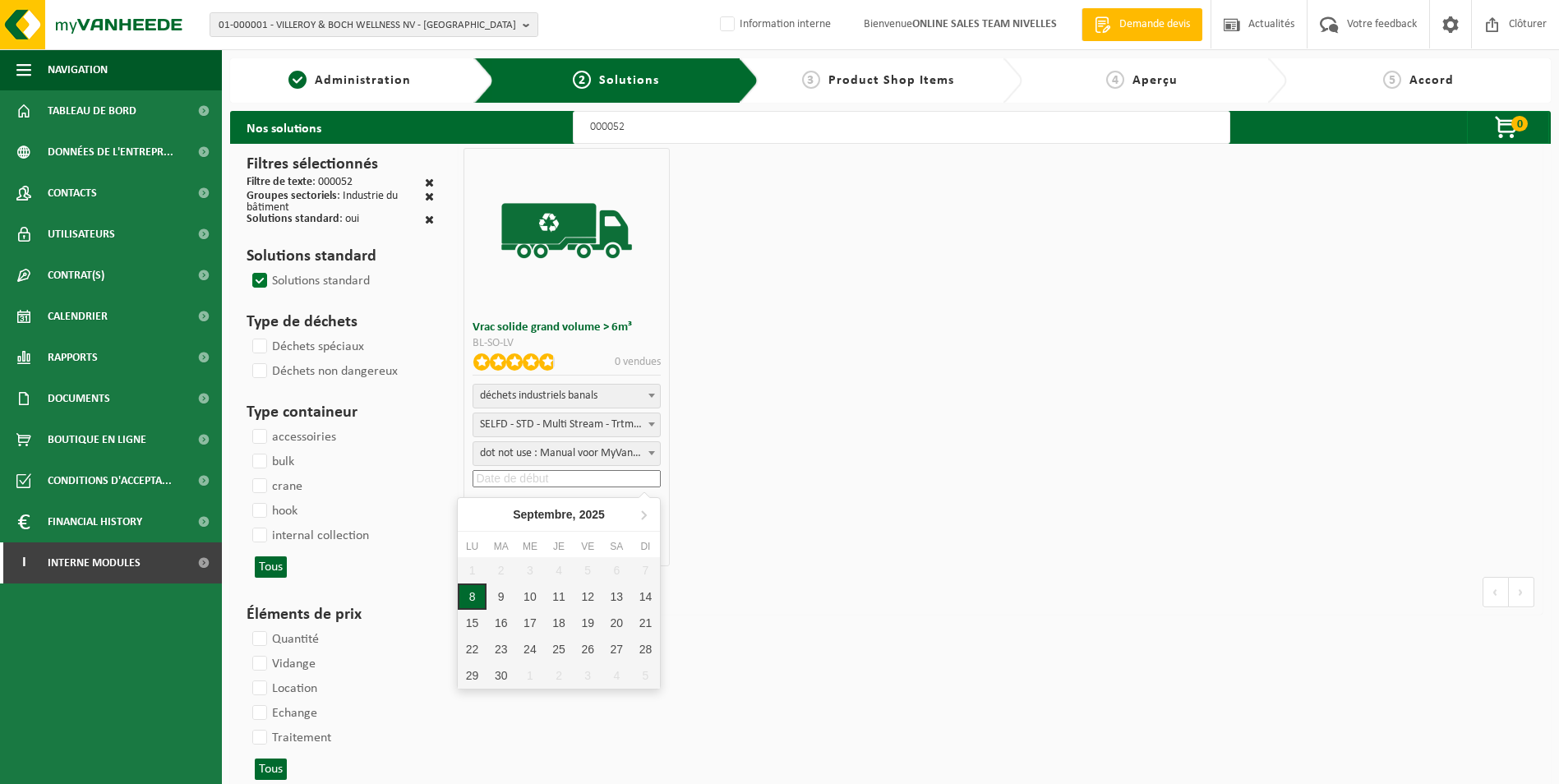
click at [479, 593] on div "8" at bounding box center [472, 596] width 28 height 26
type input "2025-09-08"
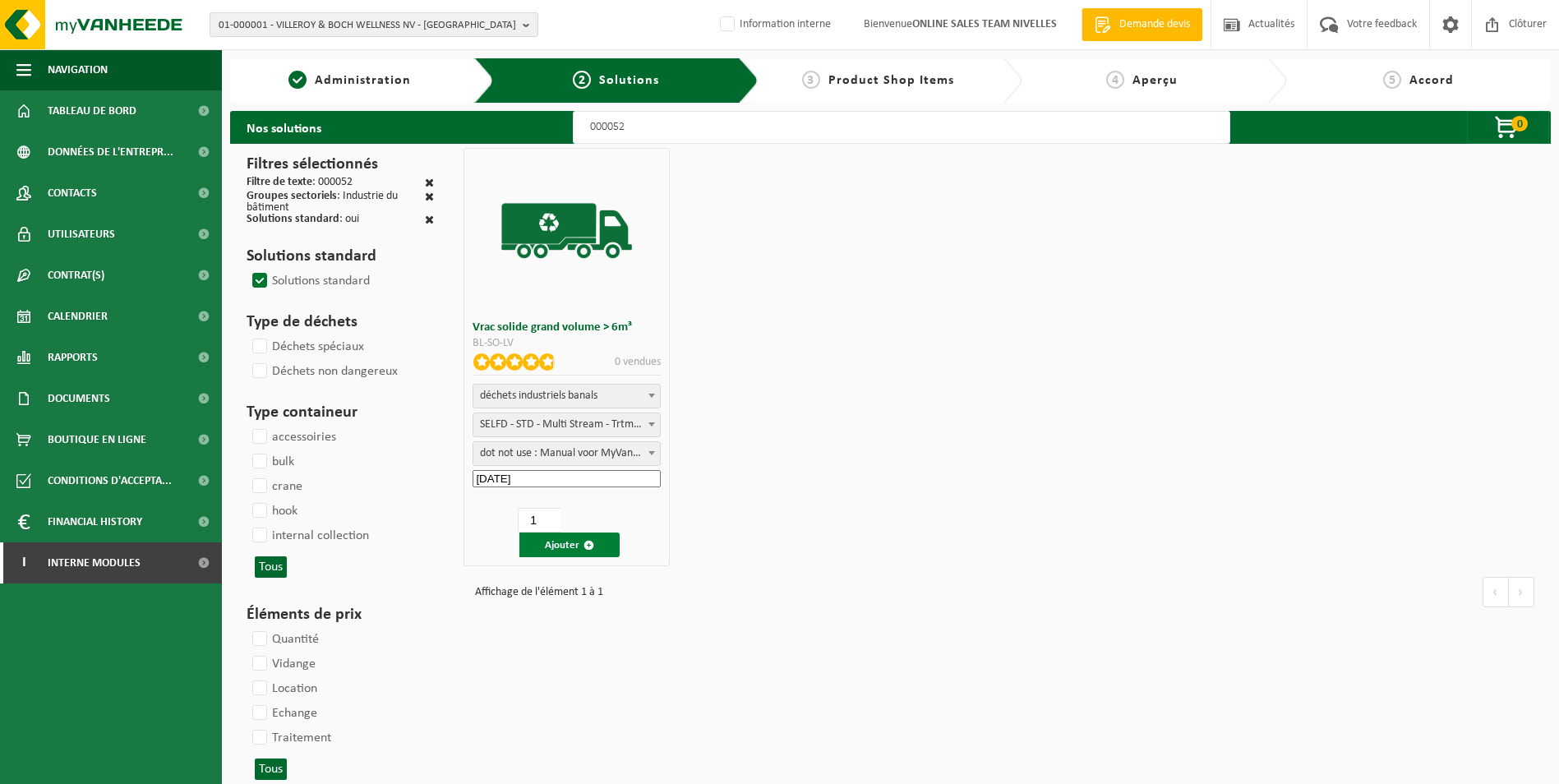
click at [563, 552] on button "Ajouter" at bounding box center [569, 544] width 100 height 25
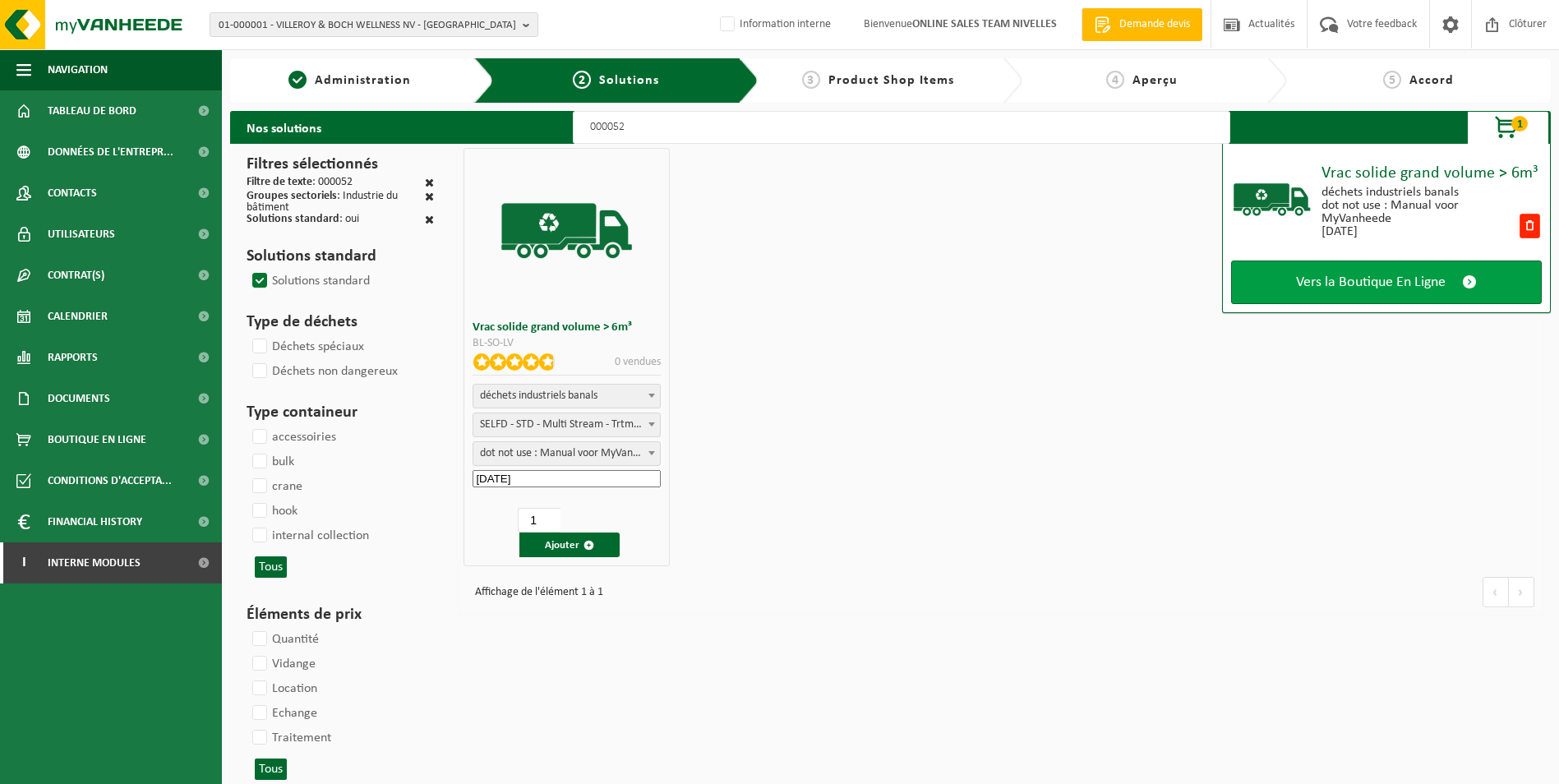
click at [1350, 278] on span "Vers la Boutique En Ligne" at bounding box center [1370, 282] width 150 height 17
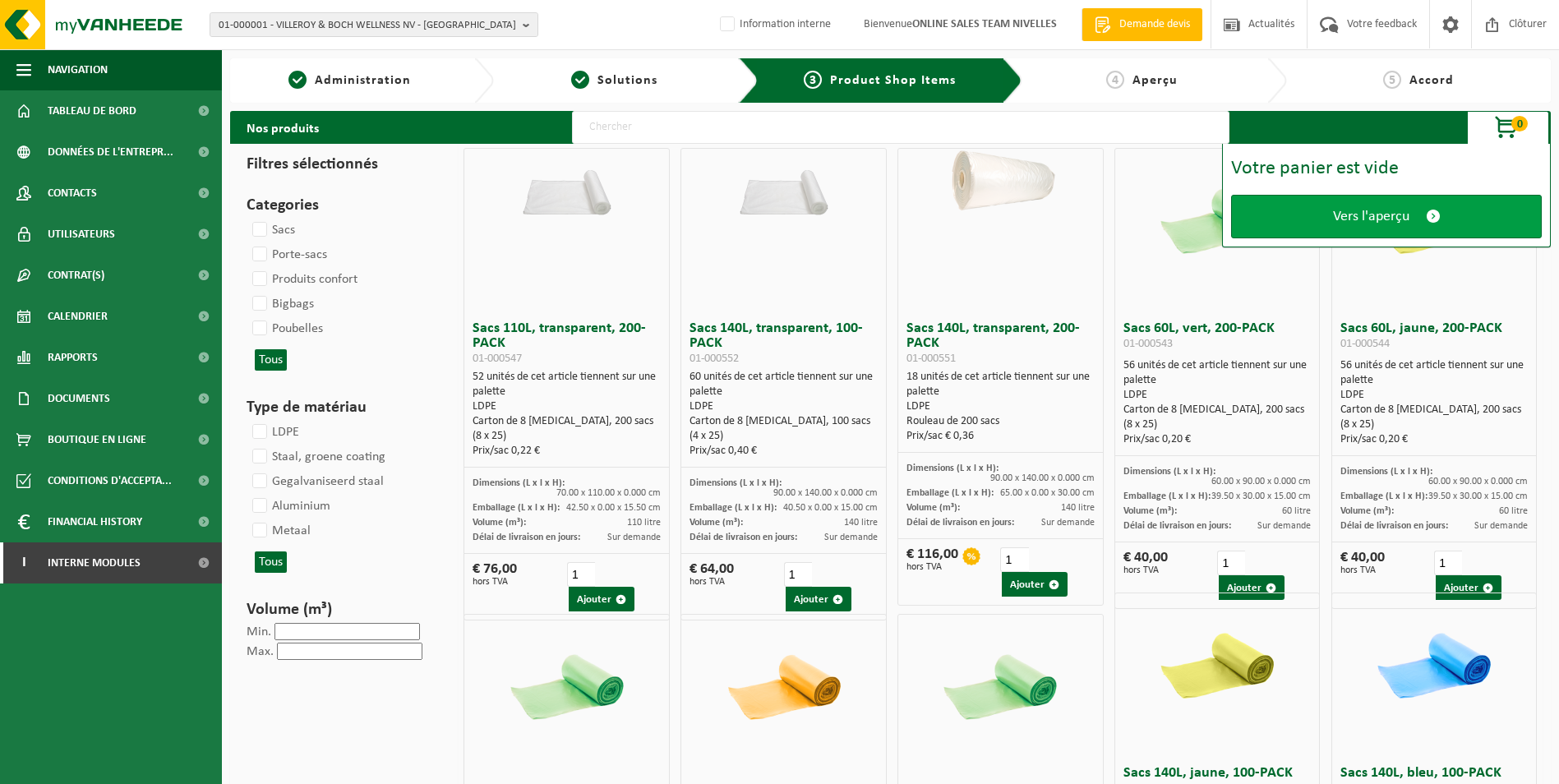
click at [1343, 214] on span "Vers l'aperçu" at bounding box center [1371, 216] width 76 height 17
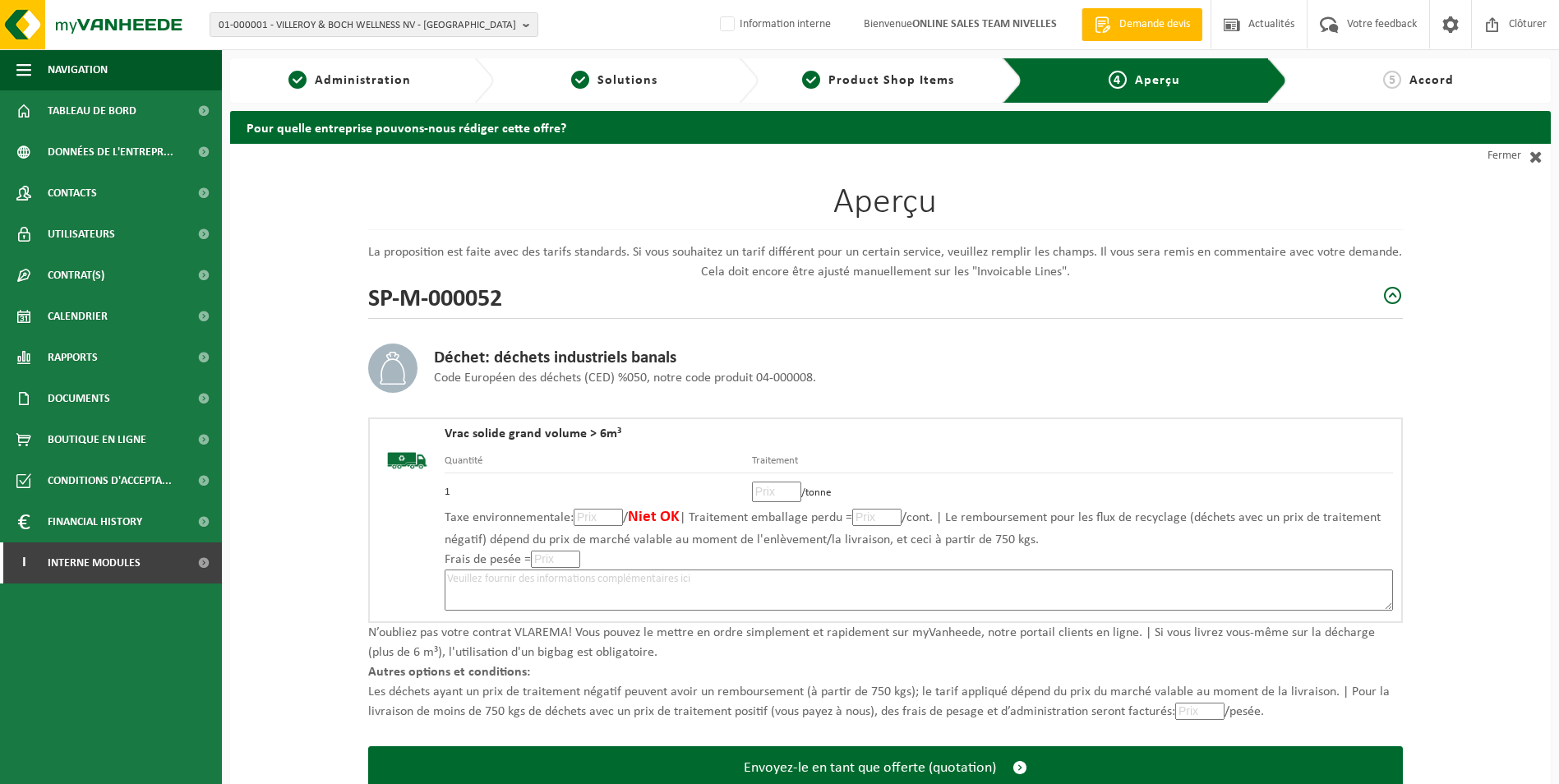
scroll to position [114, 0]
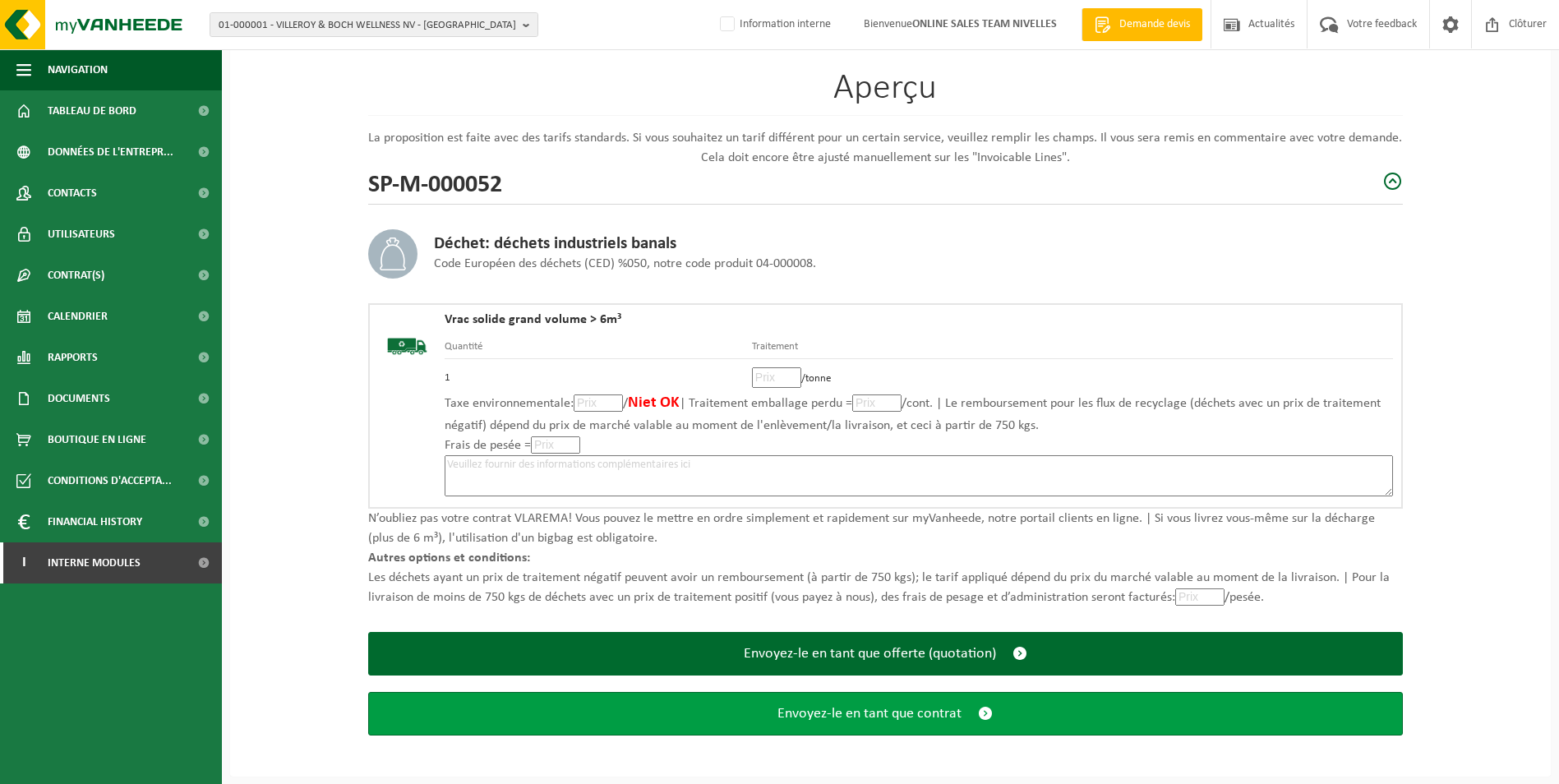
click at [932, 732] on button "Envoyez-le en tant que contrat" at bounding box center [885, 713] width 1035 height 43
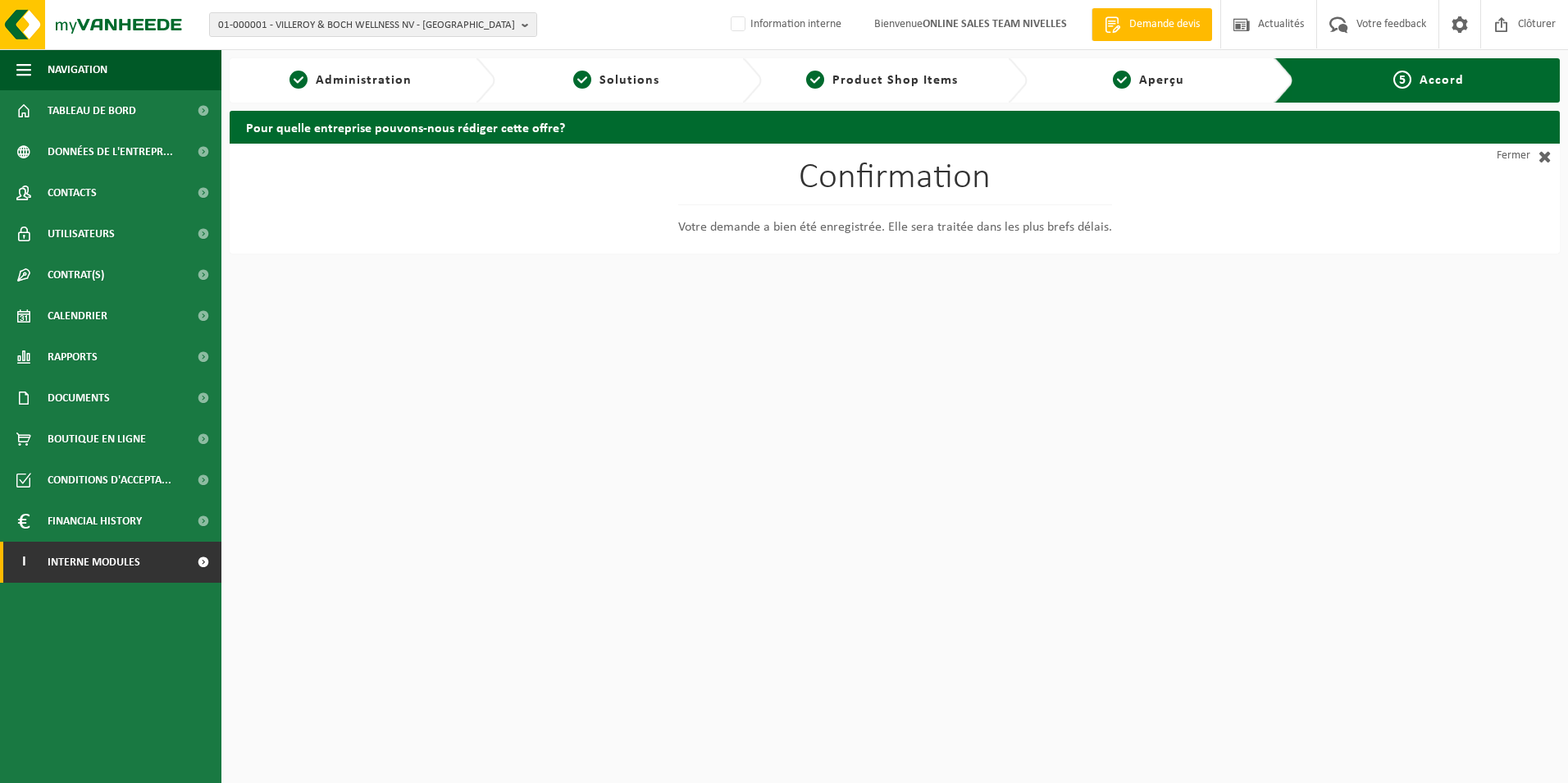
click at [118, 564] on span "Interne modules" at bounding box center [94, 563] width 92 height 41
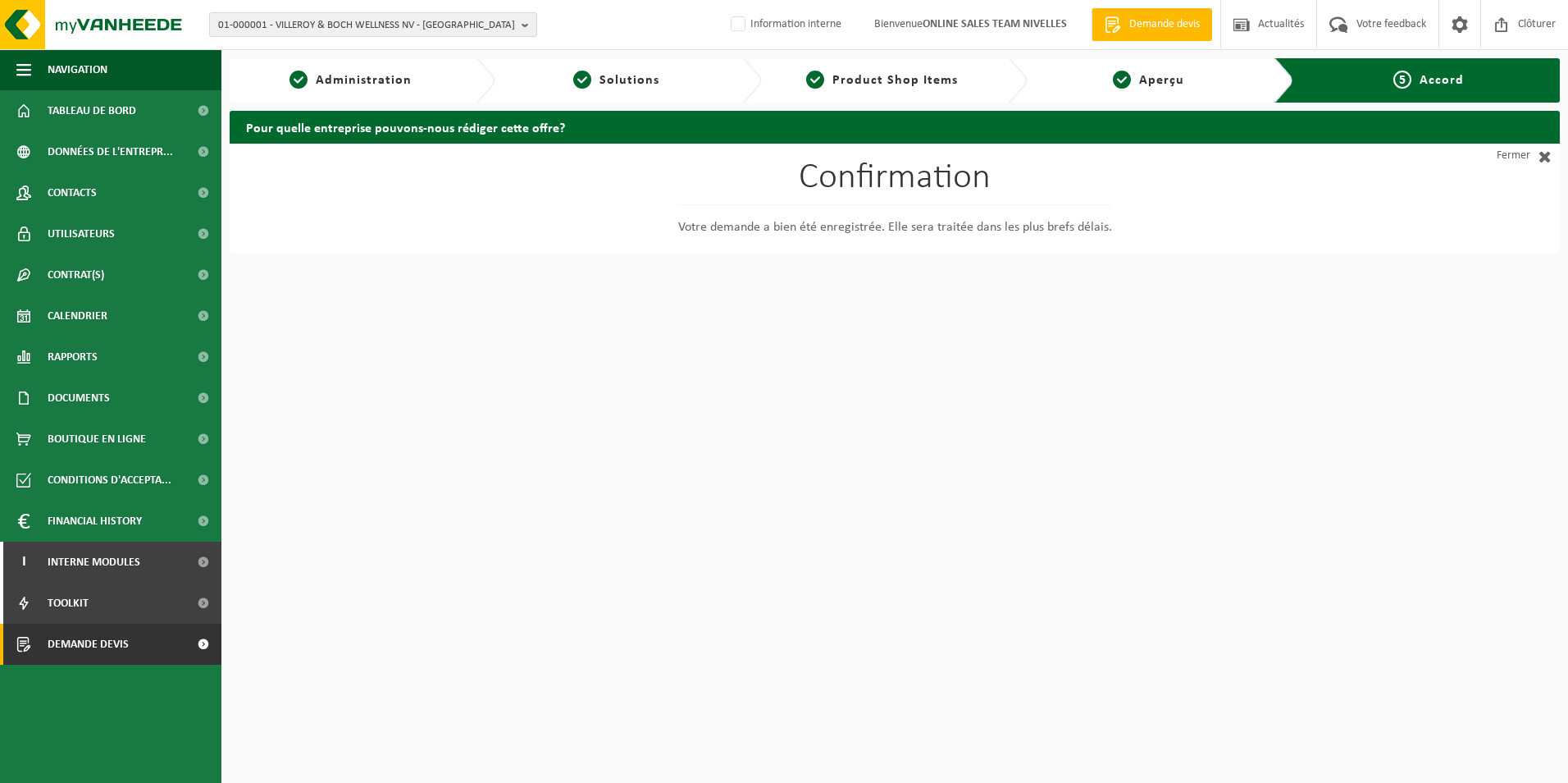
click at [130, 646] on link "Demande devis" at bounding box center [110, 644] width 221 height 41
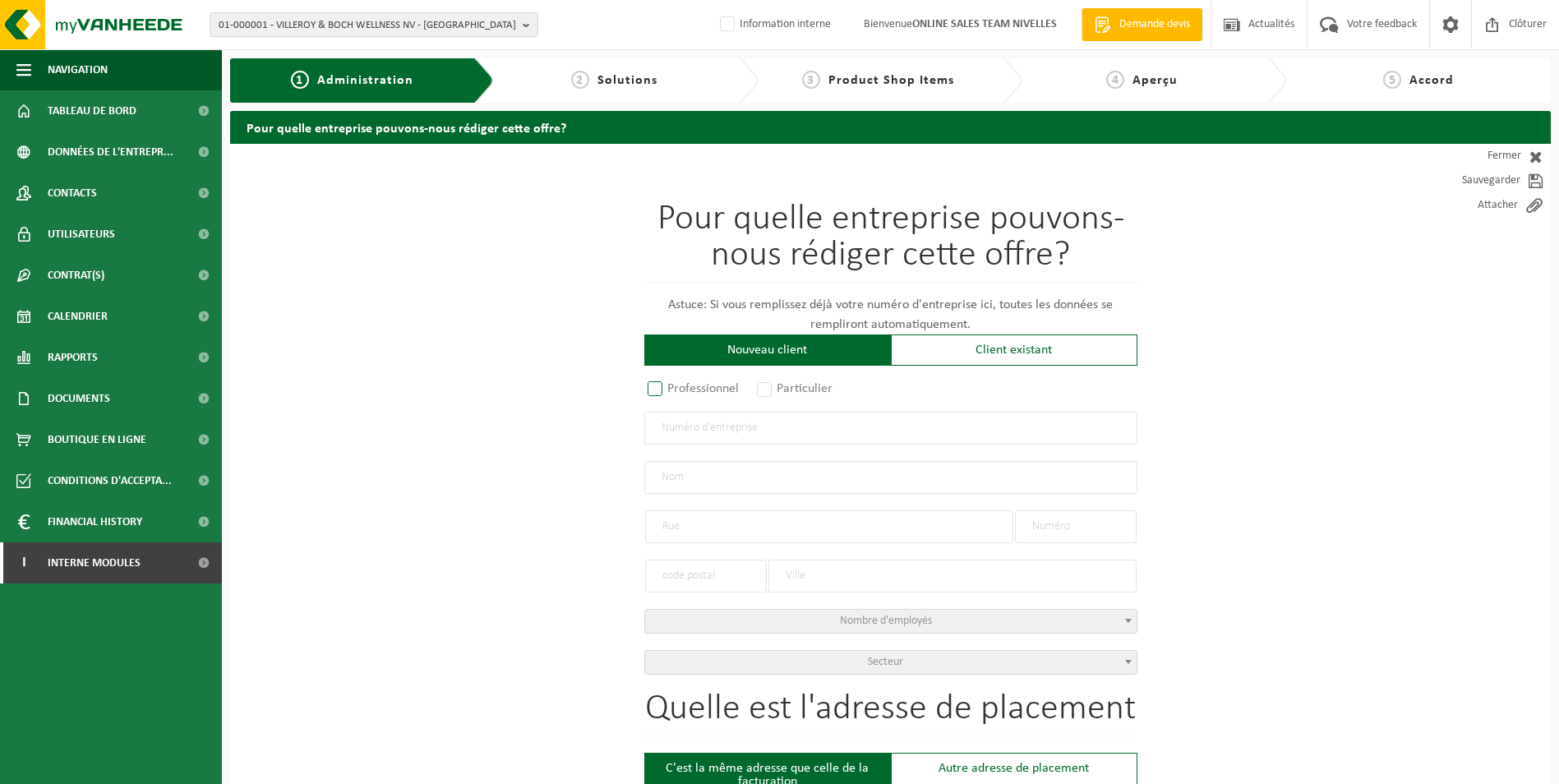
click at [659, 389] on label "Professionnel" at bounding box center [694, 389] width 99 height 23
click at [672, 389] on input "Professionnel" at bounding box center [677, 390] width 10 height 10
radio input "true"
click at [677, 429] on input "text" at bounding box center [891, 427] width 494 height 33
type input "0872712067"
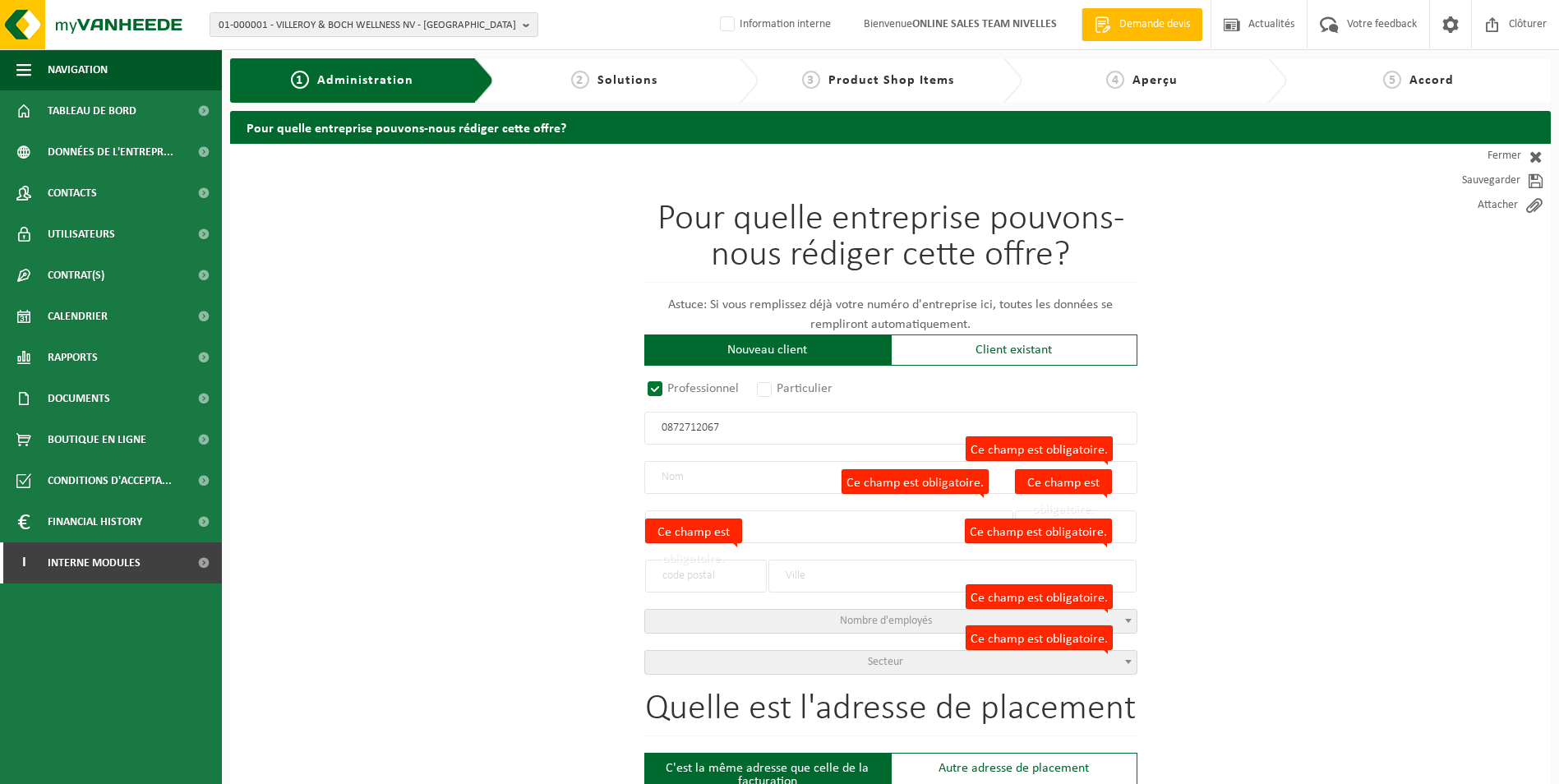
radio input "false"
select select
type input "LÉMERET, XAVIER"
type input "CLOS DE MÉRIVAL"
type input "4"
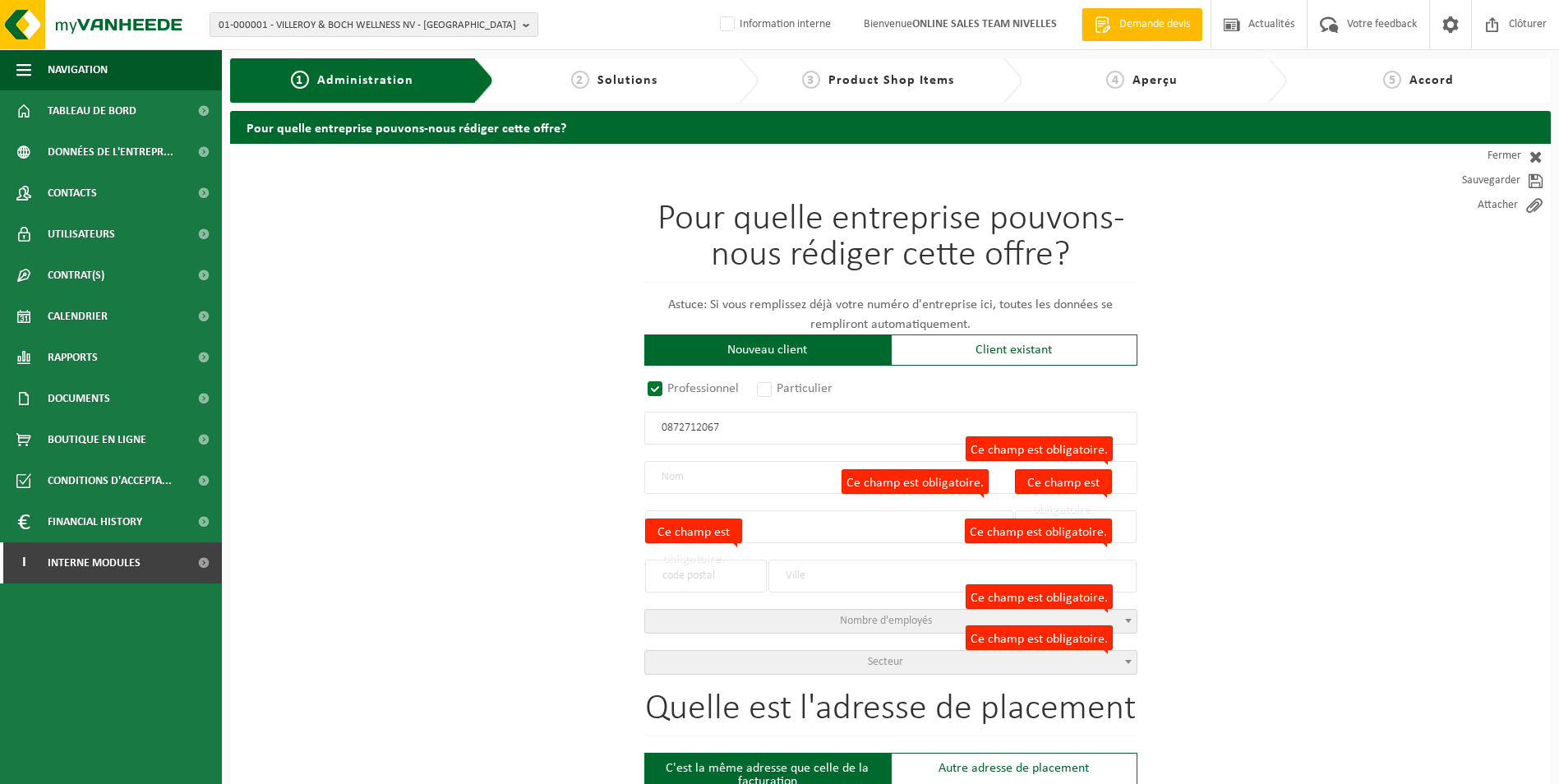
type input "1490"
type input "COURT-SAINT-ETIENNE"
type input "2145873689"
radio input "true"
select select "157439"
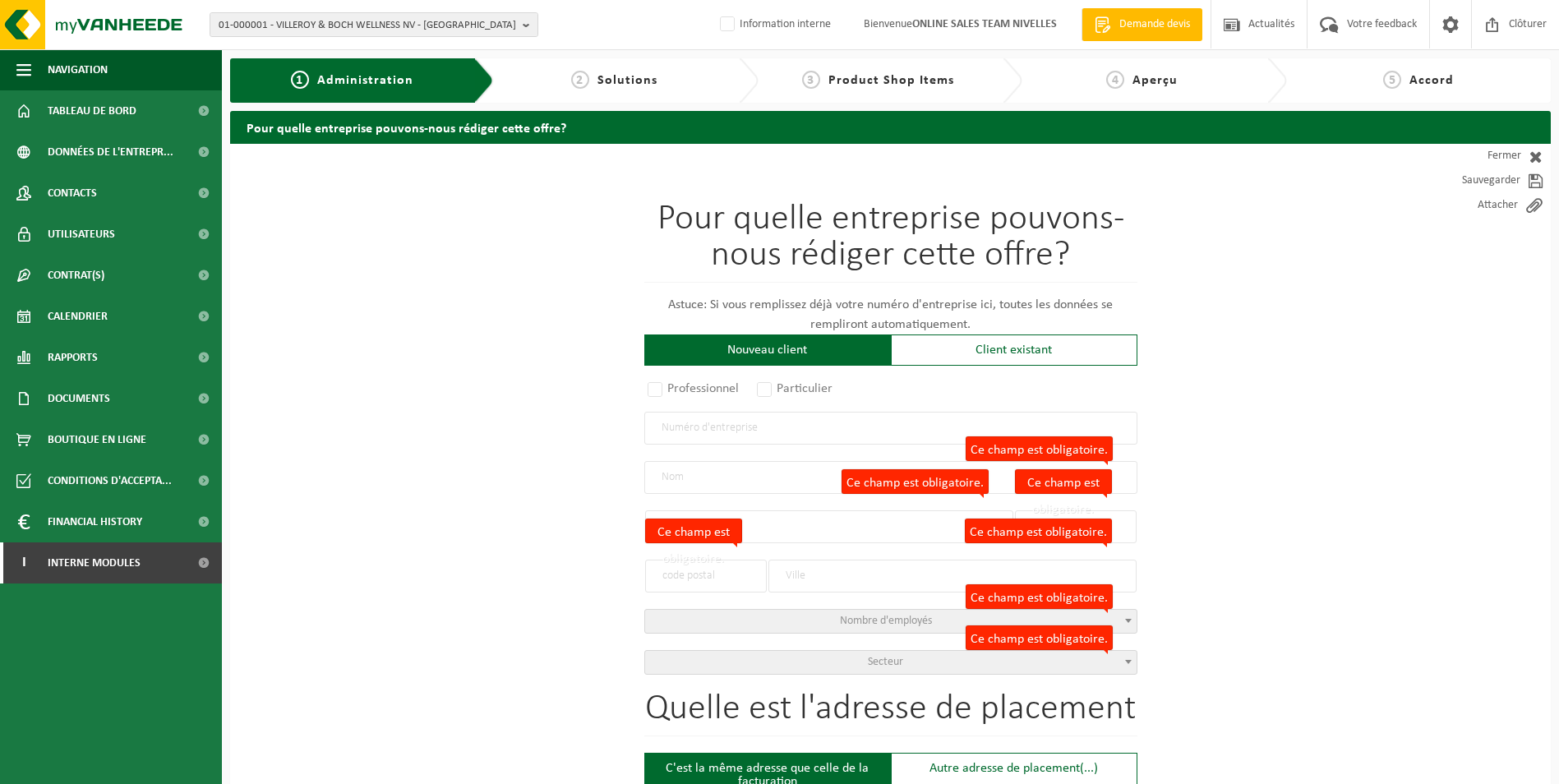
type input "0872.712.067"
type input "IDCONCRETE"
type input "CHEMIN GRAMBAIS"
type input "20"
type input "1400"
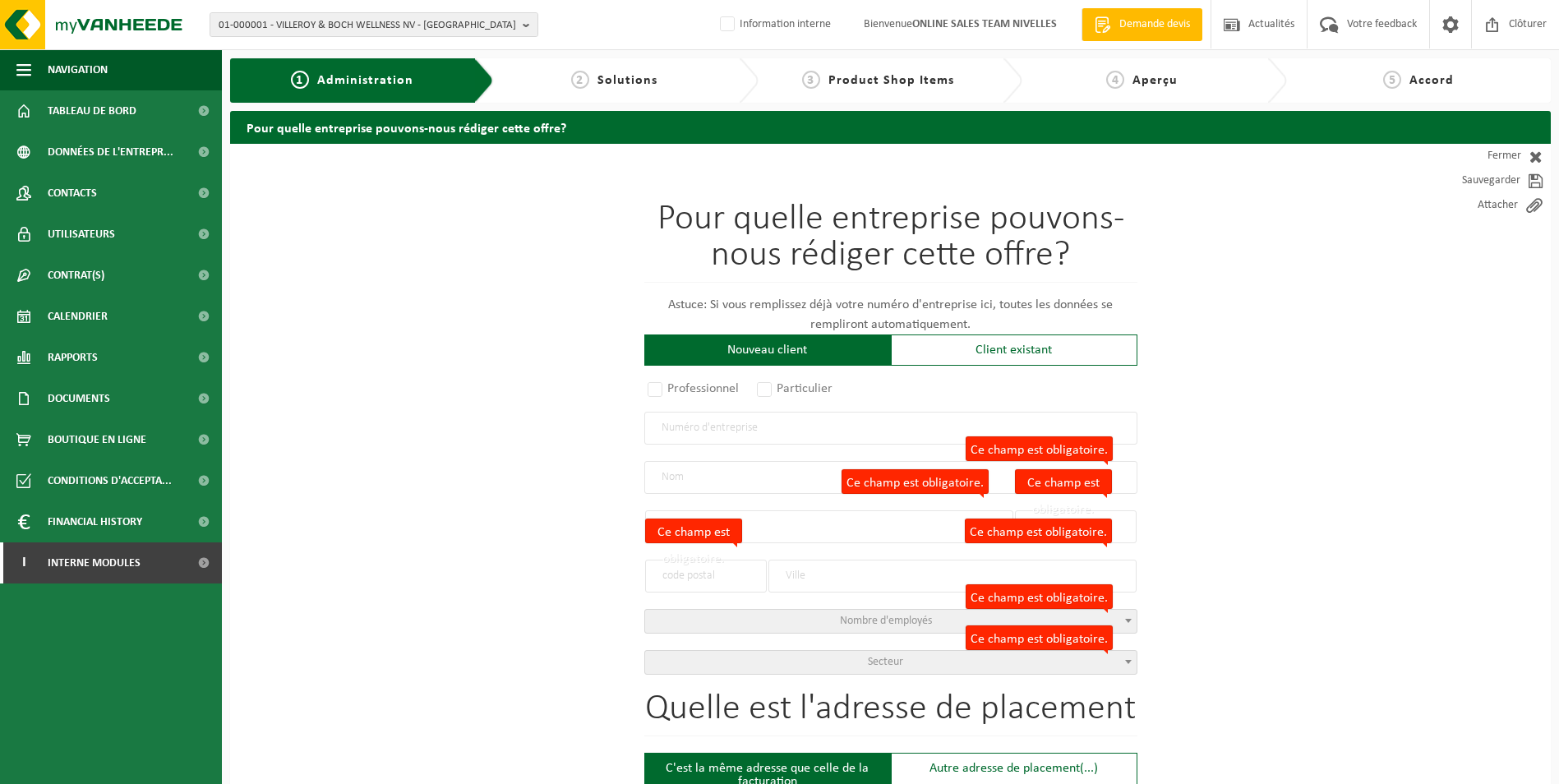
type input "NIVELLES"
select select "1145"
type input "IDCONCRETE"
type input "CHEMIN GRAMBAIS"
type input "20"
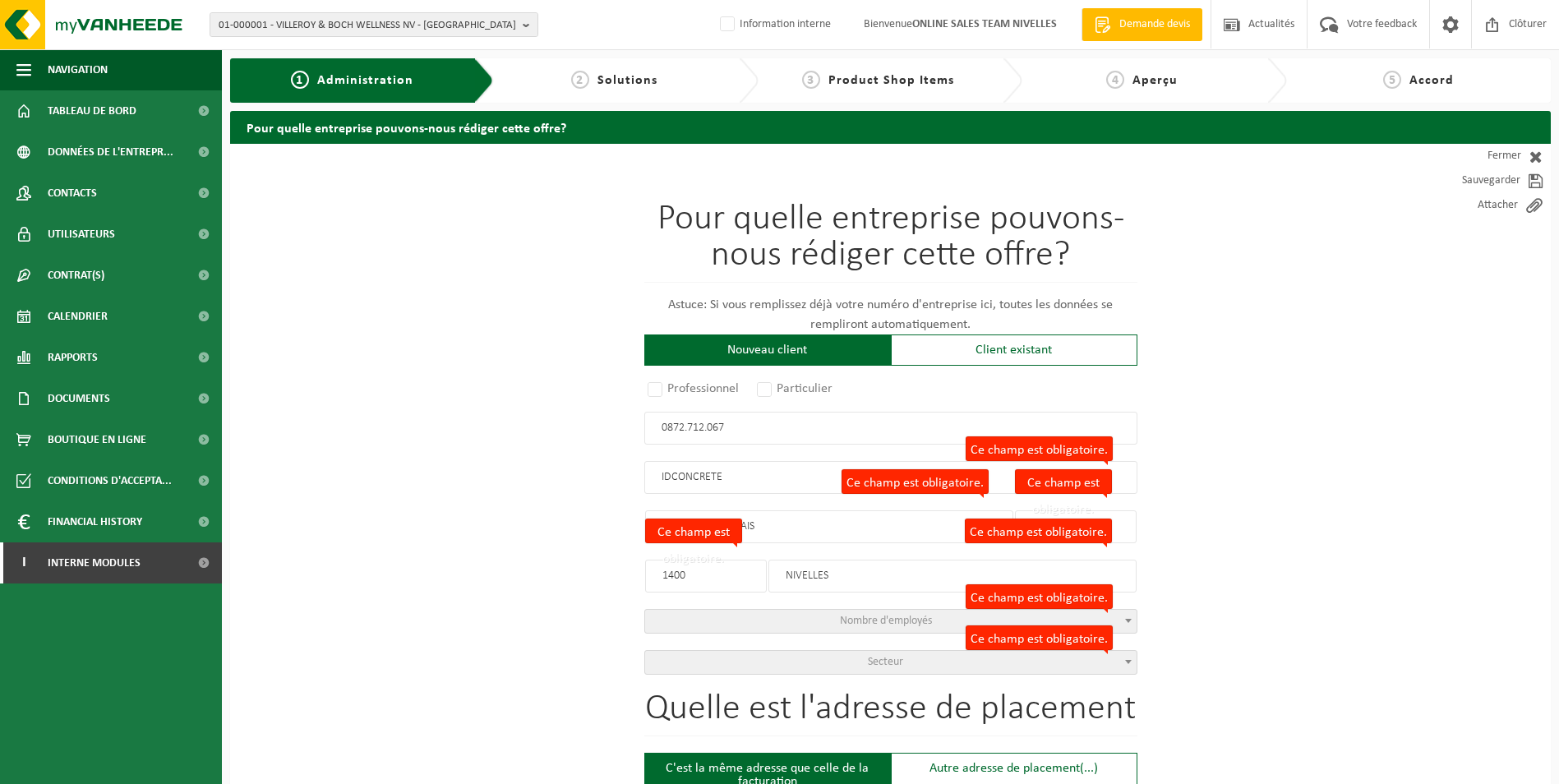
type input "1400"
type input "NIVELLES"
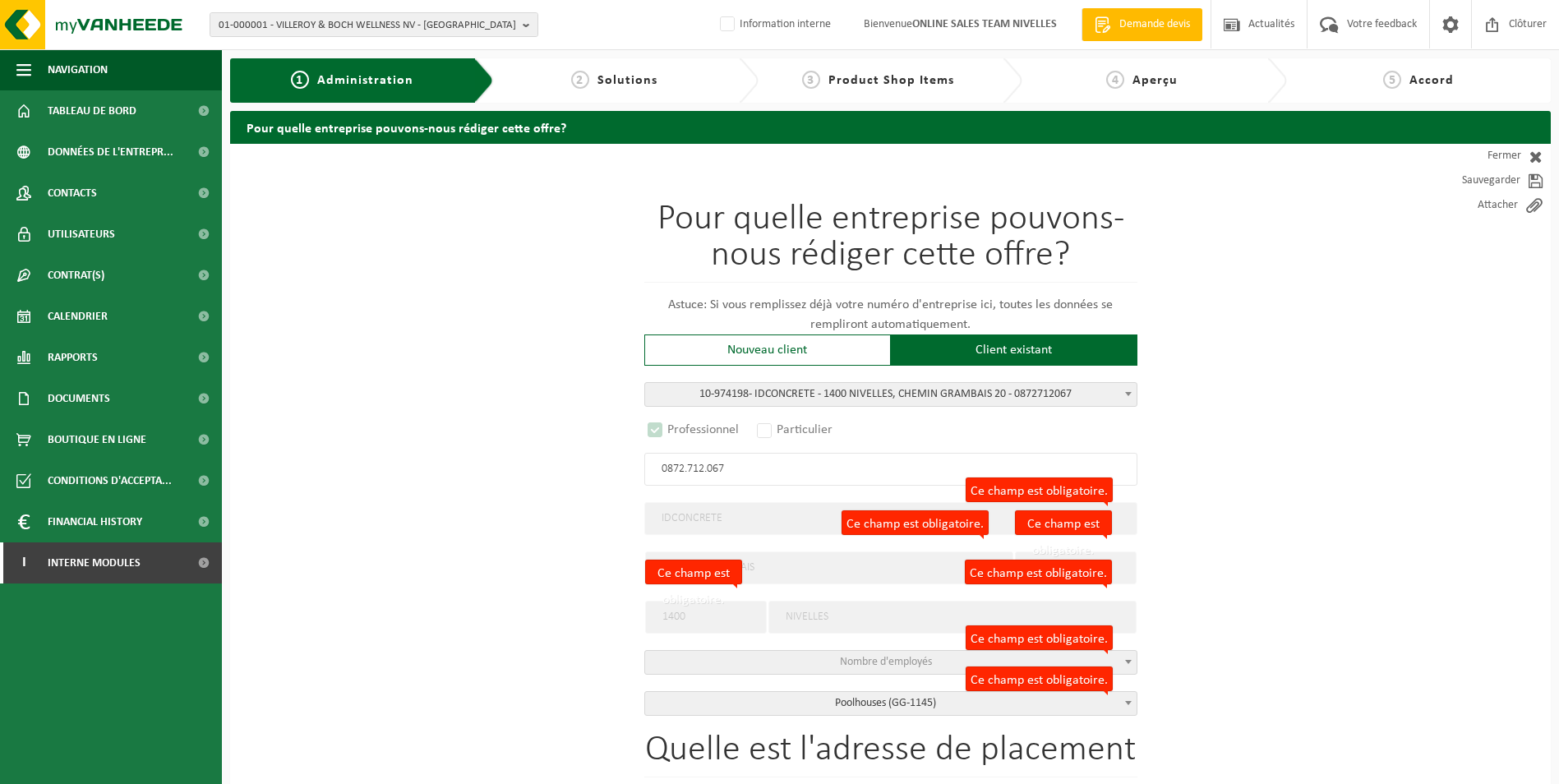
select select "D"
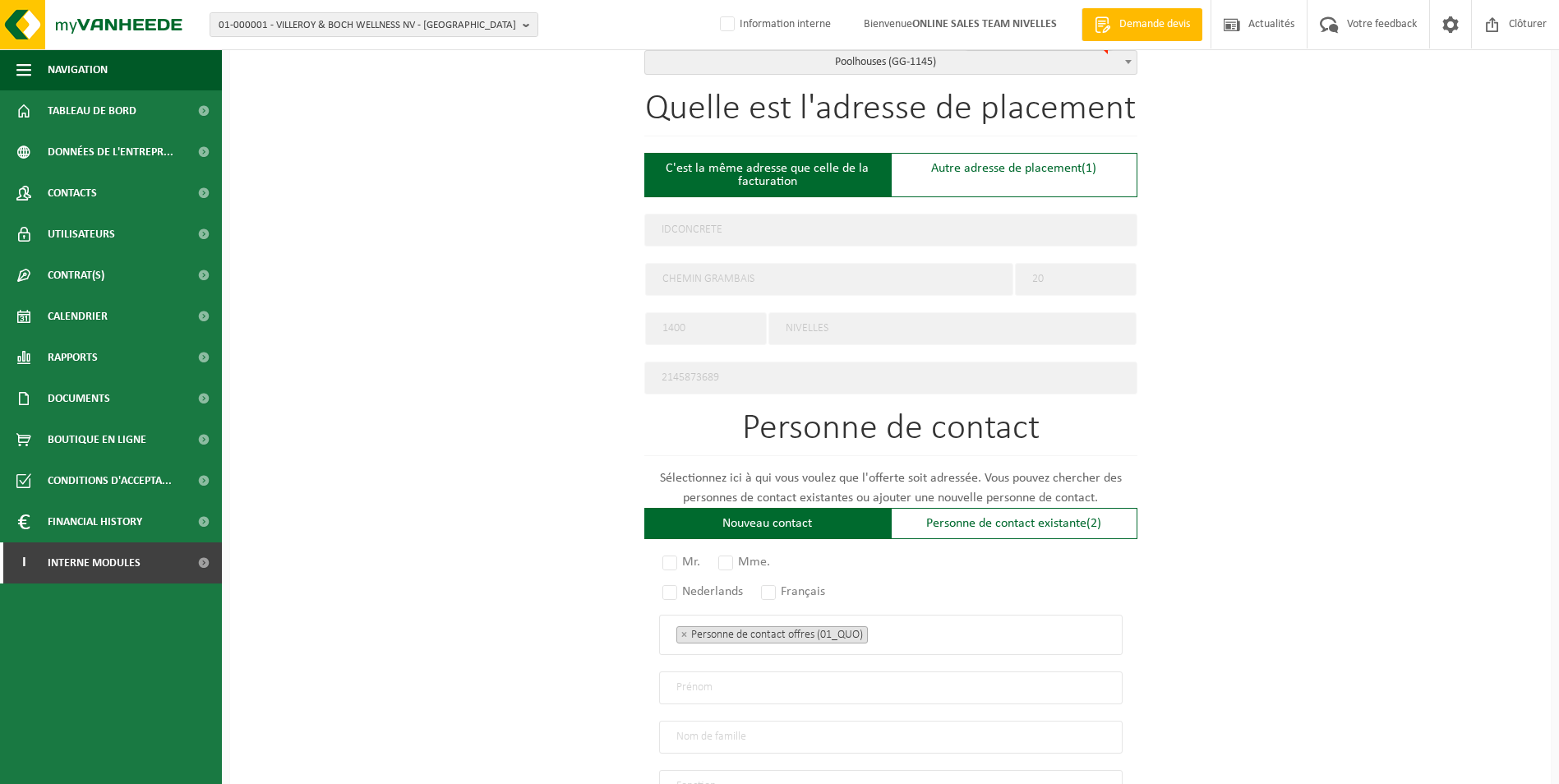
scroll to position [658, 0]
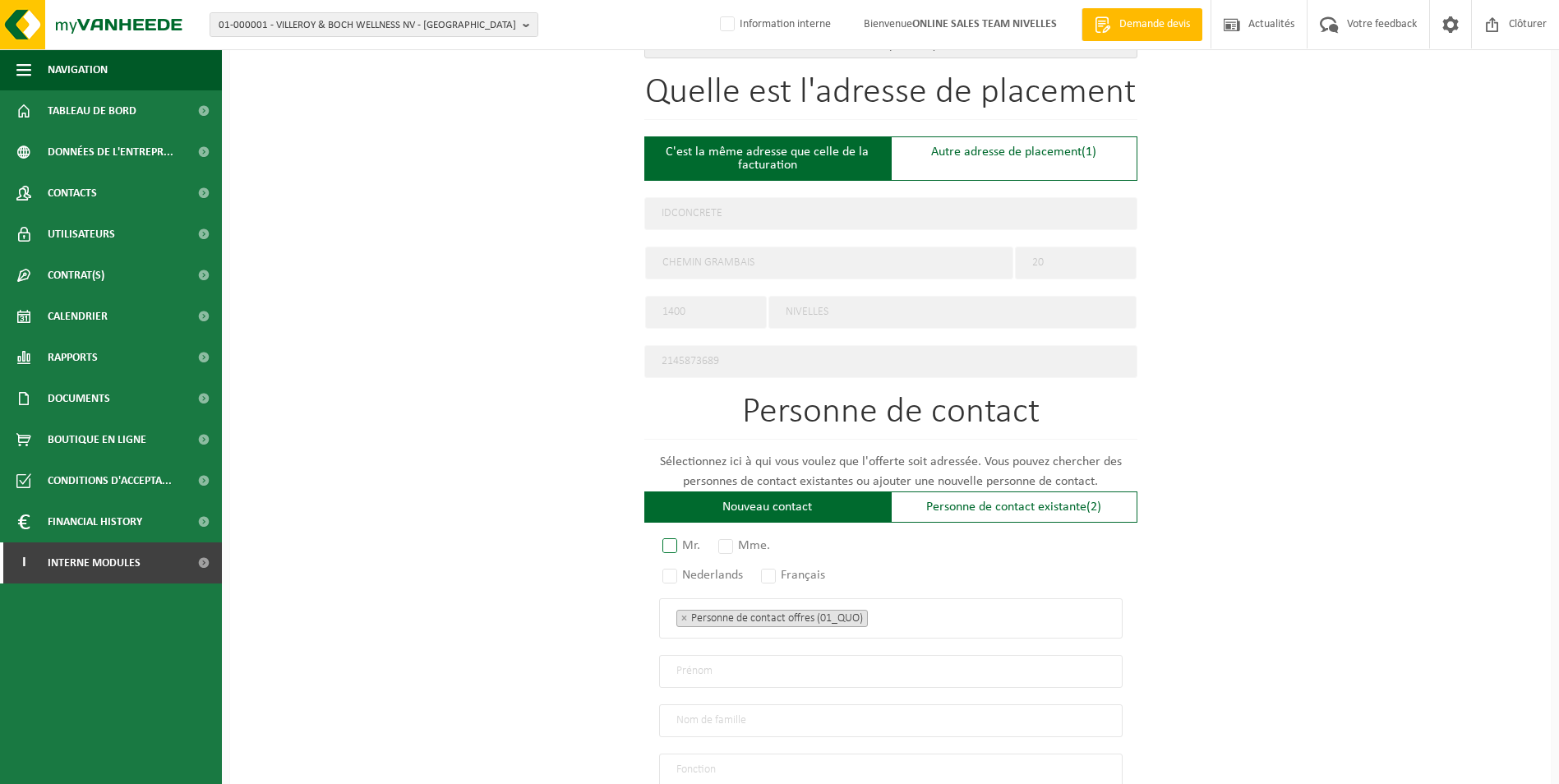
click at [670, 537] on label "Mr." at bounding box center [681, 545] width 46 height 23
radio input "true"
click at [780, 566] on label "Français" at bounding box center [794, 575] width 73 height 23
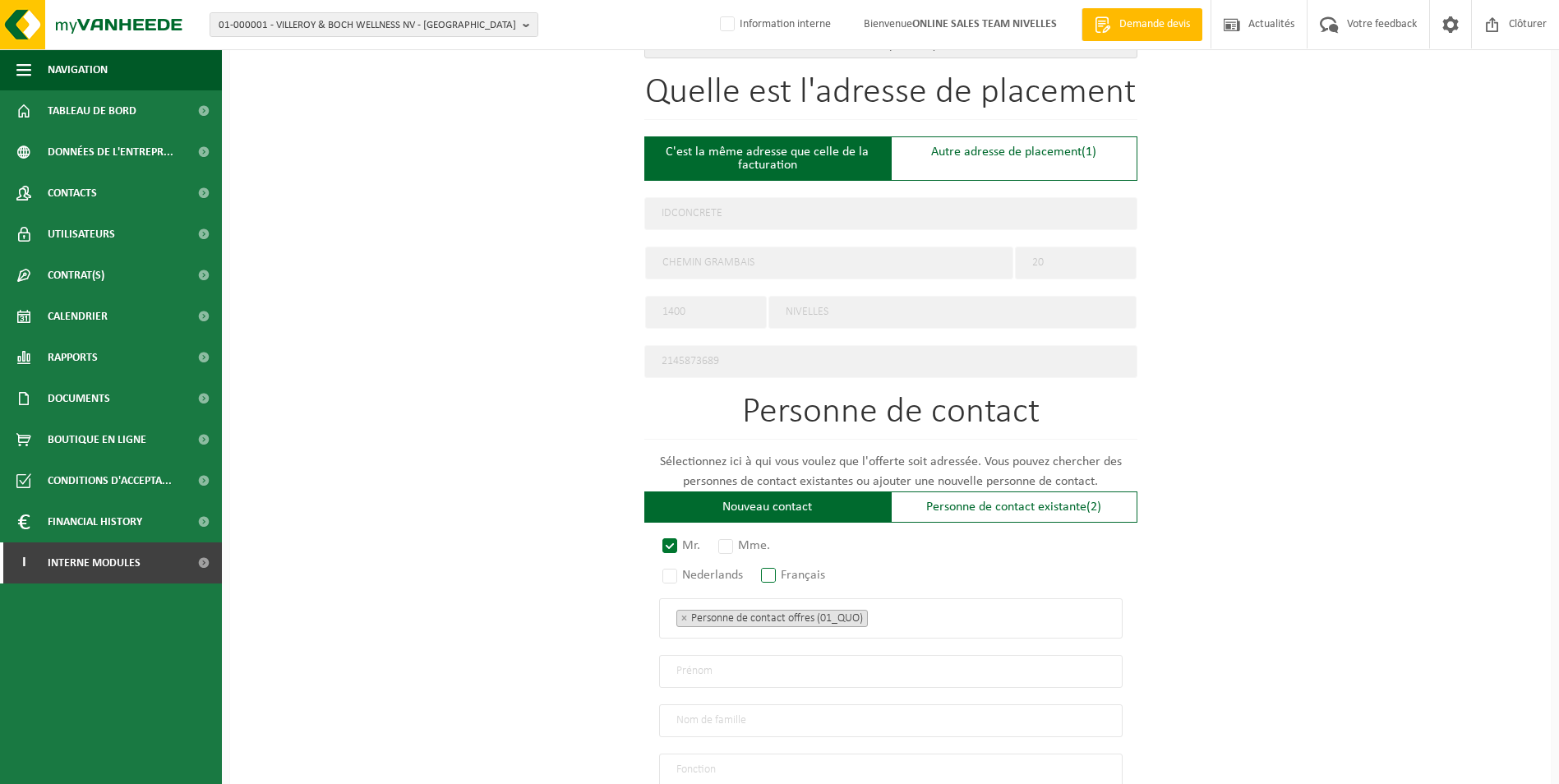
radio input "true"
click at [946, 614] on ul "× Personne de contact offres (01_QUO)" at bounding box center [891, 618] width 429 height 22
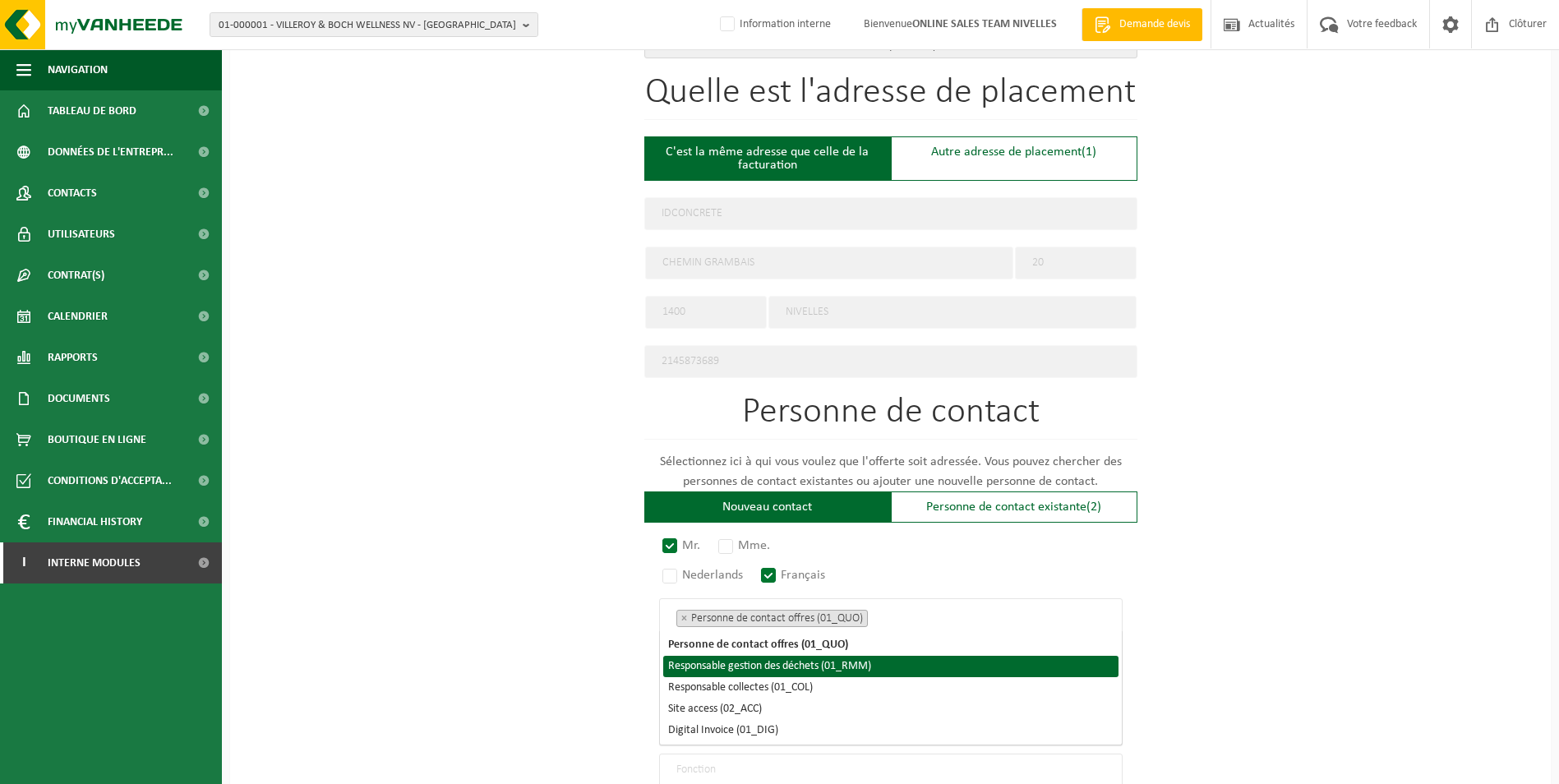
click at [877, 672] on li "Responsable gestion des déchets (01_RMM)" at bounding box center [891, 666] width 455 height 22
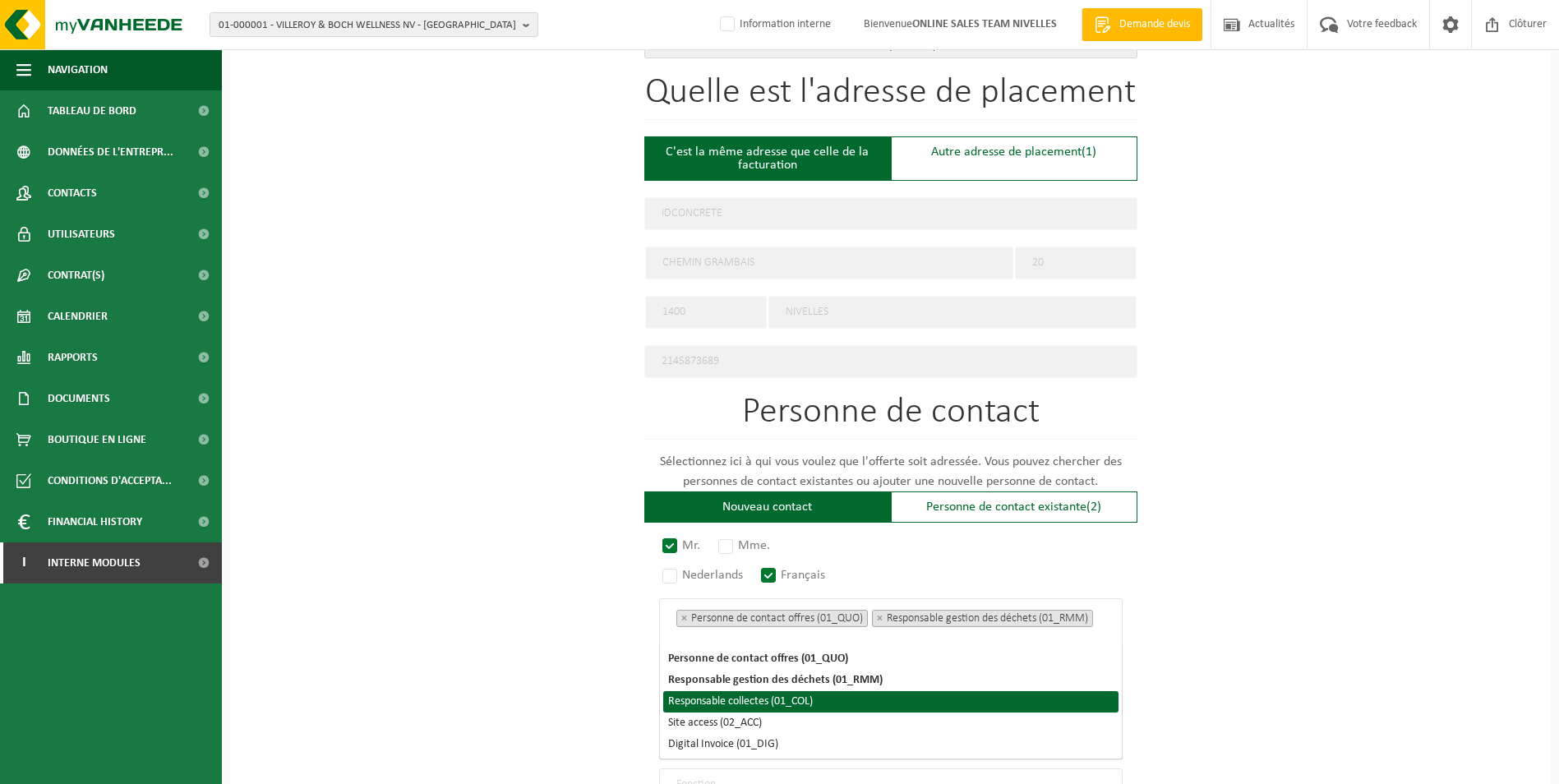
click at [793, 707] on li "Responsable collectes (01_COL)" at bounding box center [891, 701] width 455 height 22
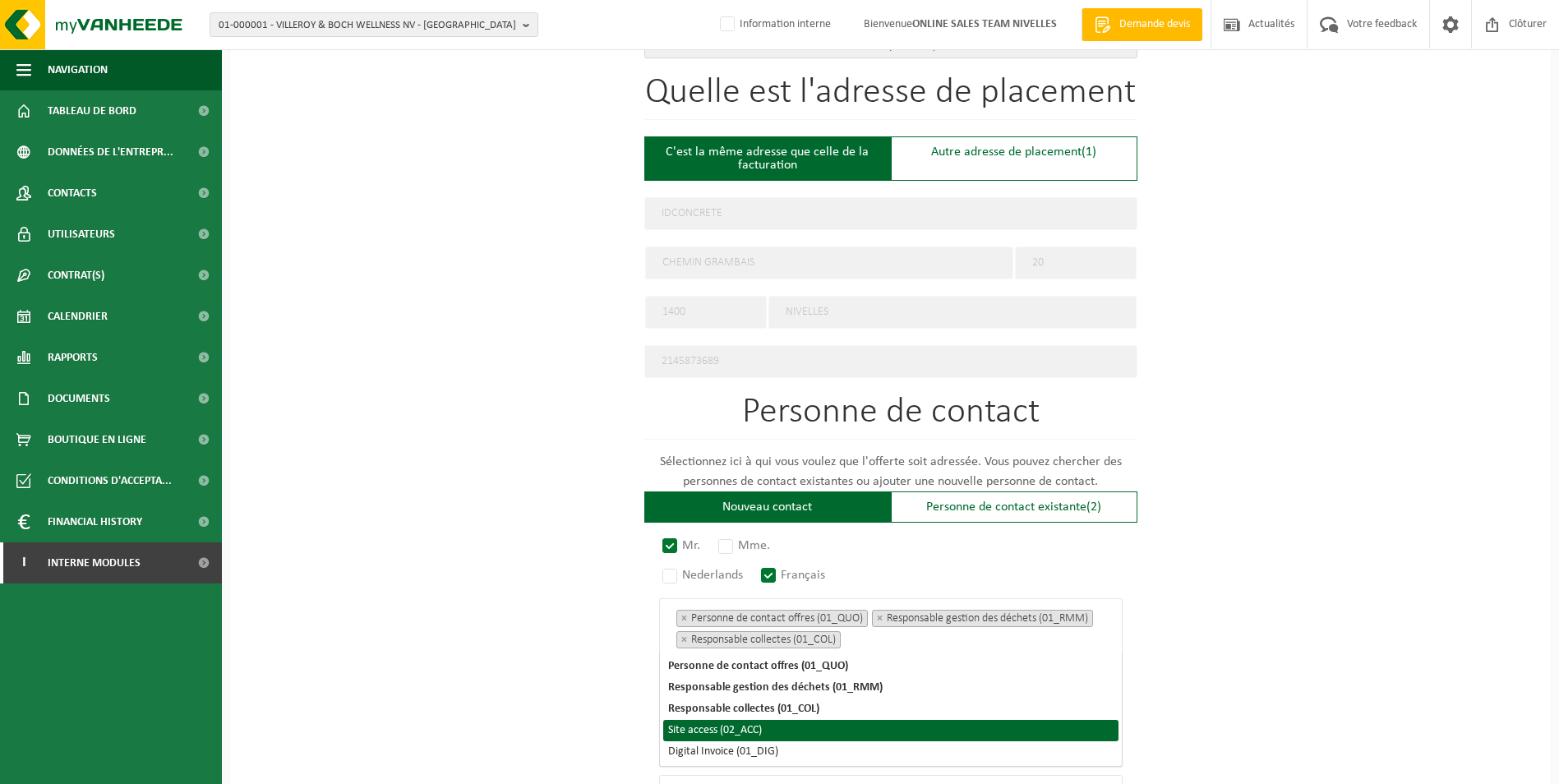
click at [747, 735] on li "Site access (02_ACC)" at bounding box center [891, 730] width 455 height 22
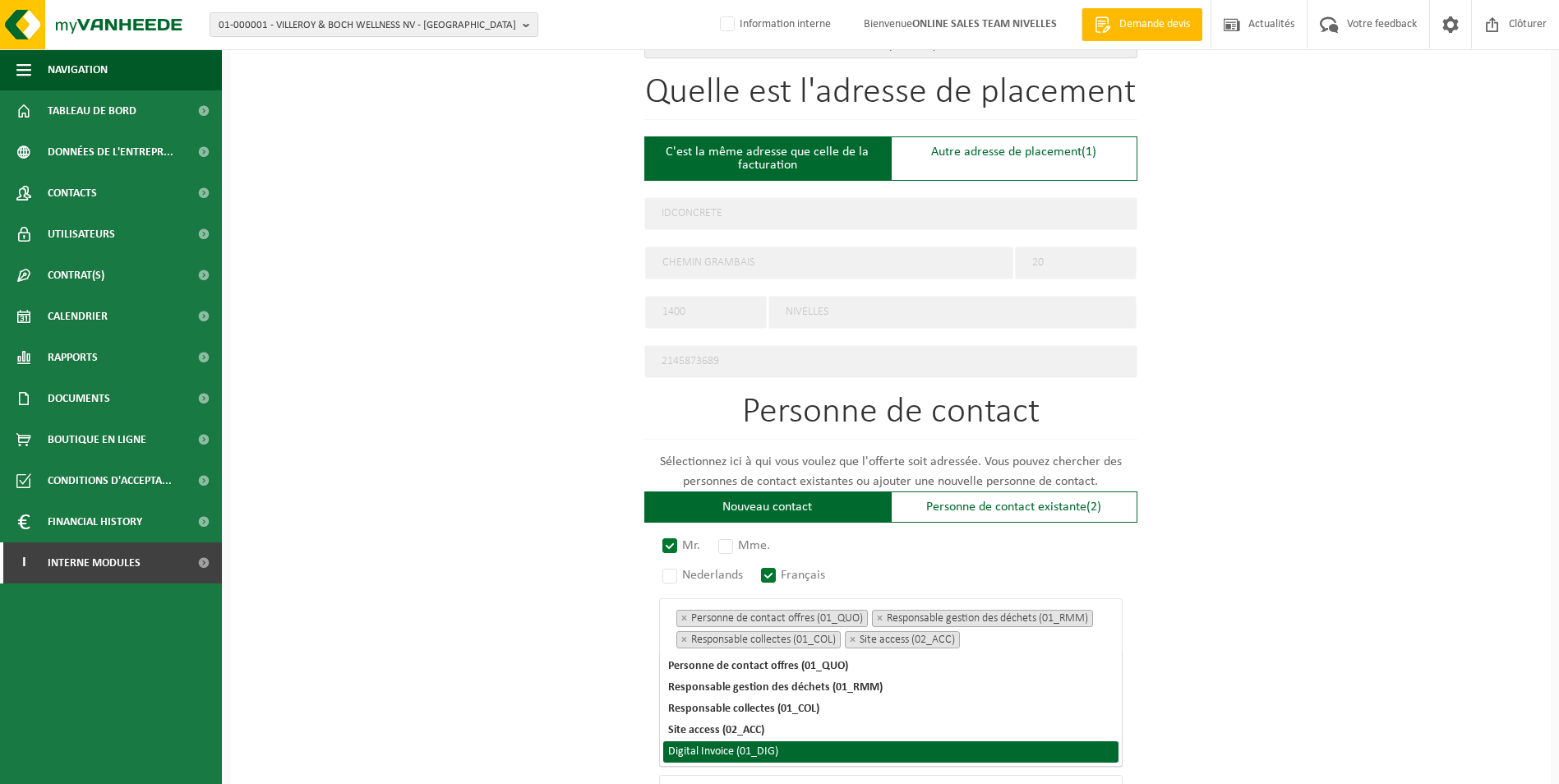
click at [748, 757] on li "Digital Invoice (01_DIG)" at bounding box center [891, 752] width 455 height 22
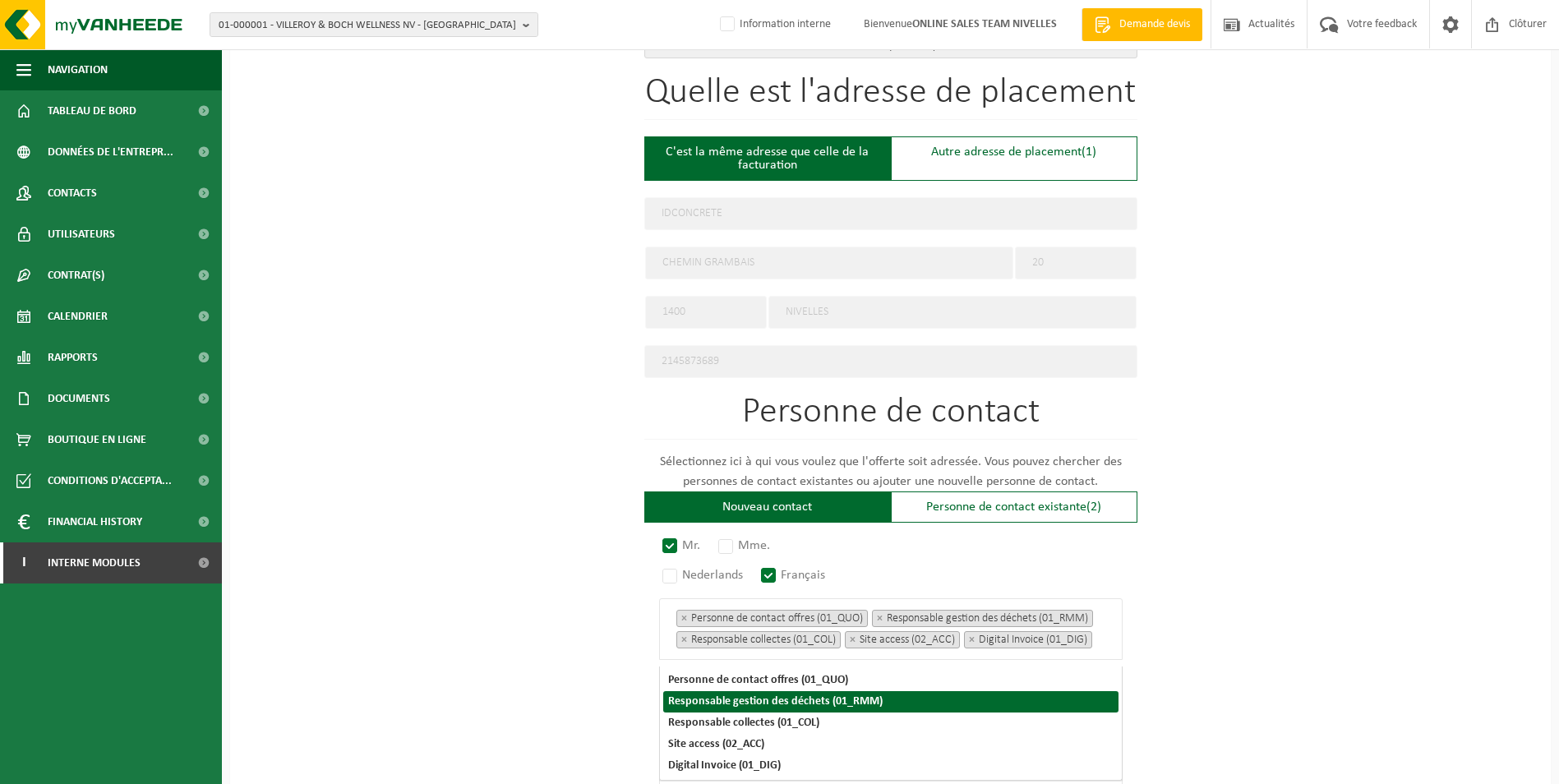
click at [1302, 653] on div "Pour quelle entreprise pouvons-nous rédiger cette offre? Astuce: Si vous rempli…" at bounding box center [891, 268] width 1321 height 1563
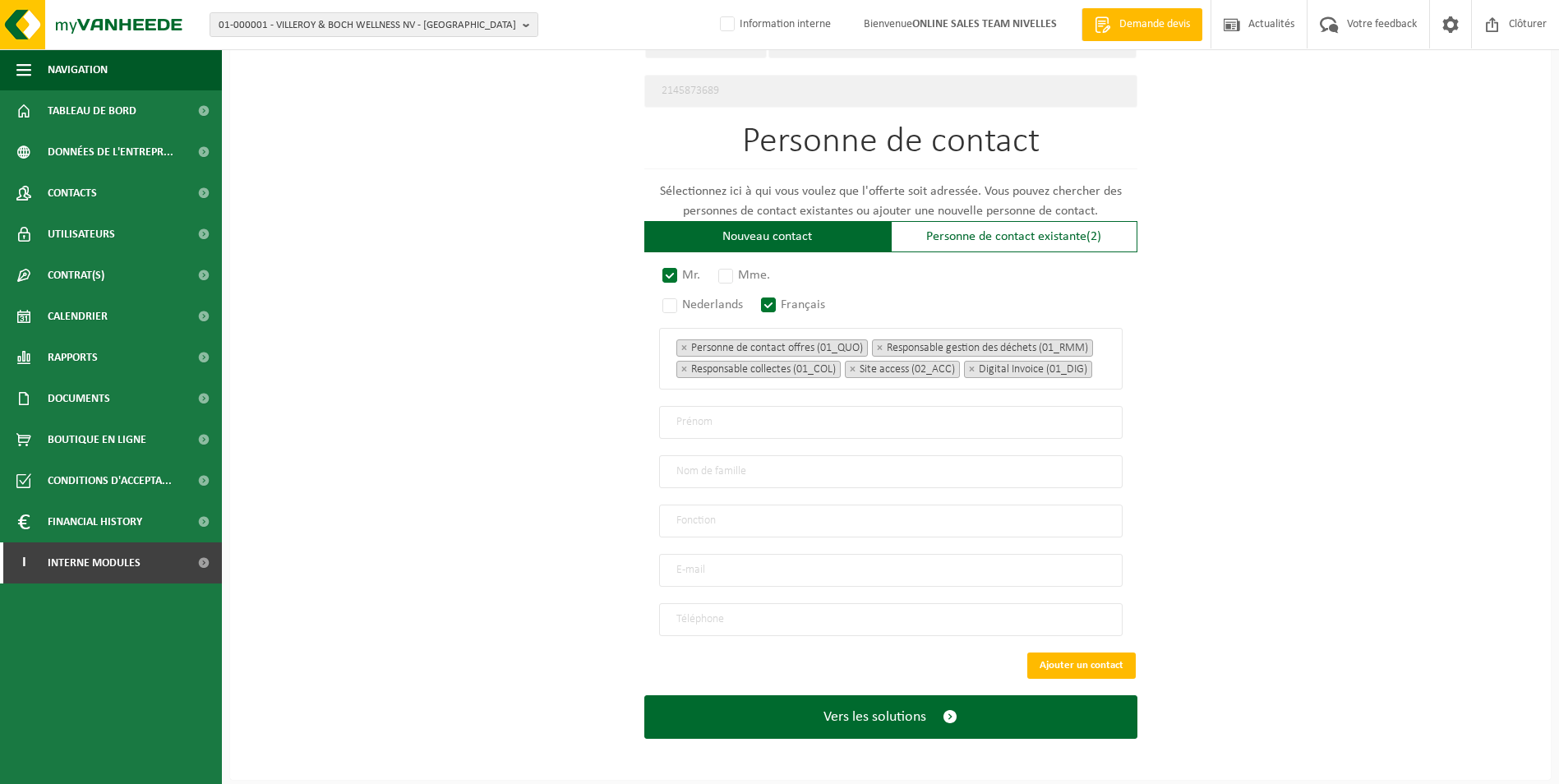
scroll to position [933, 0]
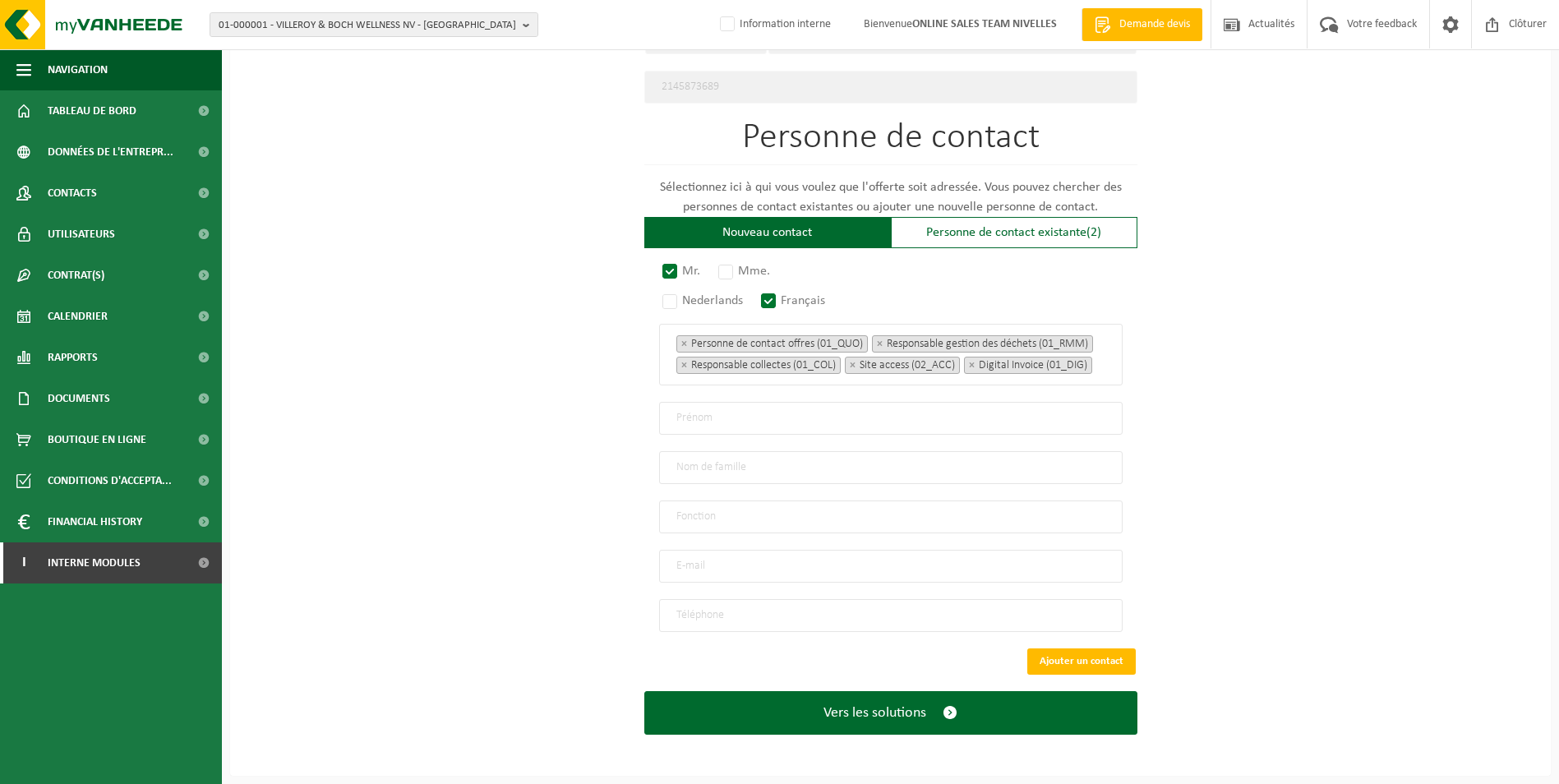
click at [763, 417] on input "text" at bounding box center [890, 418] width 463 height 33
type input "Xavier"
type input "l"
type input "LEMERET"
type input "Direction"
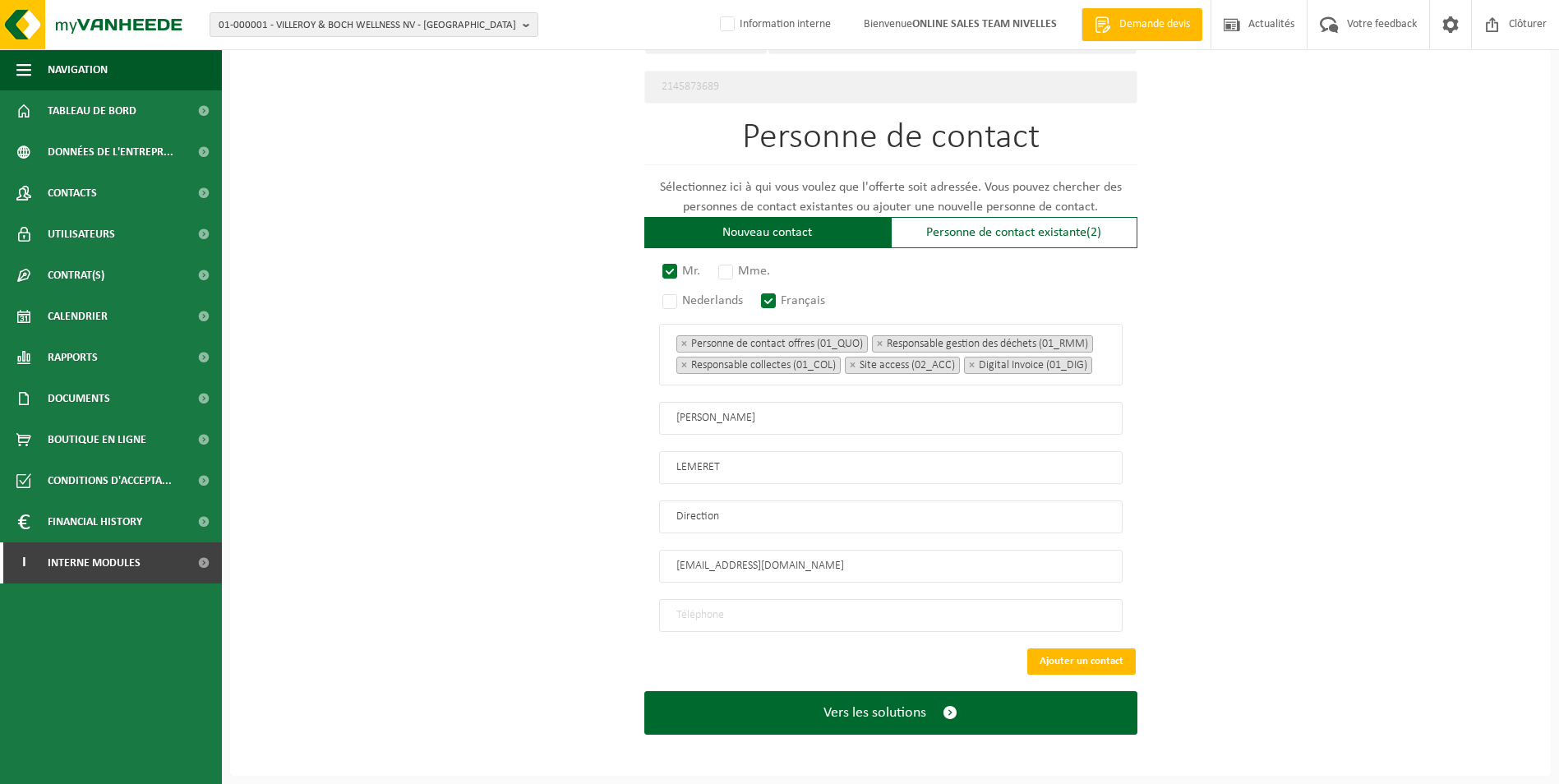
type input "info@idconcrete.be"
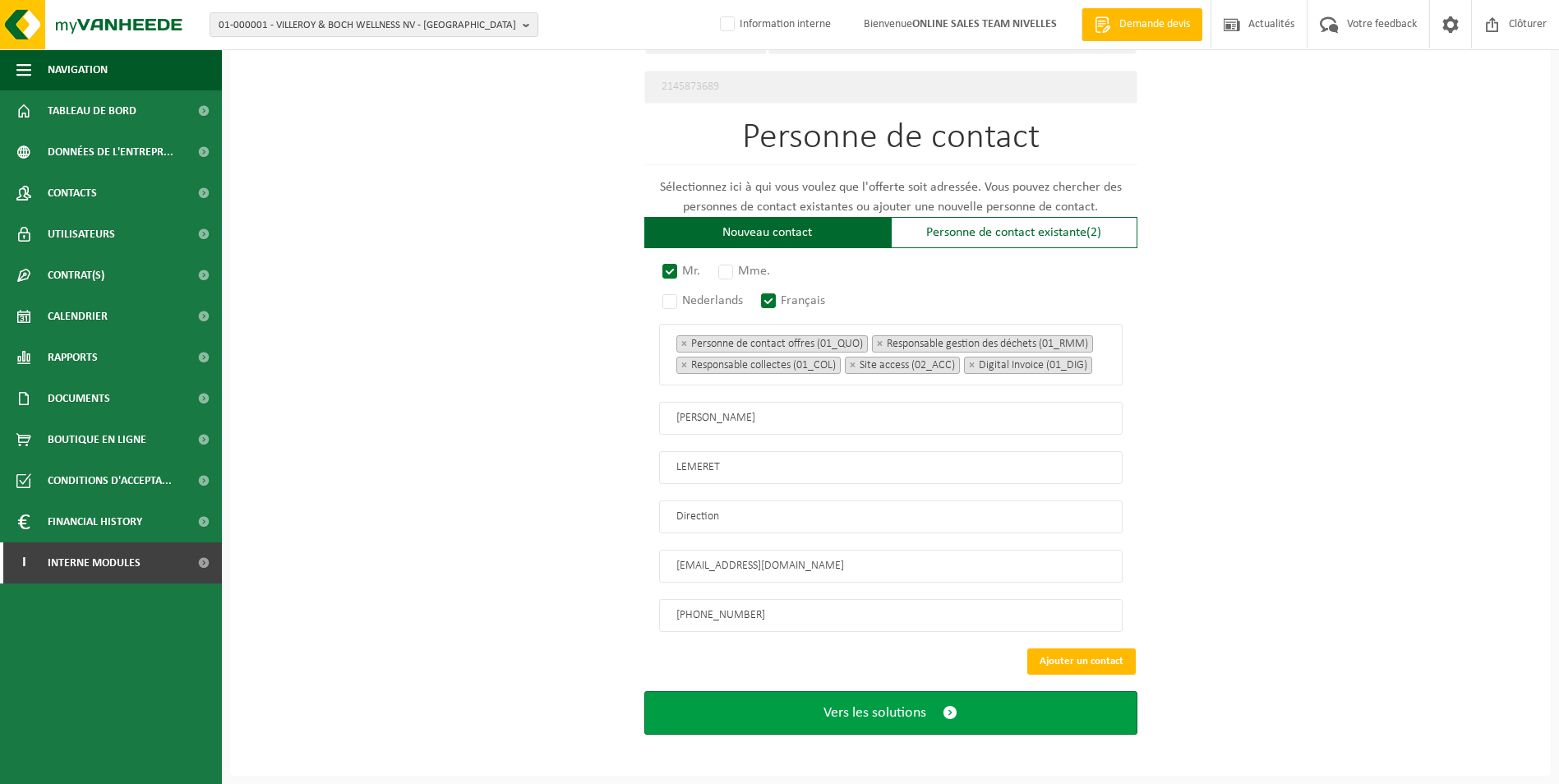
type input "+32 495 26 46 15"
click at [882, 723] on button "Vers les solutions" at bounding box center [891, 712] width 494 height 43
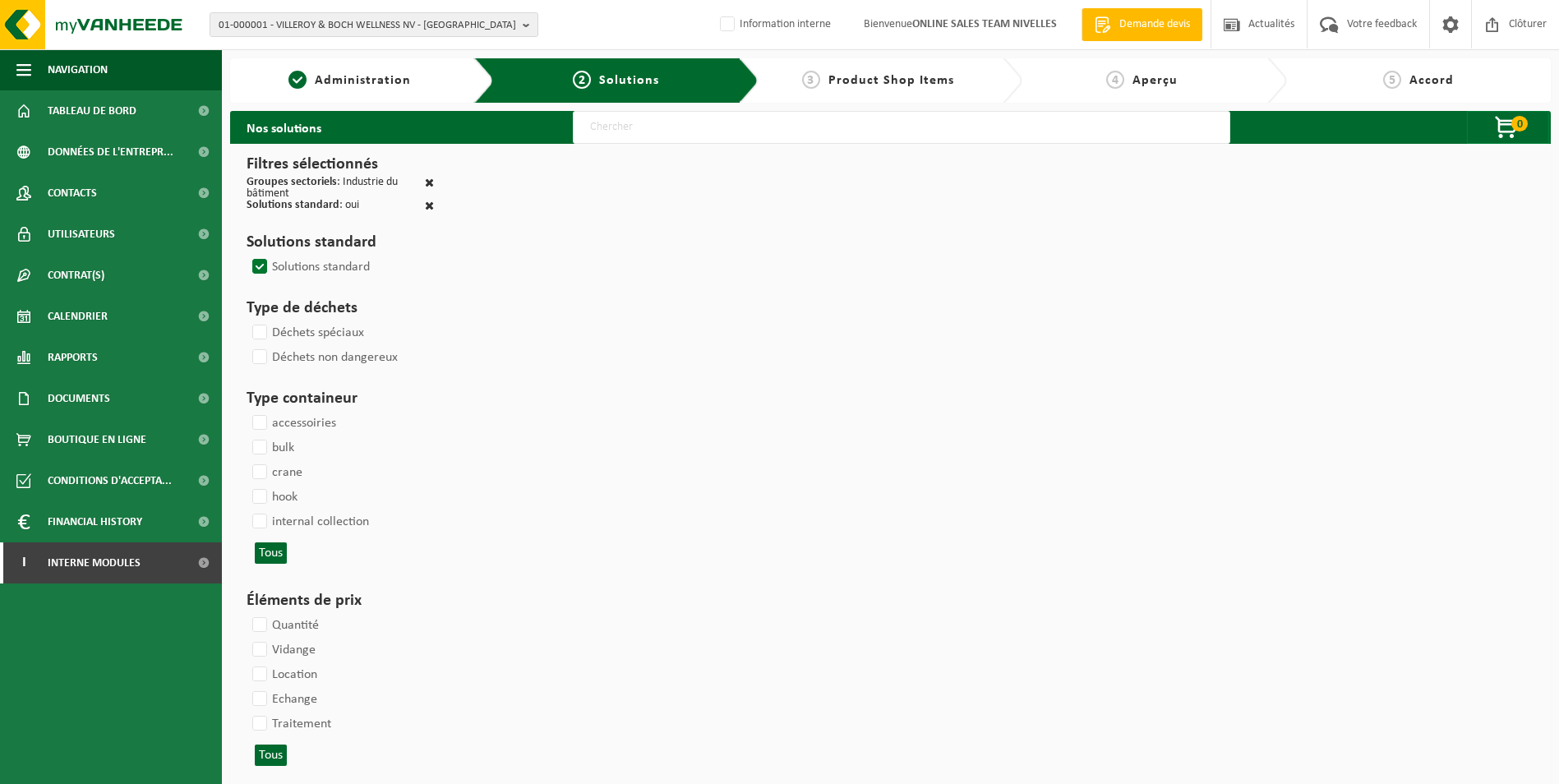
select select
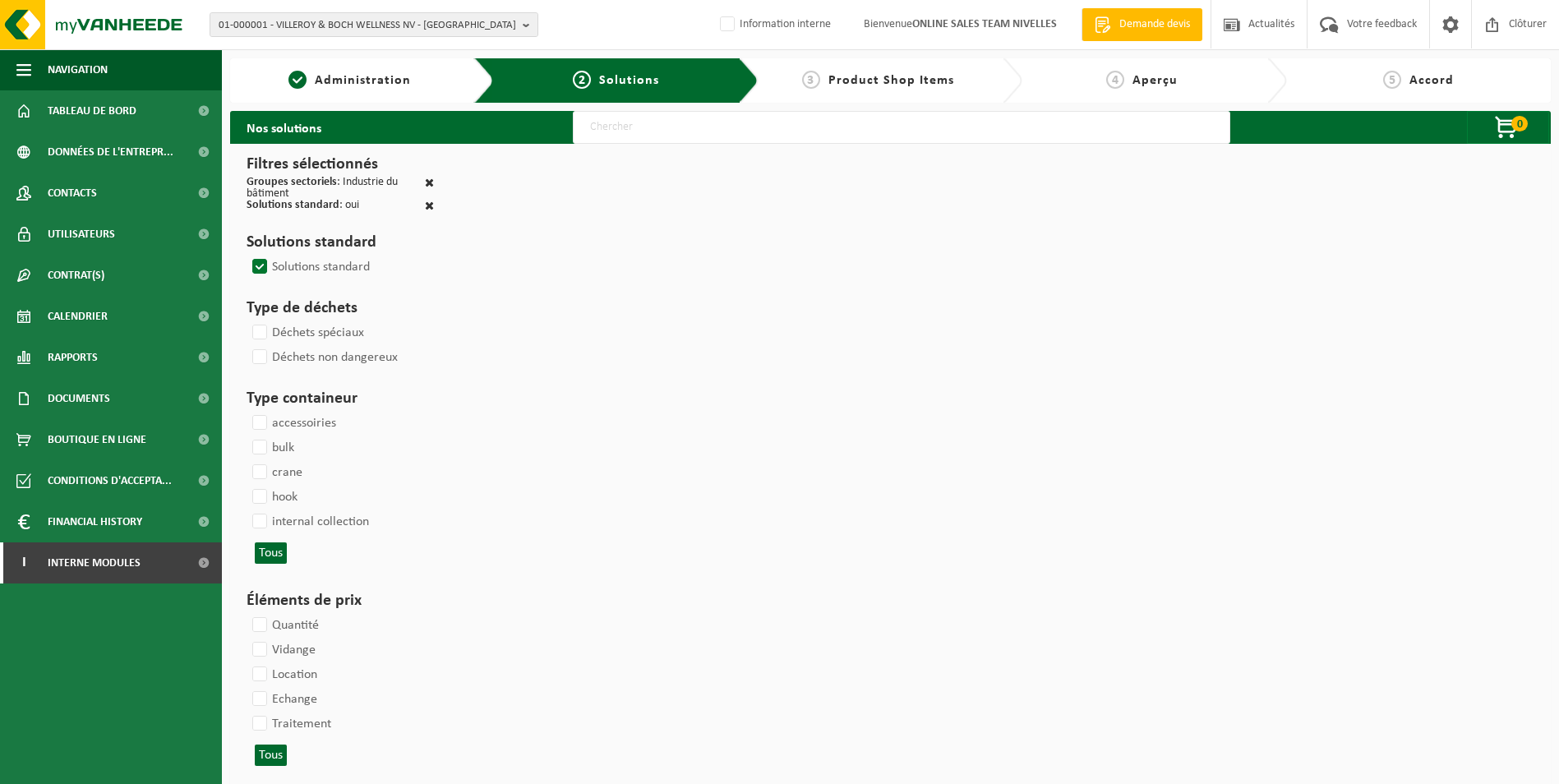
select select
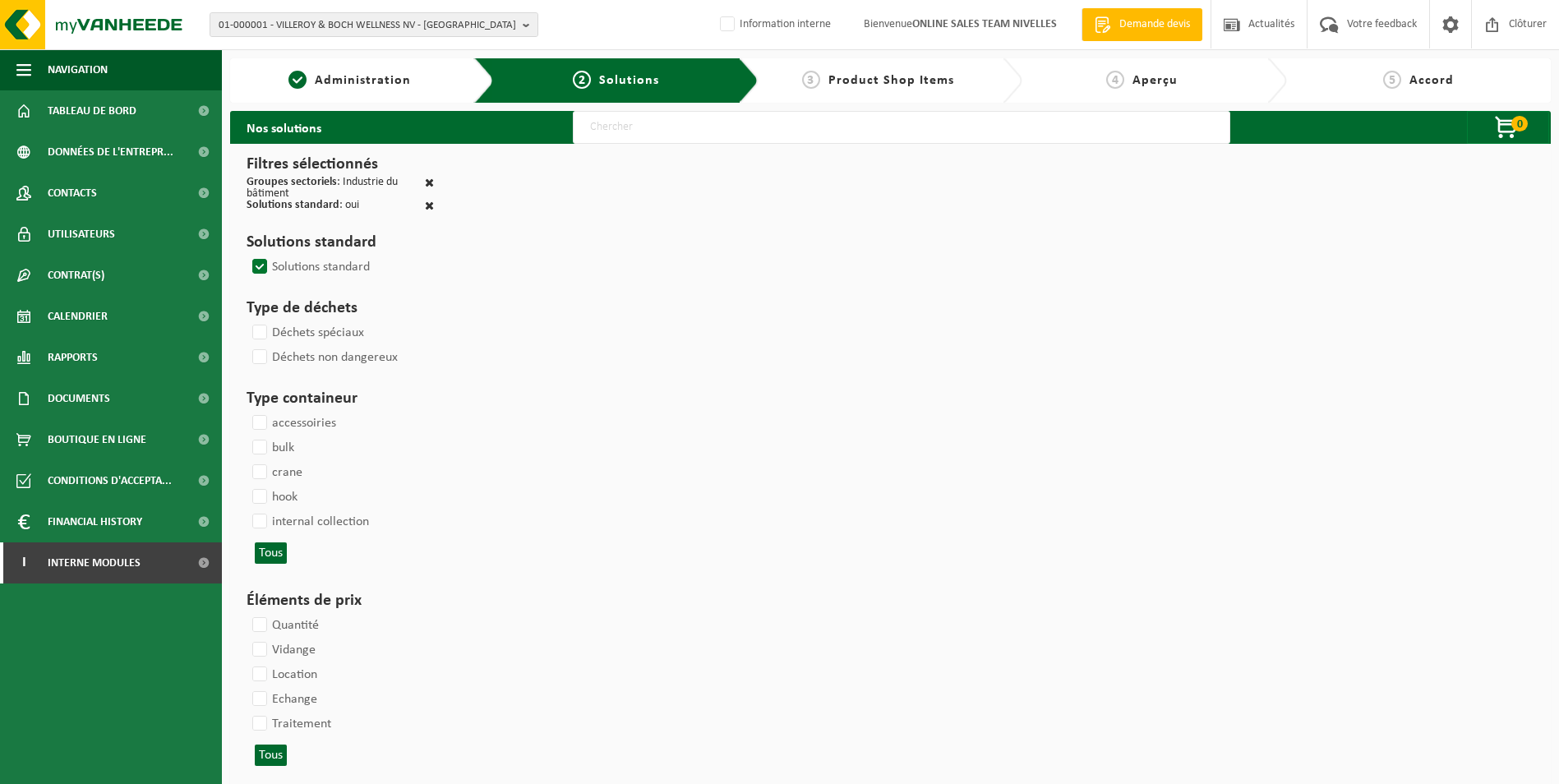
select select
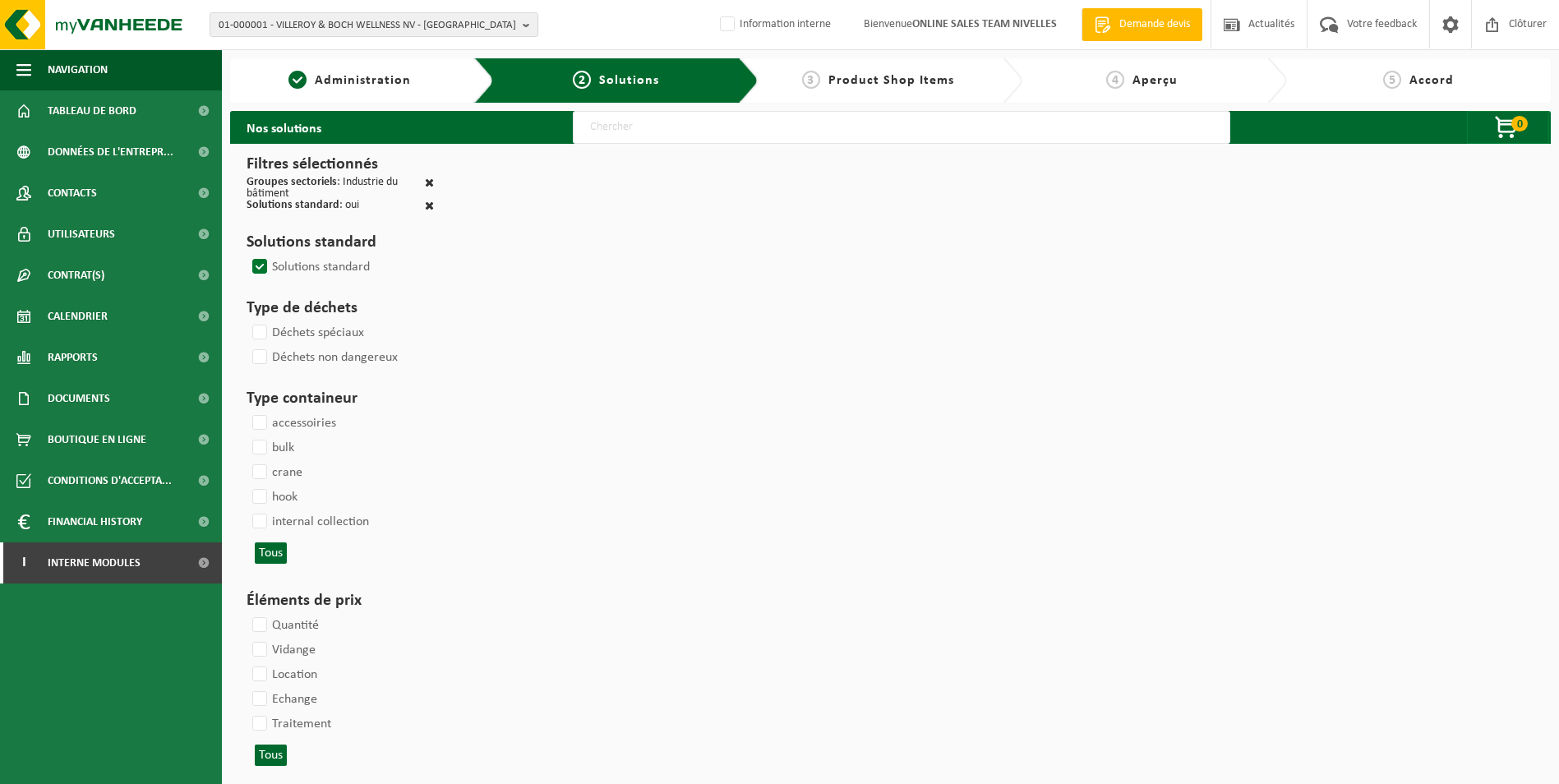
select select
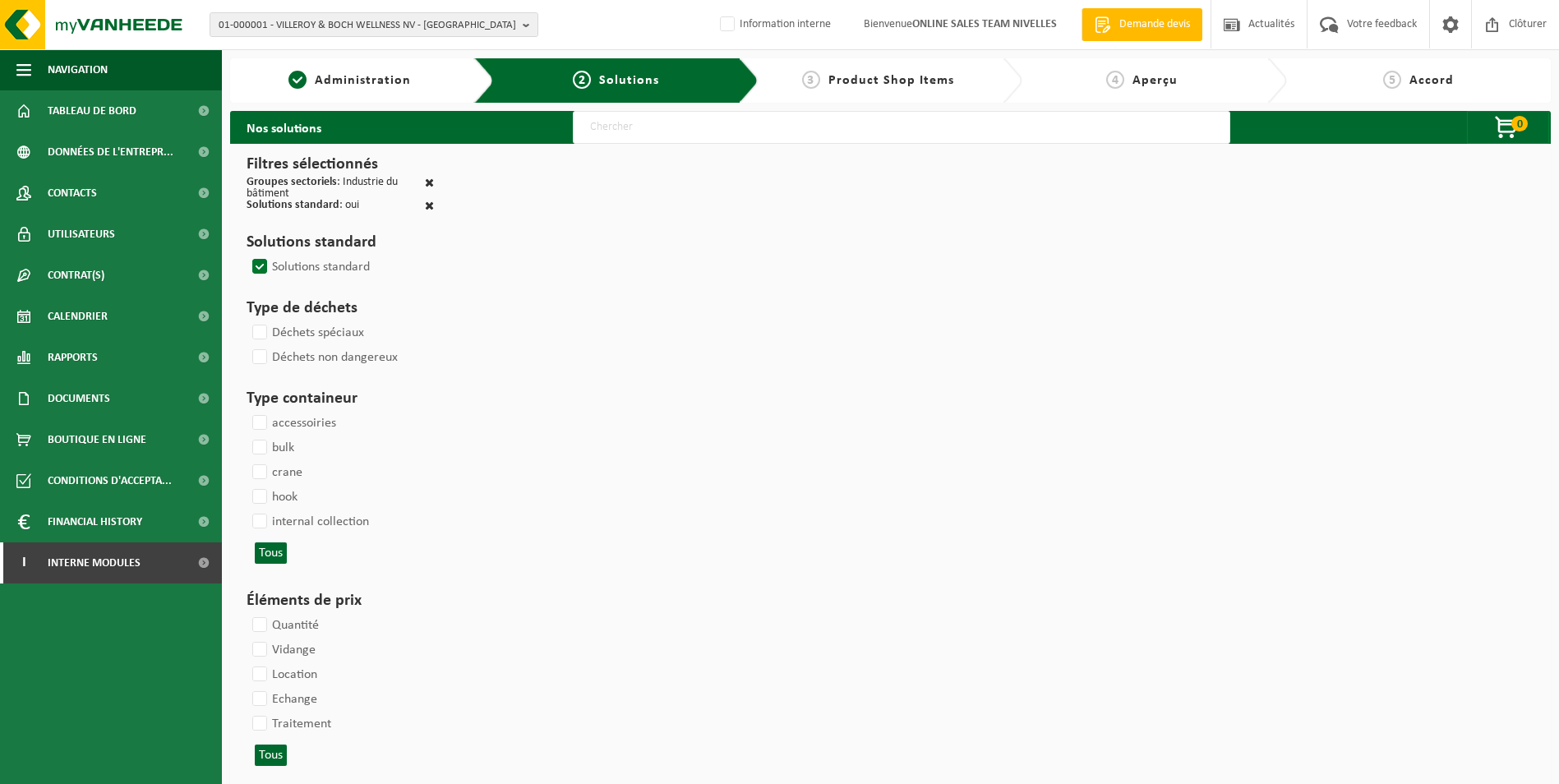
select select
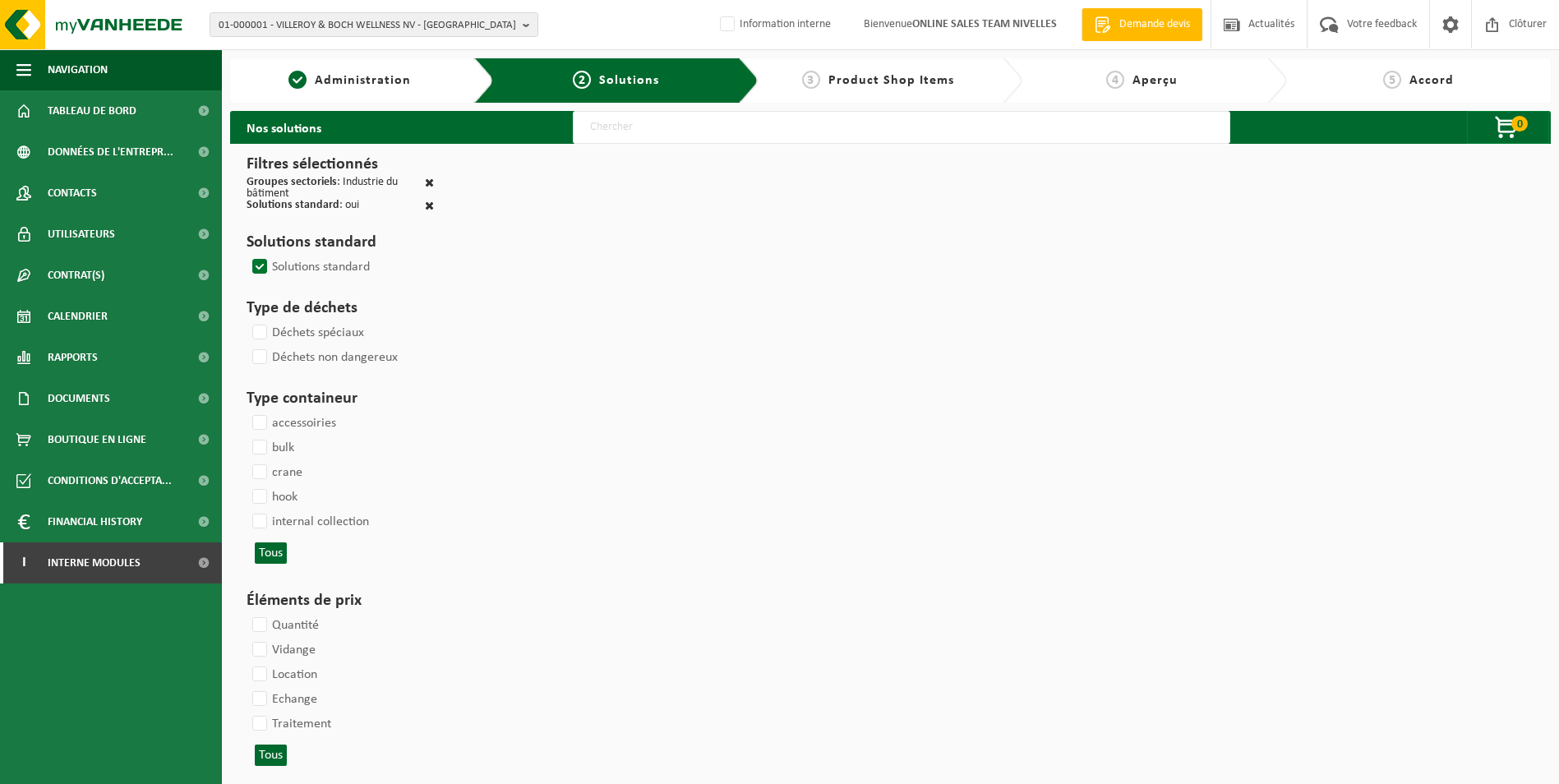
select select
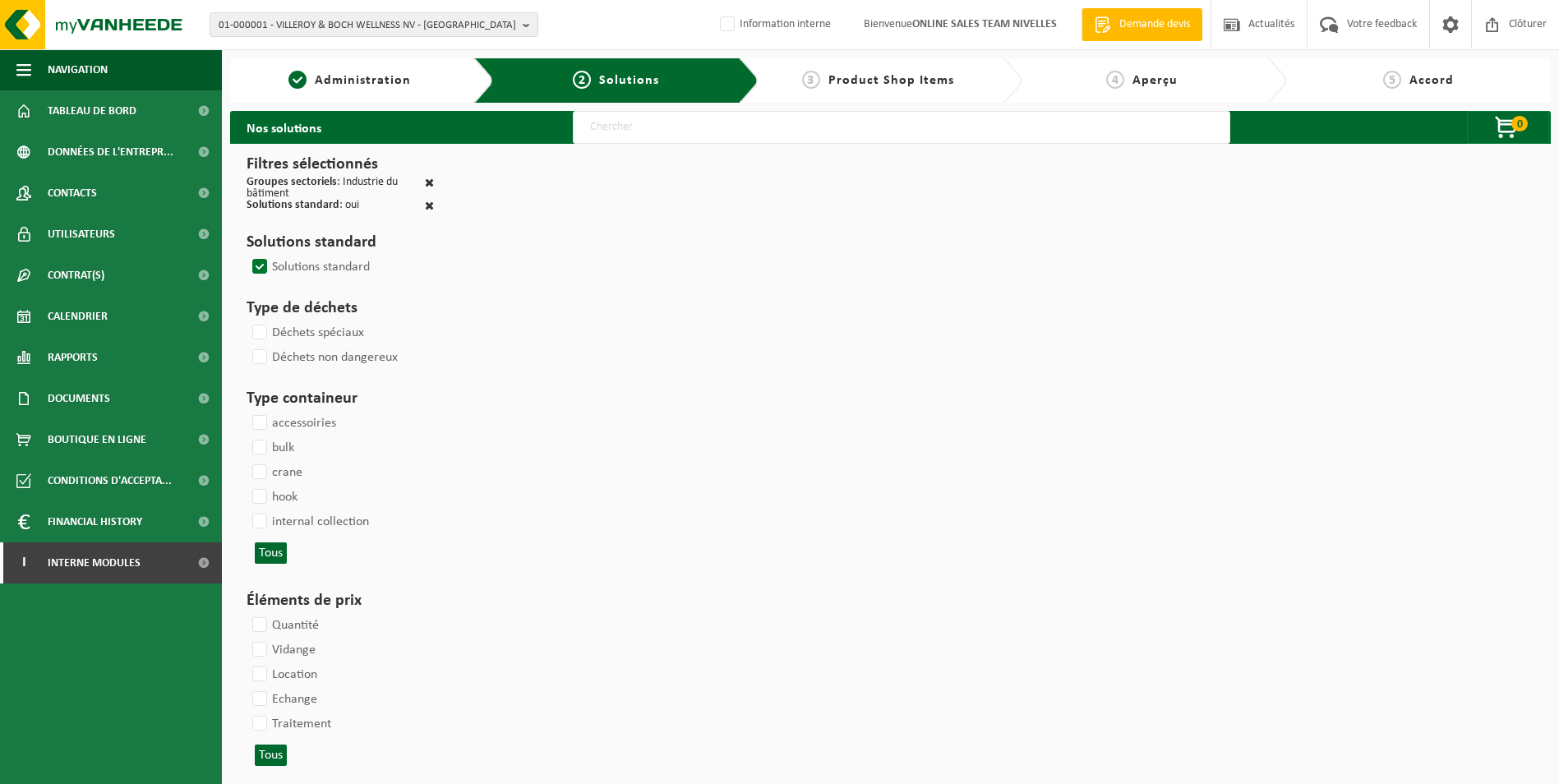
select select
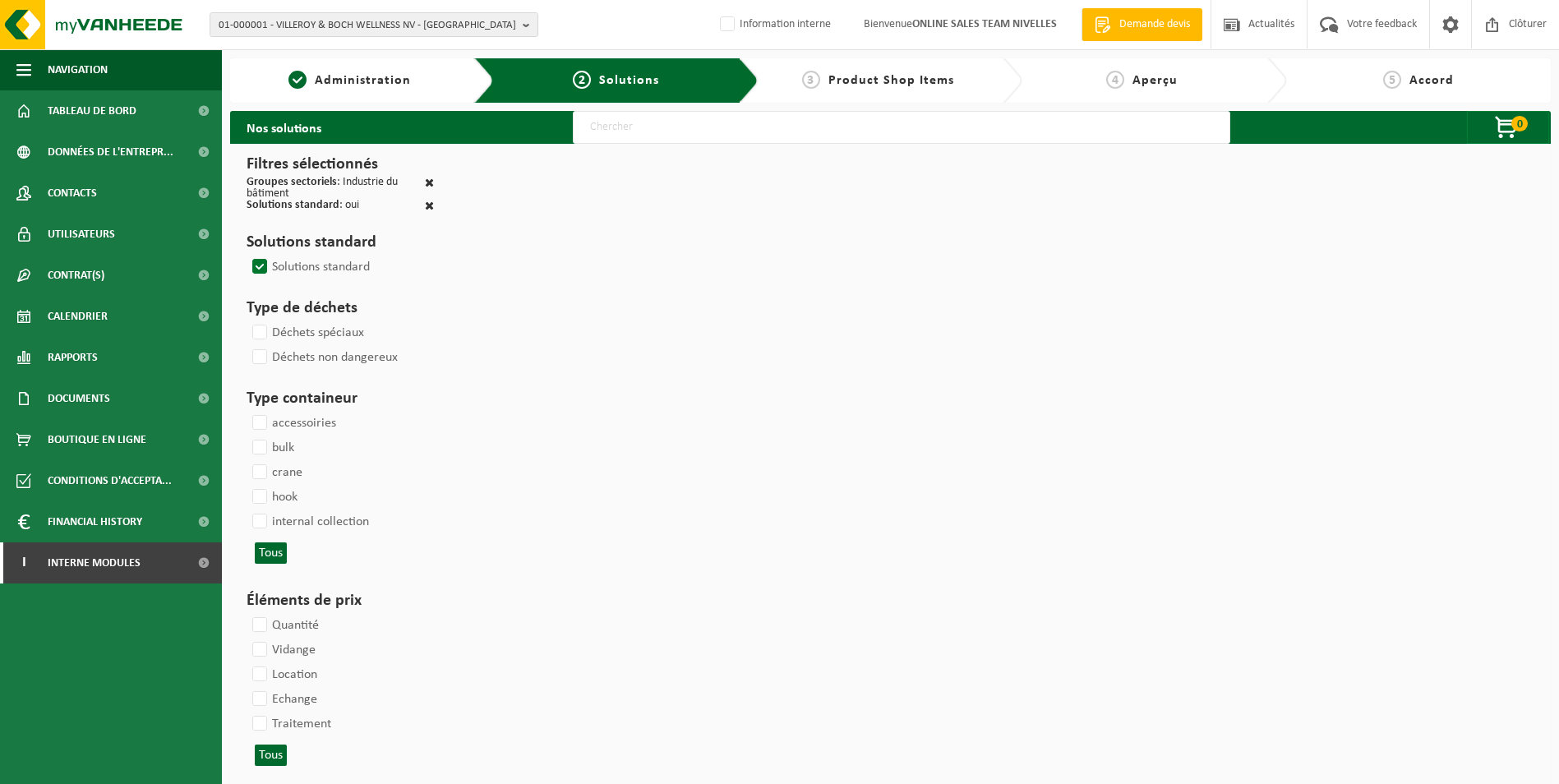
select select
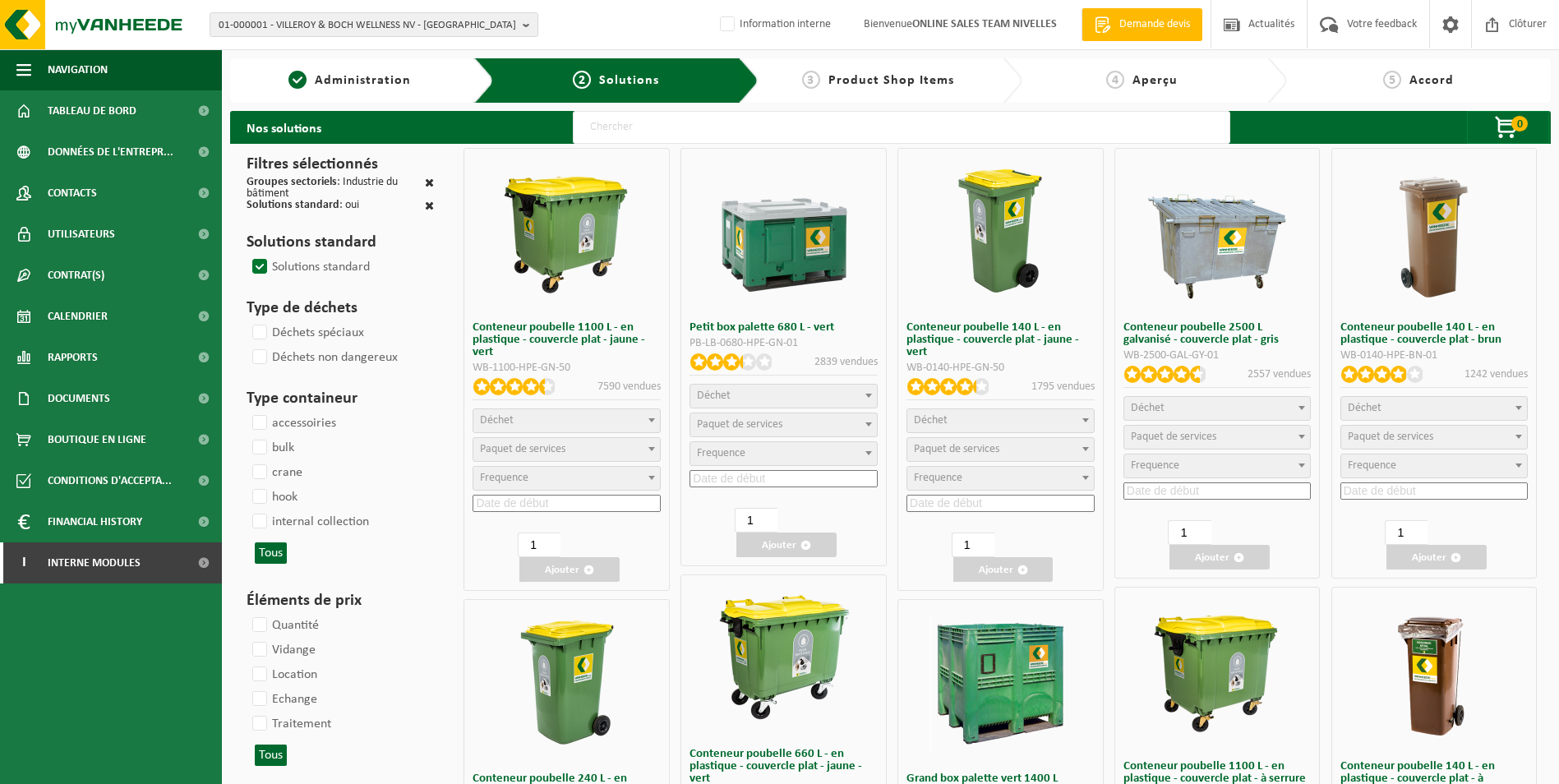
click at [743, 120] on input "text" at bounding box center [901, 127] width 658 height 33
type input "000052"
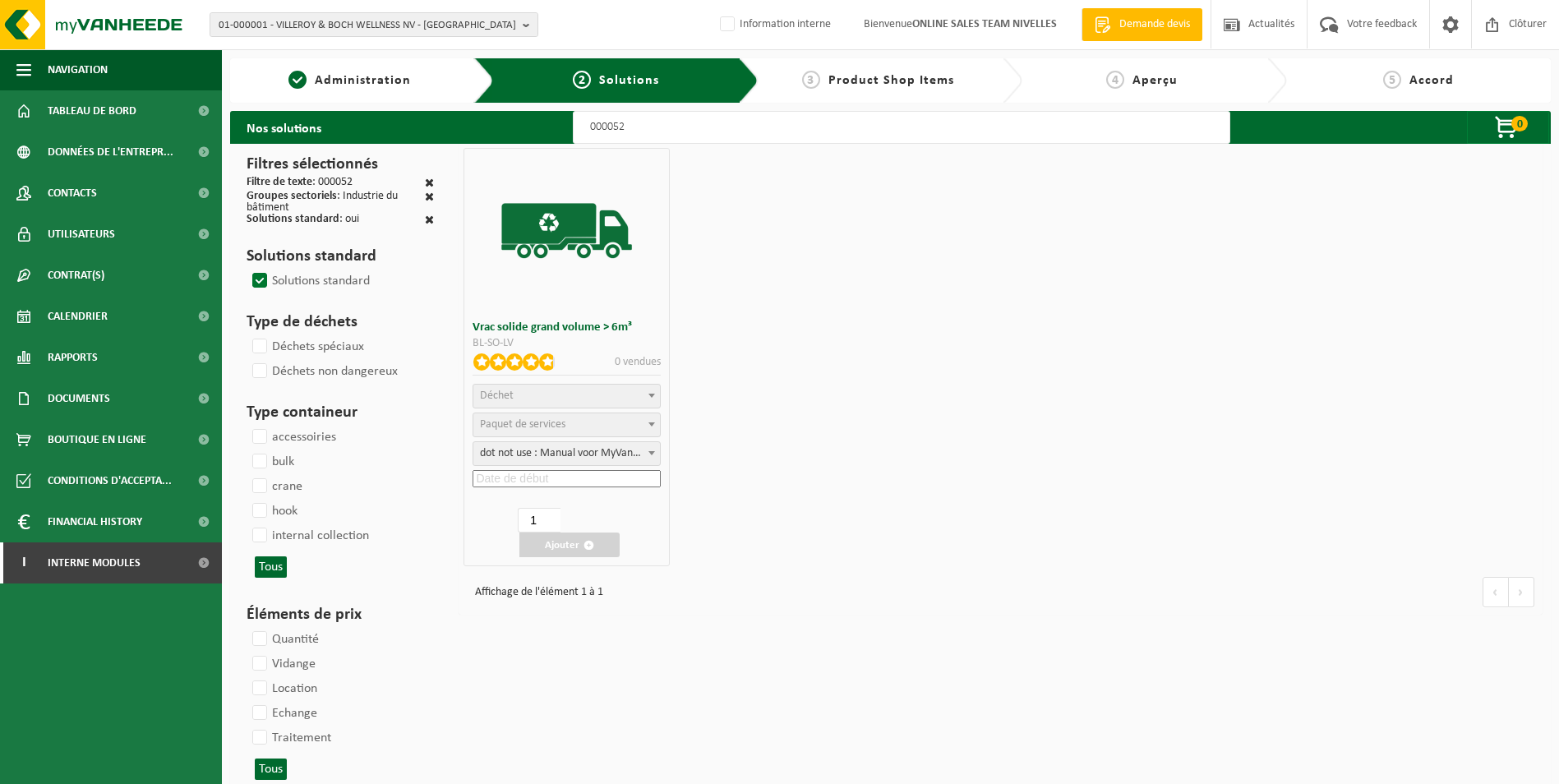
click at [602, 398] on span "Déchet" at bounding box center [567, 396] width 187 height 23
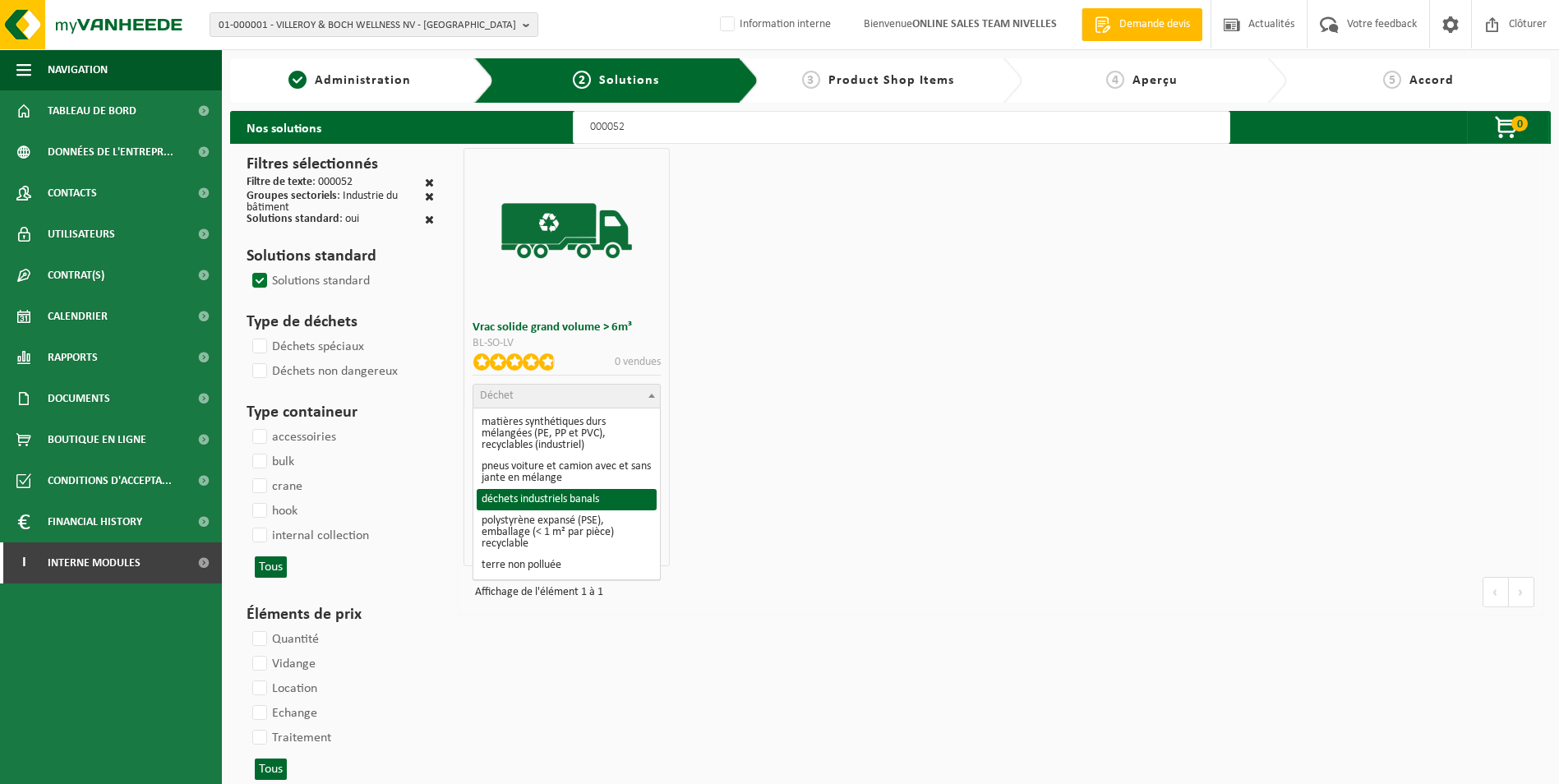
select select "8"
select select
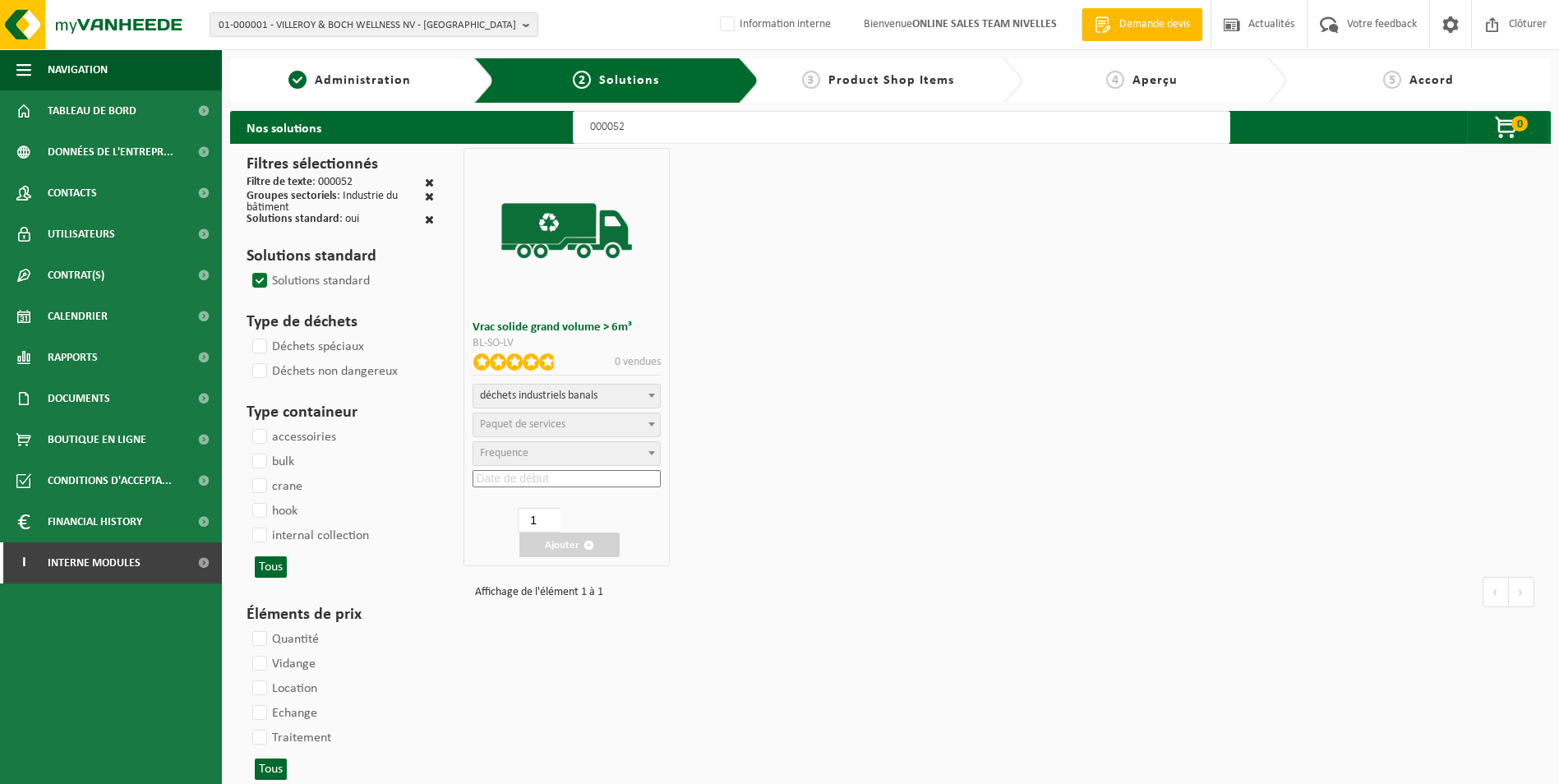
select select
select select "47"
select select "25"
click at [563, 477] on input at bounding box center [566, 478] width 188 height 17
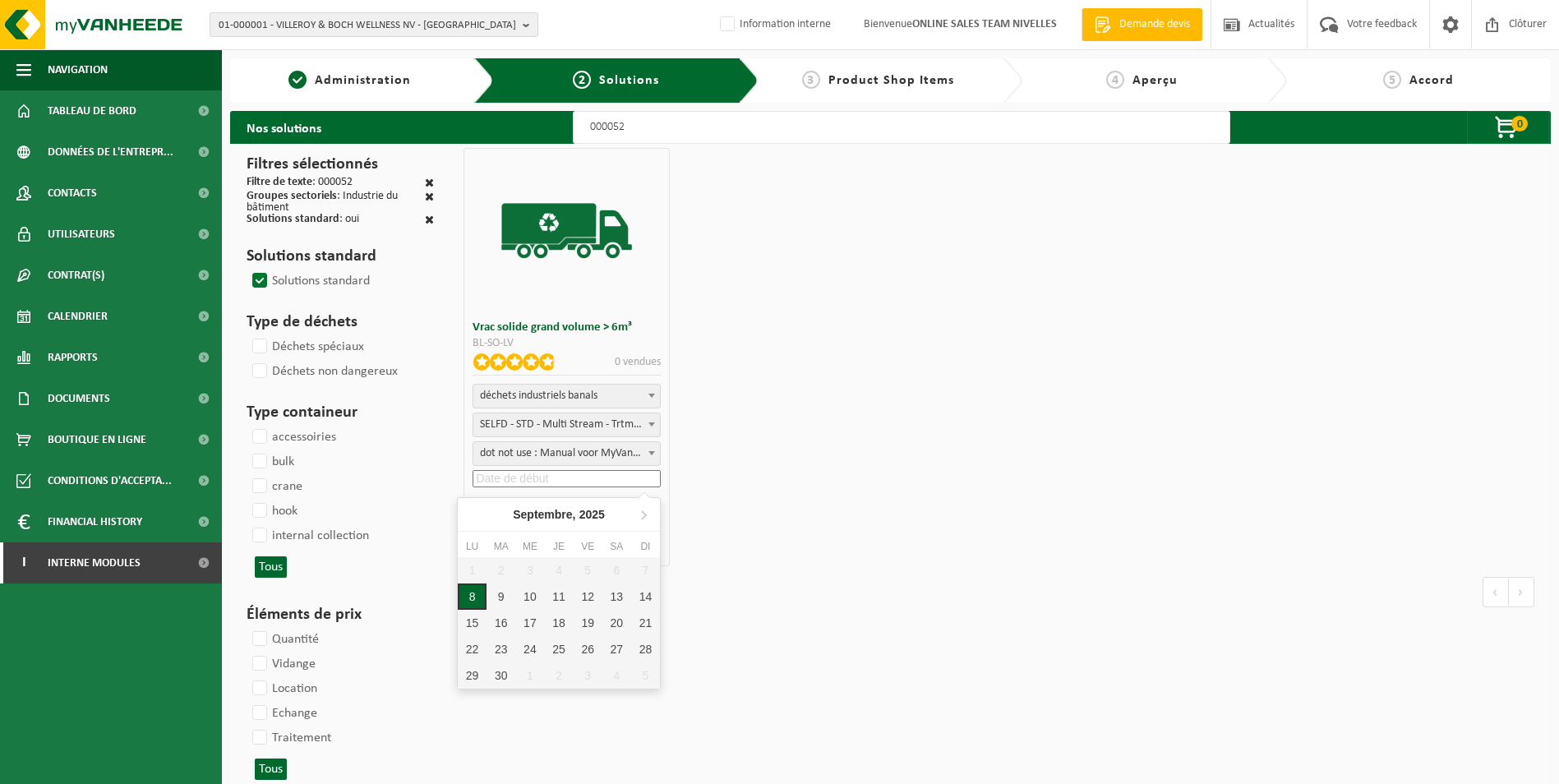
click at [475, 592] on div "8" at bounding box center [472, 596] width 28 height 26
type input "[DATE]"
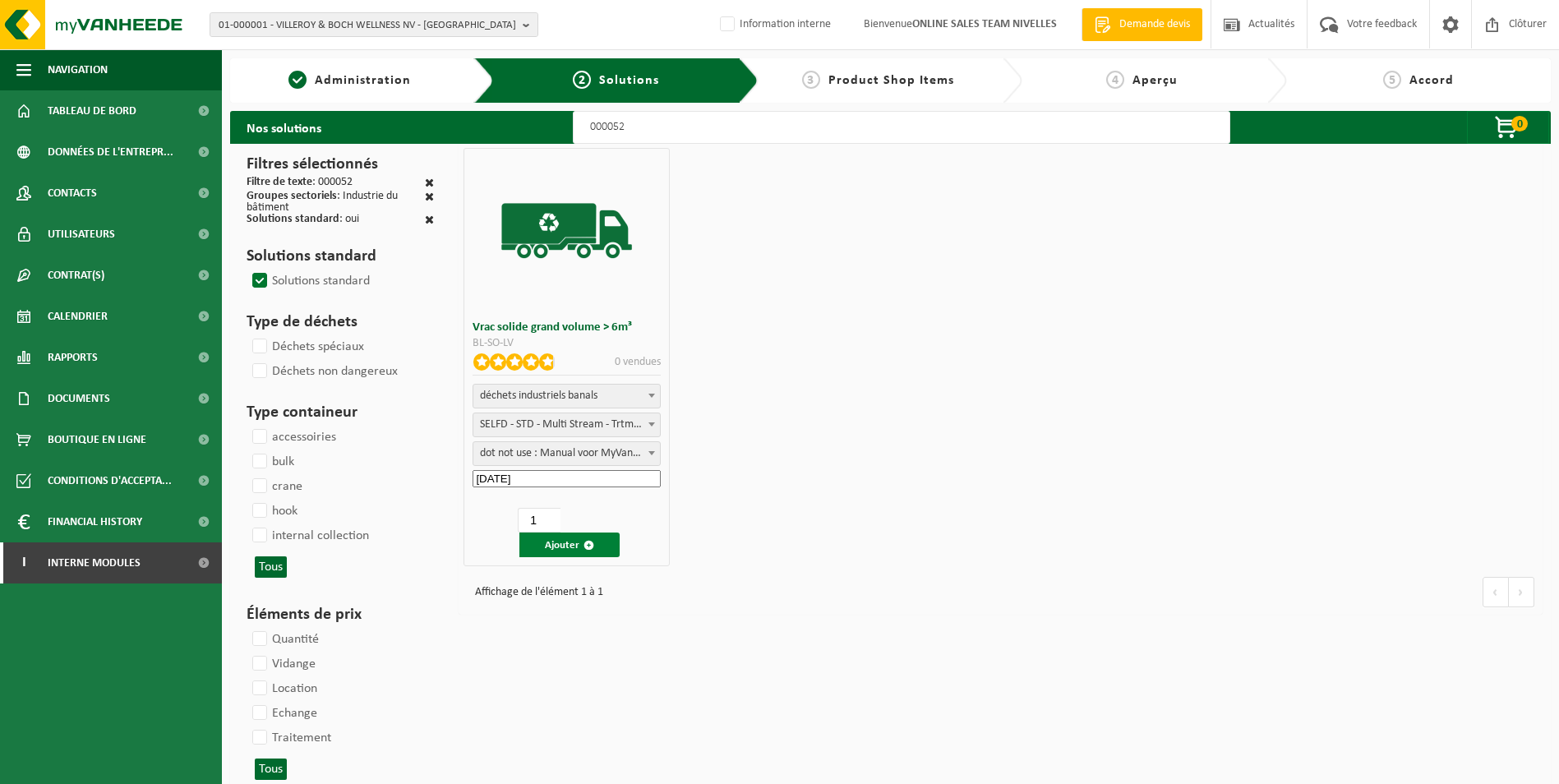
click at [570, 544] on button "Ajouter" at bounding box center [569, 544] width 100 height 25
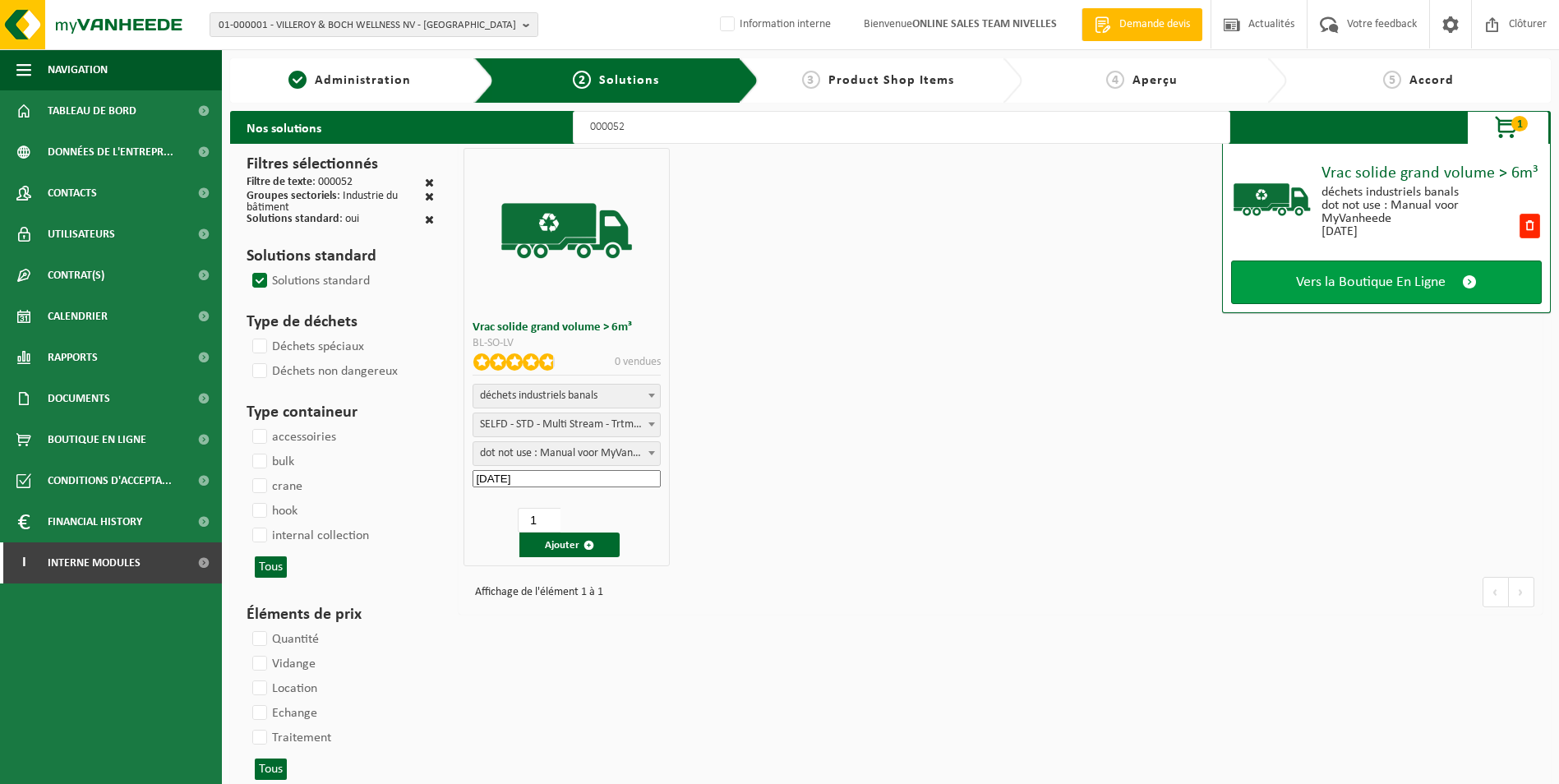
click at [1394, 277] on span "Vers la Boutique En Ligne" at bounding box center [1370, 282] width 150 height 17
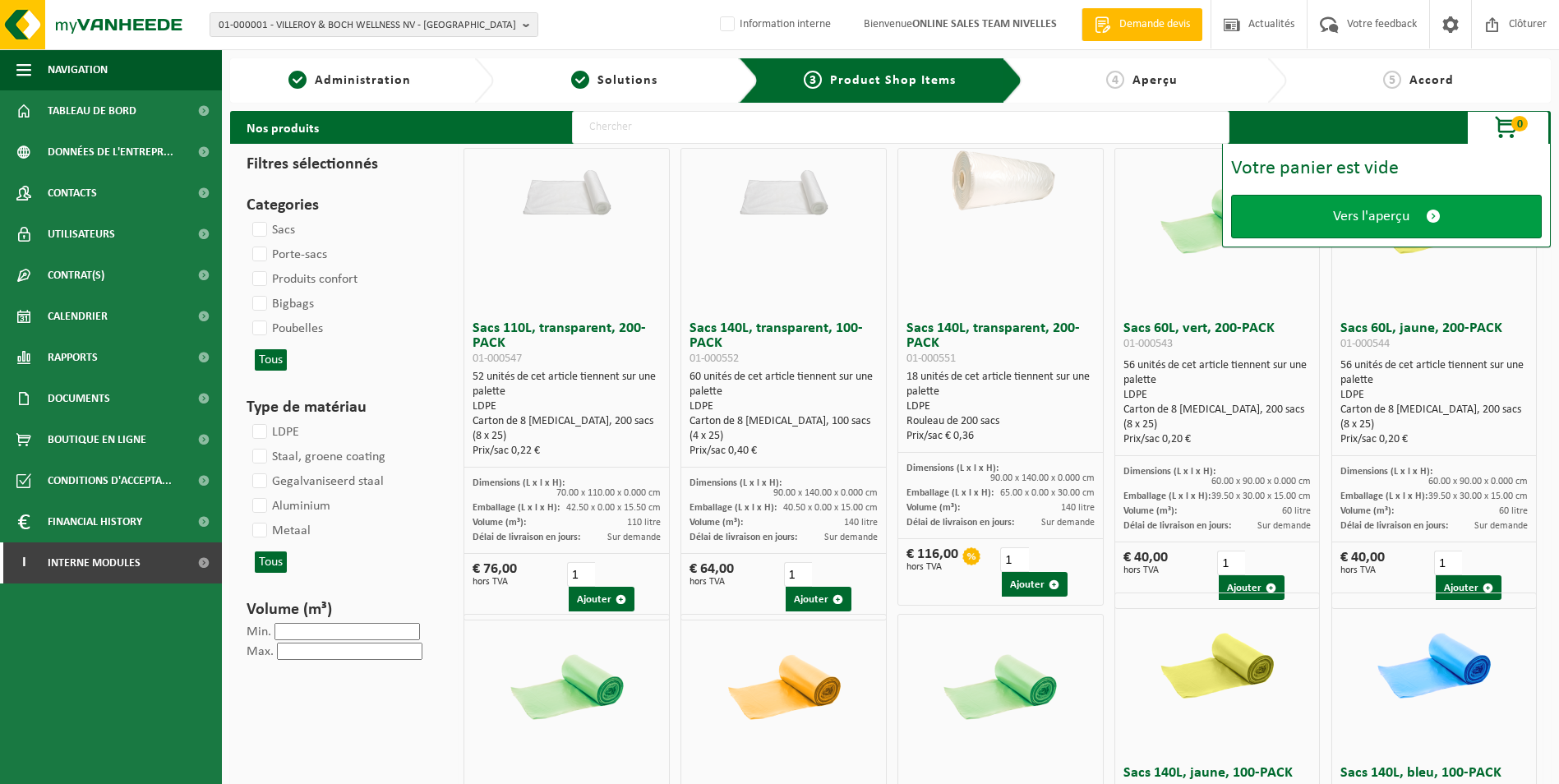
click at [1374, 217] on span "Vers l'aperçu" at bounding box center [1371, 216] width 76 height 17
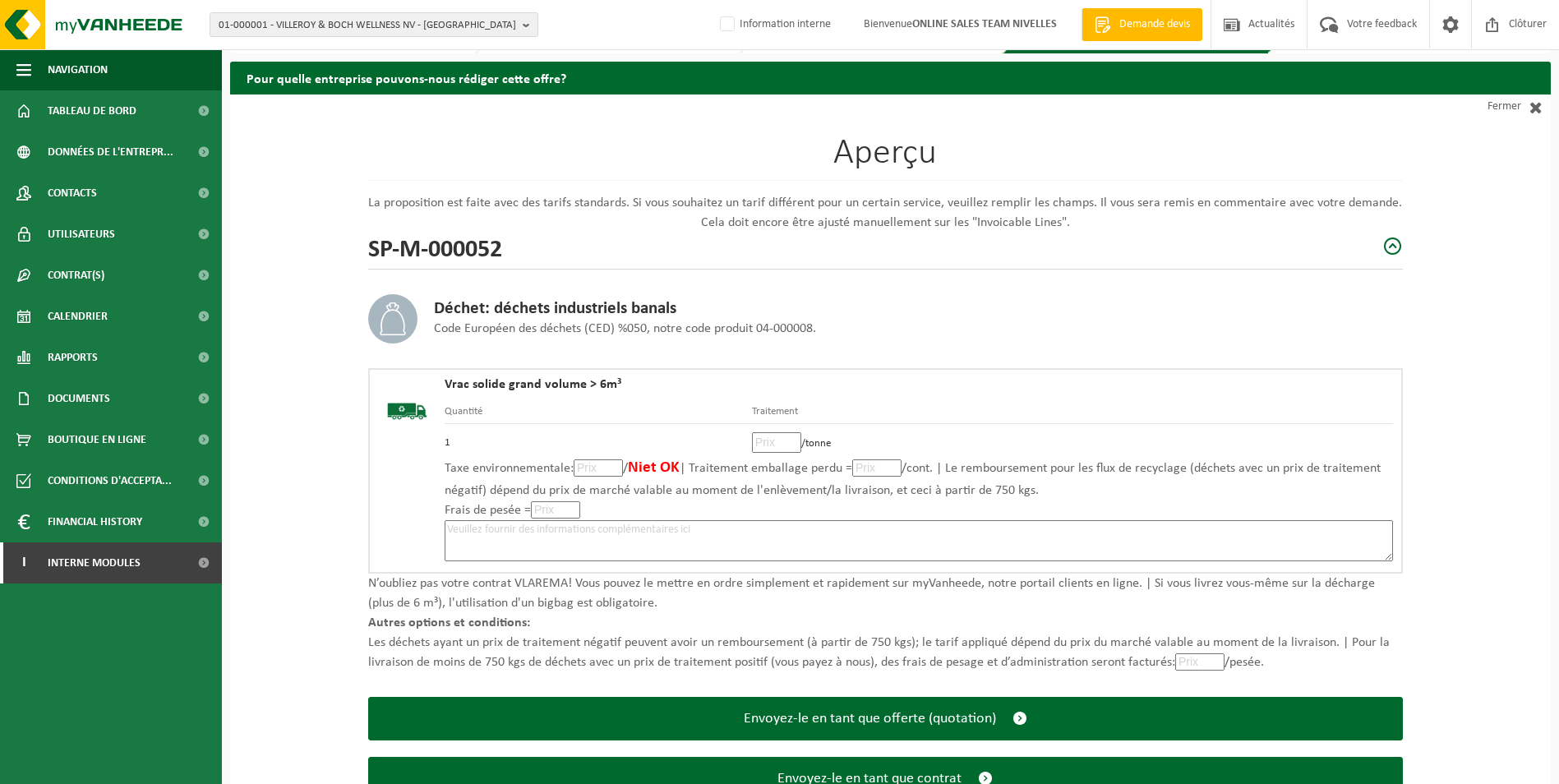
scroll to position [114, 0]
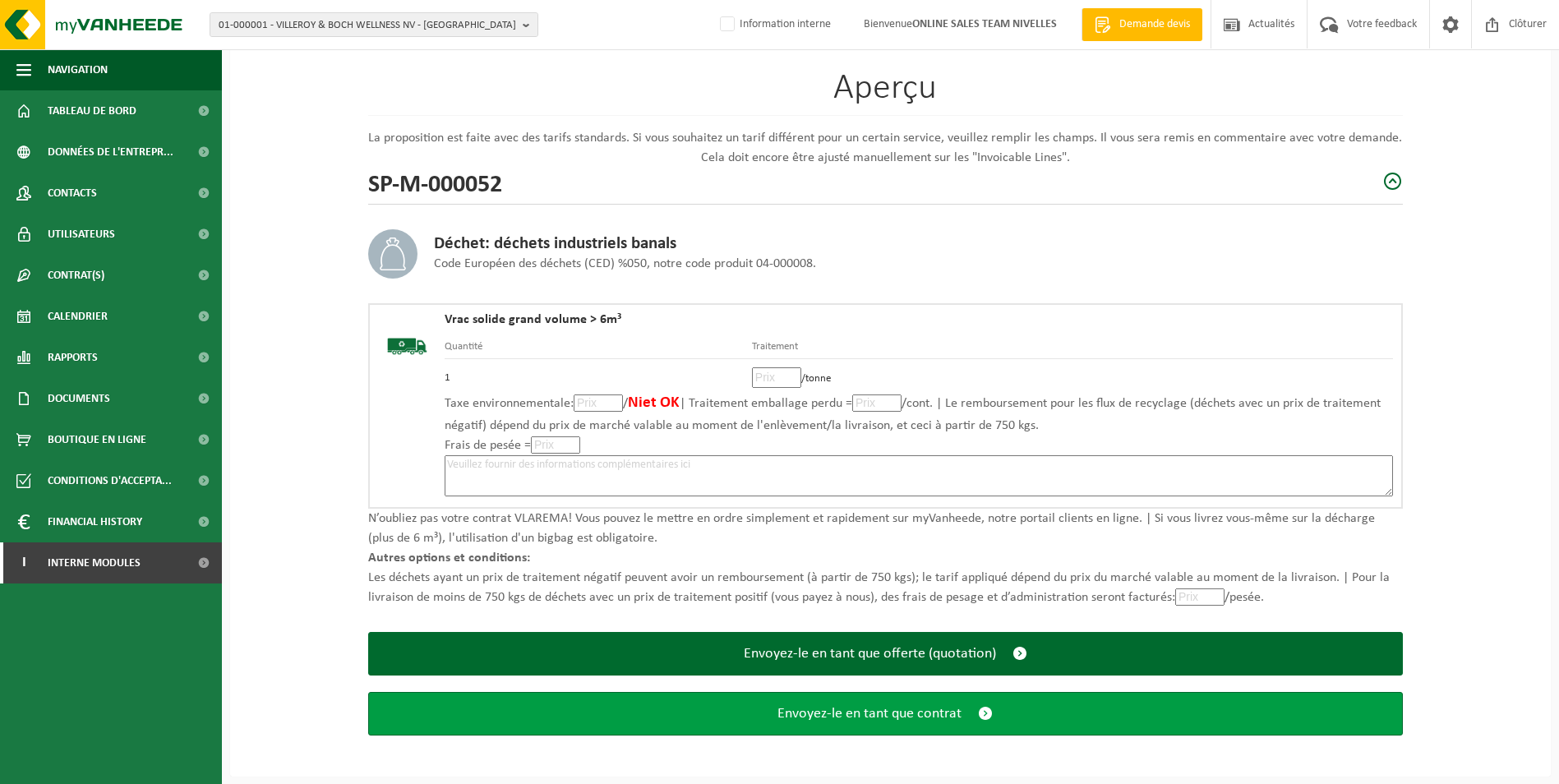
click at [821, 712] on span "Envoyez-le en tant que contrat" at bounding box center [869, 713] width 184 height 17
